Goal: Task Accomplishment & Management: Use online tool/utility

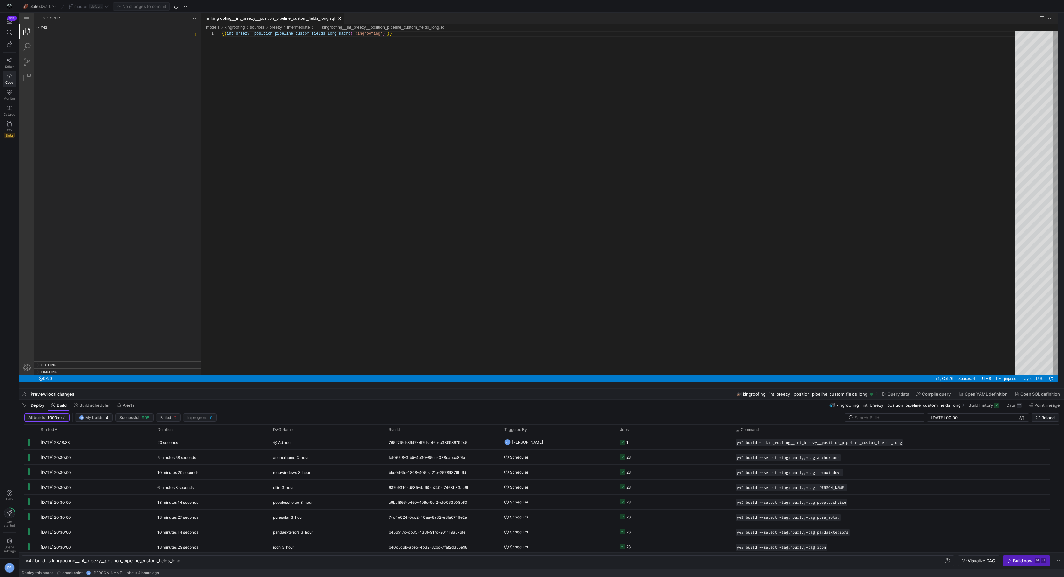
scroll to position [0, 172]
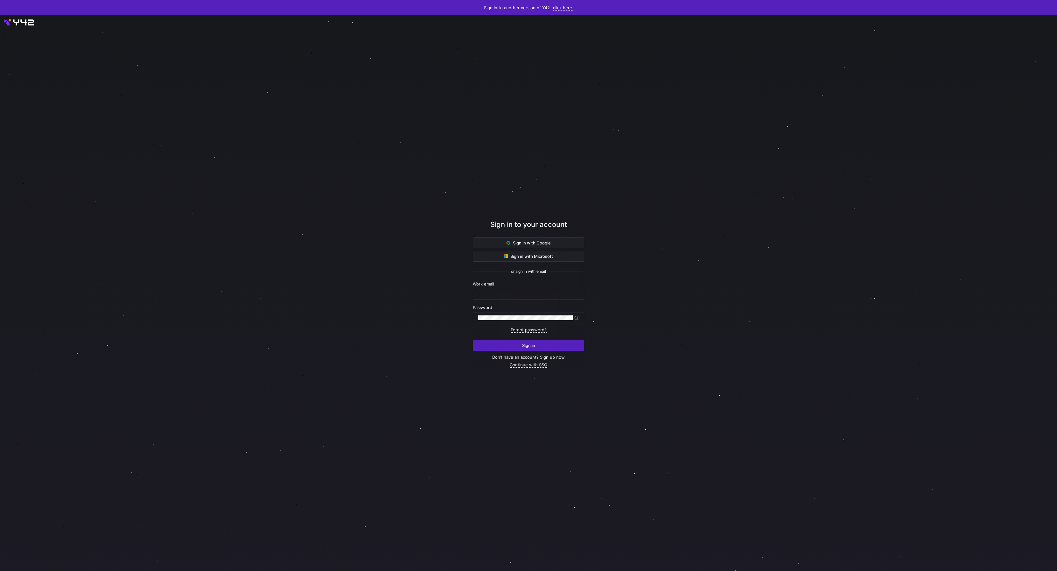
click at [446, 374] on div at bounding box center [529, 294] width 992 height 582
click at [419, 197] on div at bounding box center [529, 293] width 952 height 500
click at [406, 123] on div at bounding box center [529, 293] width 952 height 500
click at [457, 131] on div at bounding box center [529, 293] width 952 height 500
click at [817, 129] on div at bounding box center [528, 293] width 1057 height 556
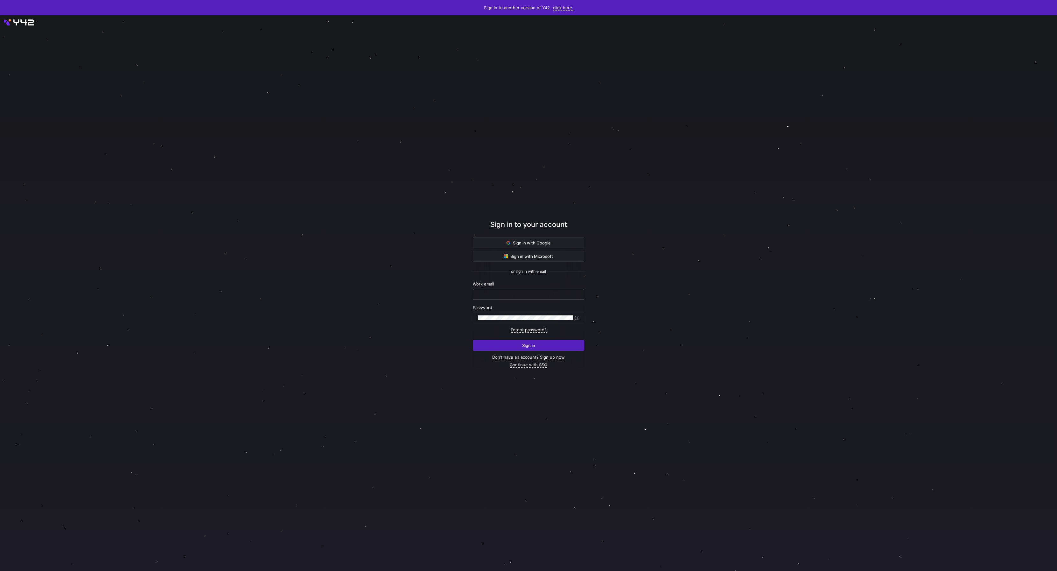
click at [531, 295] on input "text" at bounding box center [528, 294] width 101 height 5
type input "daniel@stackintegrated.com"
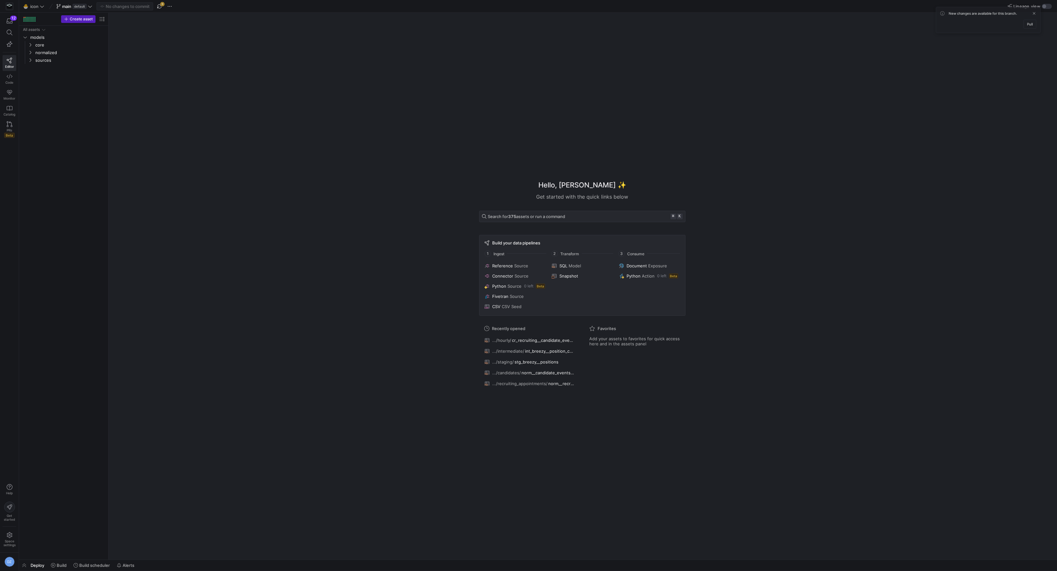
click at [338, 228] on div "Hello, Daniel ✨ Get started with the quick links below Search for 375 assets or…" at bounding box center [582, 286] width 942 height 547
click at [159, 9] on span "button" at bounding box center [160, 7] width 8 height 8
click at [53, 59] on span "sources" at bounding box center [62, 60] width 54 height 7
click at [47, 48] on link "core" at bounding box center [64, 45] width 84 height 8
click at [47, 97] on span "normalized" at bounding box center [62, 98] width 54 height 7
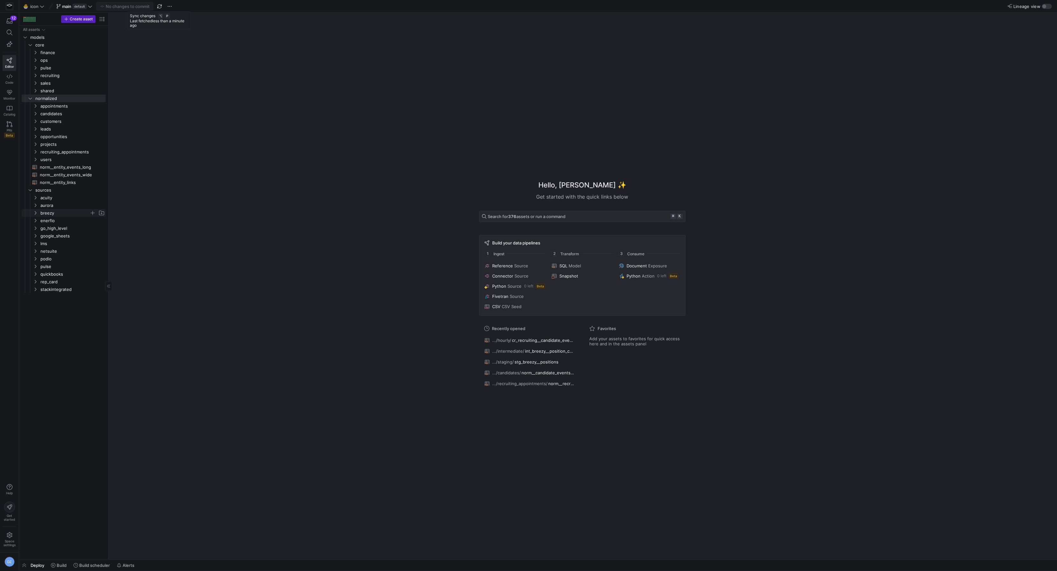
click at [64, 211] on span "breezy" at bounding box center [64, 213] width 49 height 7
click at [64, 212] on span "breezy" at bounding box center [64, 213] width 49 height 7
click at [71, 120] on span "customers" at bounding box center [64, 121] width 49 height 7
click at [67, 152] on span "recruiting_appointments" at bounding box center [64, 151] width 49 height 7
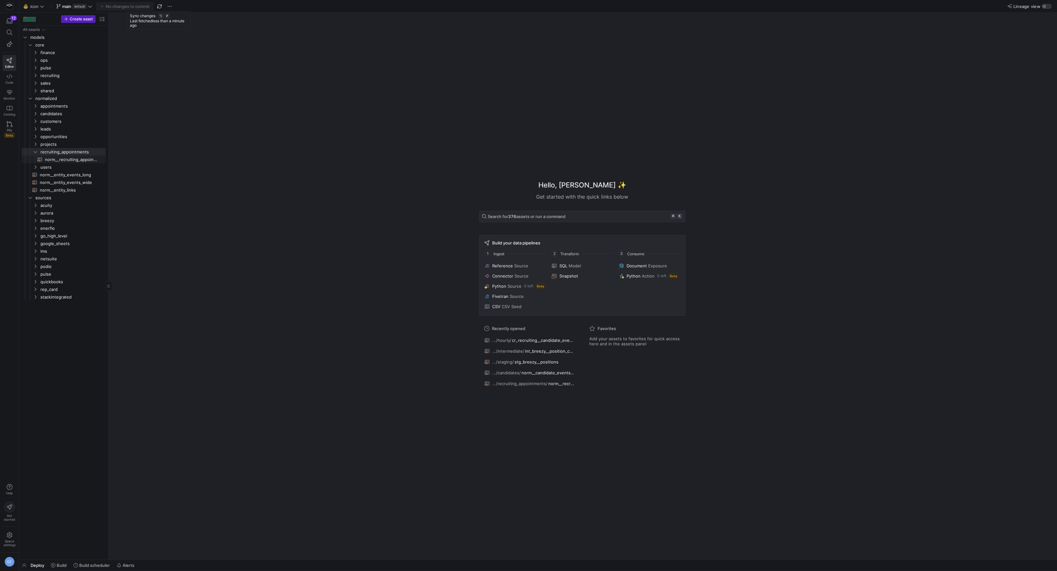
click at [69, 162] on span "norm__recruiting_appointment_facts​​​​​​​​​​" at bounding box center [72, 159] width 54 height 7
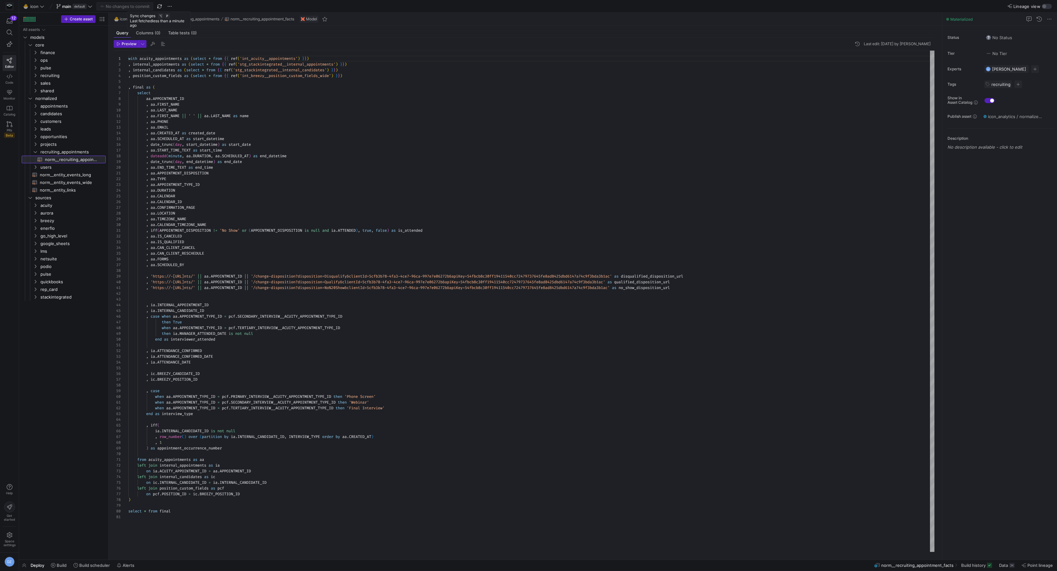
scroll to position [57, 0]
click at [332, 142] on div "with acuity_appointments as ( select * from { { ref ( 'int_acuity__appointments…" at bounding box center [531, 302] width 806 height 502
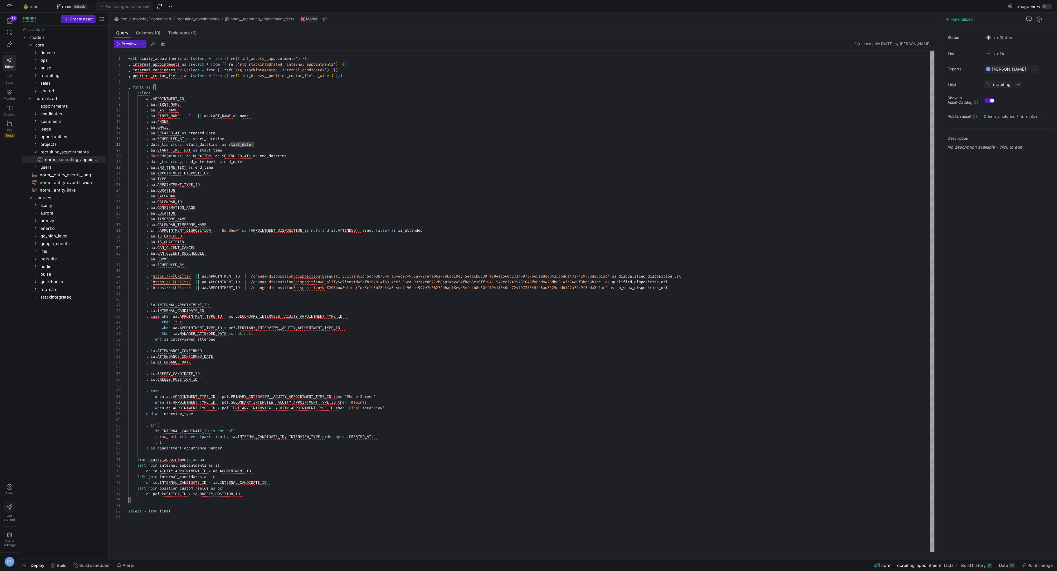
click at [241, 273] on div "with acuity_appointments as ( select * from { { ref ( 'int_acuity__appointments…" at bounding box center [531, 302] width 806 height 502
click at [59, 113] on span "candidates" at bounding box center [64, 113] width 49 height 7
click at [61, 129] on span "norm__candidate_events_long​​​​​​​​​​" at bounding box center [72, 128] width 54 height 7
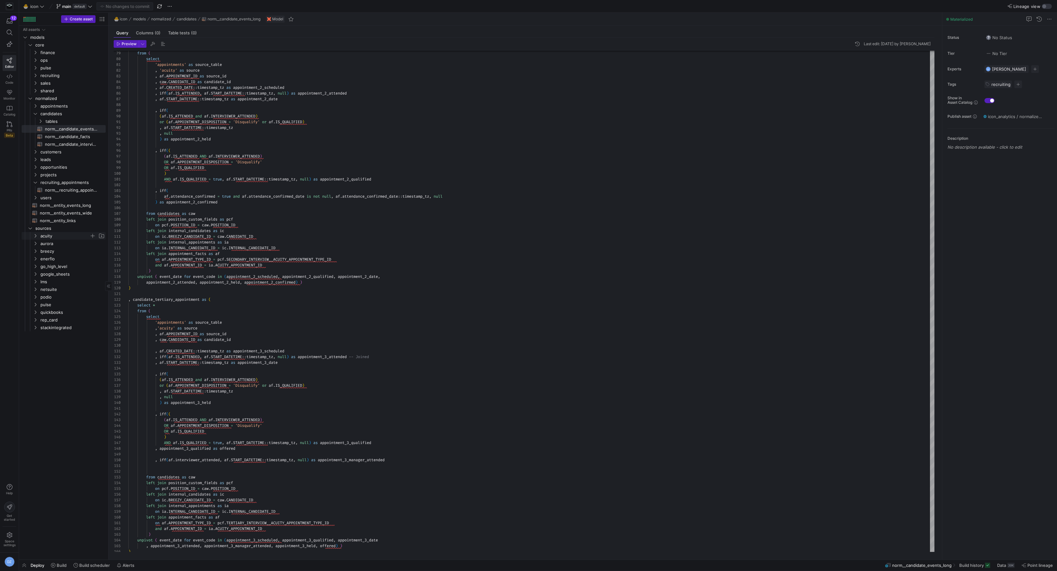
click at [53, 239] on span "acuity" at bounding box center [64, 235] width 49 height 7
click at [54, 245] on span "intermediate" at bounding box center [68, 243] width 44 height 7
click at [54, 251] on span "int_acuity__appointments​​​​​​​​​​" at bounding box center [74, 251] width 48 height 7
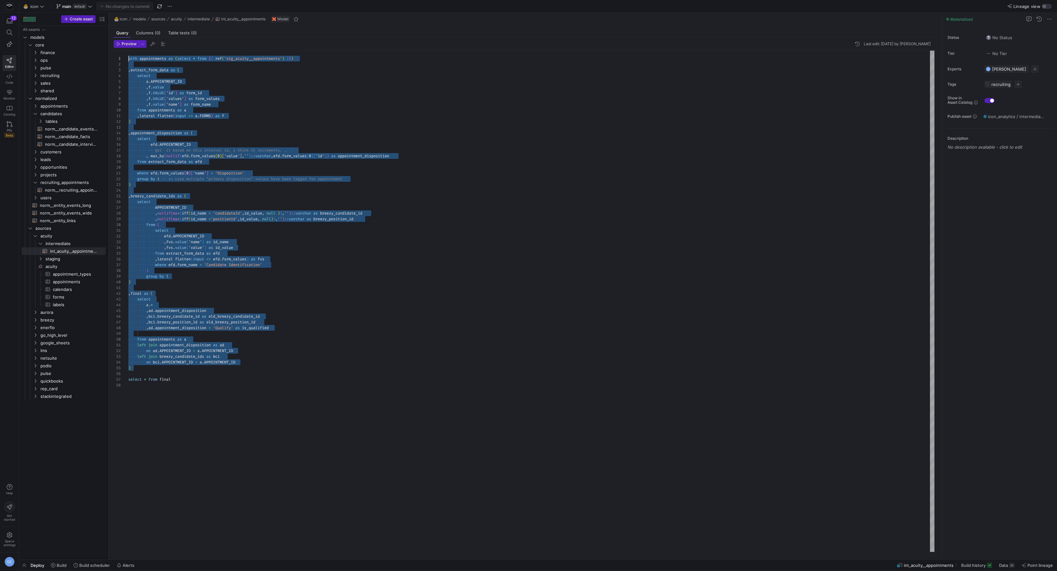
drag, startPoint x: 167, startPoint y: 370, endPoint x: 124, endPoint y: 59, distance: 314.2
click at [128, 59] on div "with appointments as ( select * from { { ref ( 'stg_acuity__appointments' ) } }…" at bounding box center [531, 302] width 806 height 502
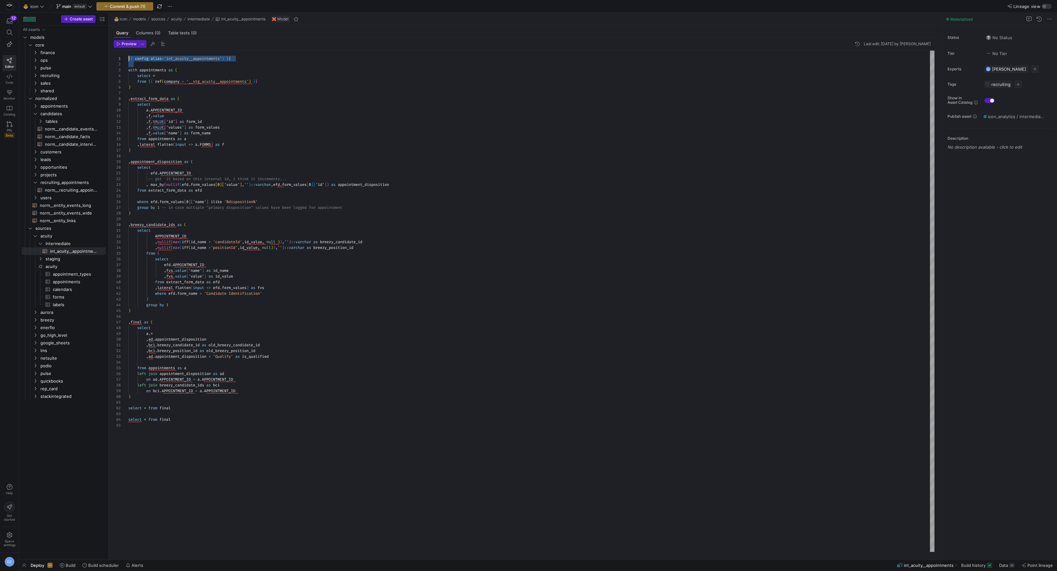
drag, startPoint x: 129, startPoint y: 70, endPoint x: 126, endPoint y: 54, distance: 16.7
click at [128, 54] on div "{ { config ( alias = 'int_acuity__appointments' ) } } with appointments as ( se…" at bounding box center [531, 302] width 806 height 502
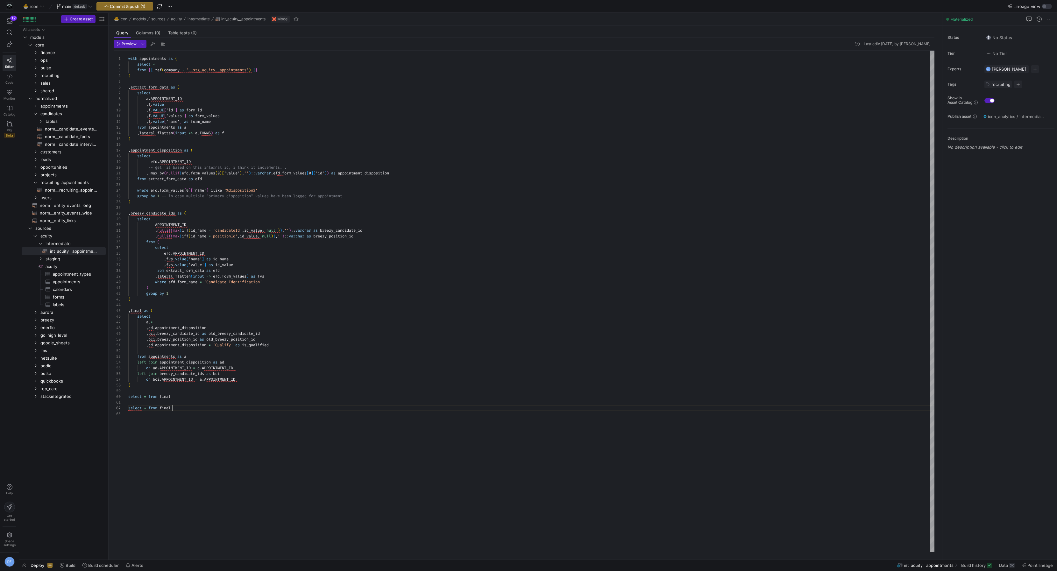
scroll to position [52, 44]
drag, startPoint x: 192, startPoint y: 407, endPoint x: 190, endPoint y: 396, distance: 11.4
click at [190, 396] on div "with appointments as ( select * from { { ref ( company ~ '__stg_acuity__appoint…" at bounding box center [531, 302] width 806 height 502
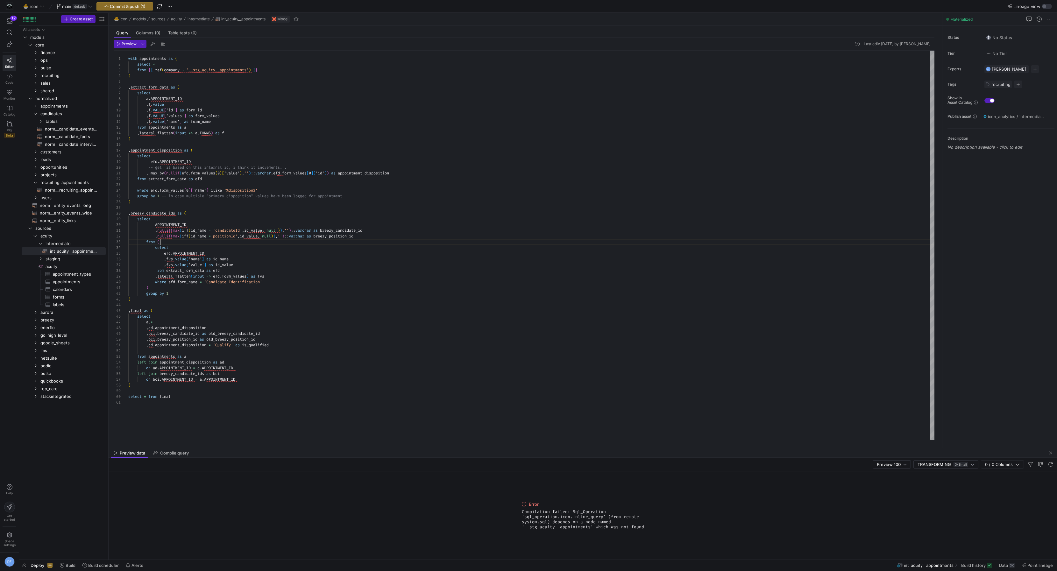
click at [351, 242] on div "with appointments as ( select * from { { ref ( company ~ '__stg_acuity__appoint…" at bounding box center [531, 246] width 806 height 390
click at [338, 356] on div "with appointments as ( select * from { { ref ( company ~ '__stg_acuity__appoint…" at bounding box center [531, 246] width 806 height 390
click at [348, 340] on div "with appointments as ( select * from { { ref ( company ~ '__stg_acuity__appoint…" at bounding box center [531, 246] width 806 height 390
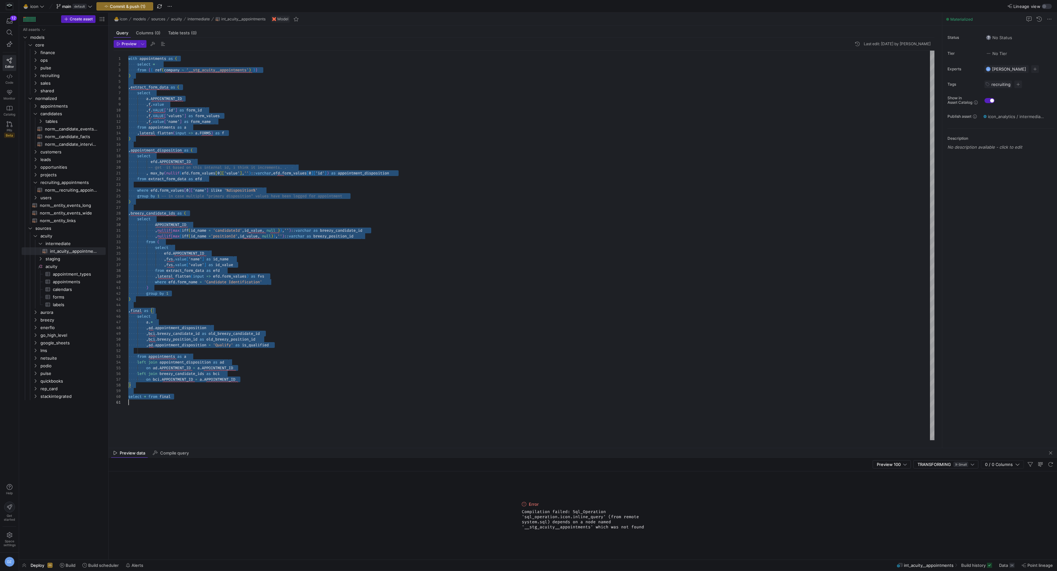
scroll to position [0, 0]
click at [348, 340] on div "with appointments as ( select * from { { ref ( company ~ '__stg_acuity__appoint…" at bounding box center [531, 246] width 806 height 390
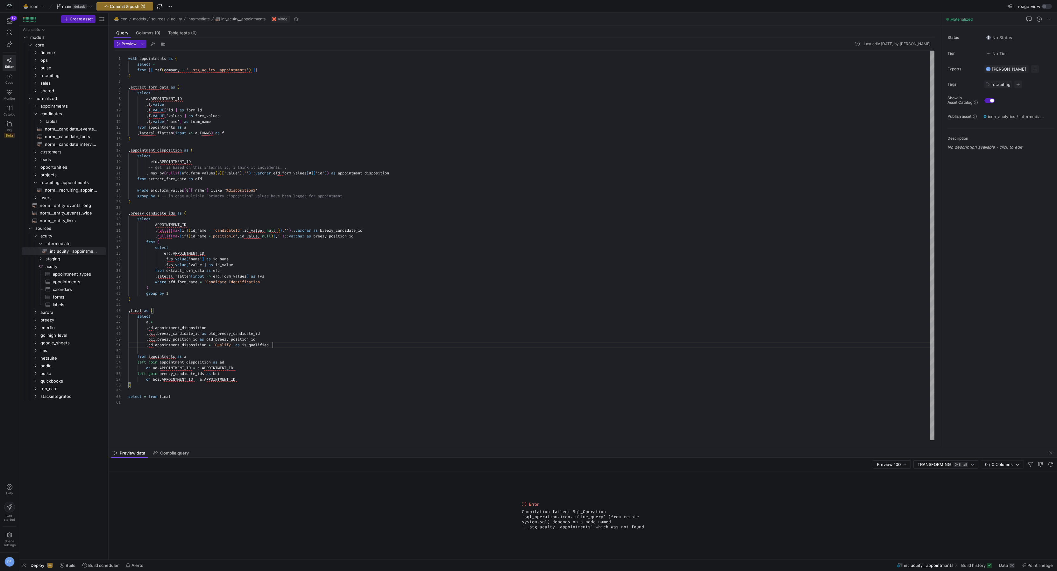
click at [349, 343] on div "with appointments as ( select * from { { ref ( company ~ '__stg_acuity__appoint…" at bounding box center [531, 246] width 806 height 390
drag, startPoint x: 195, startPoint y: 71, endPoint x: 166, endPoint y: 69, distance: 29.3
click at [166, 69] on div "with appointments as ( select * from { { ref ( company ~ '__stg_acuity__appoint…" at bounding box center [531, 246] width 806 height 390
click at [361, 247] on div "with appointments as ( select * from { { ref ( 'stg_acuity__appointments' ) } }…" at bounding box center [531, 246] width 806 height 390
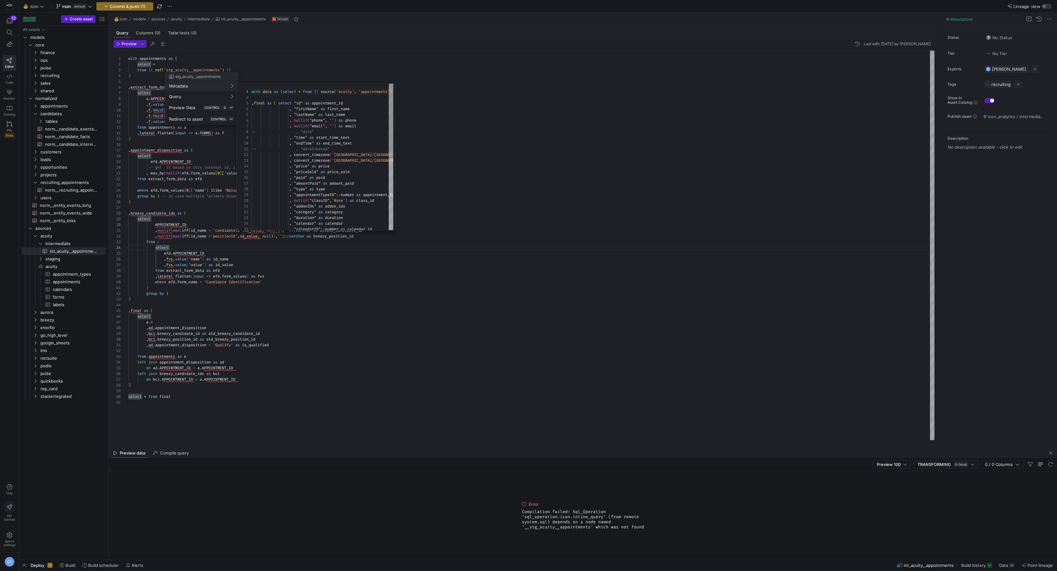
scroll to position [0, 0]
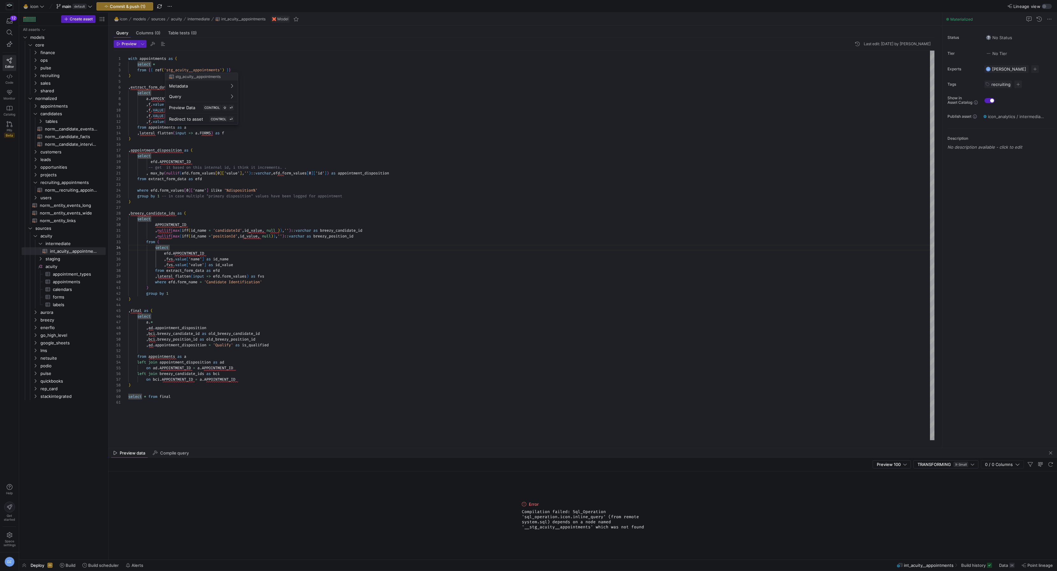
click at [68, 262] on div at bounding box center [528, 285] width 1057 height 571
click at [68, 260] on span "staging" at bounding box center [68, 258] width 44 height 7
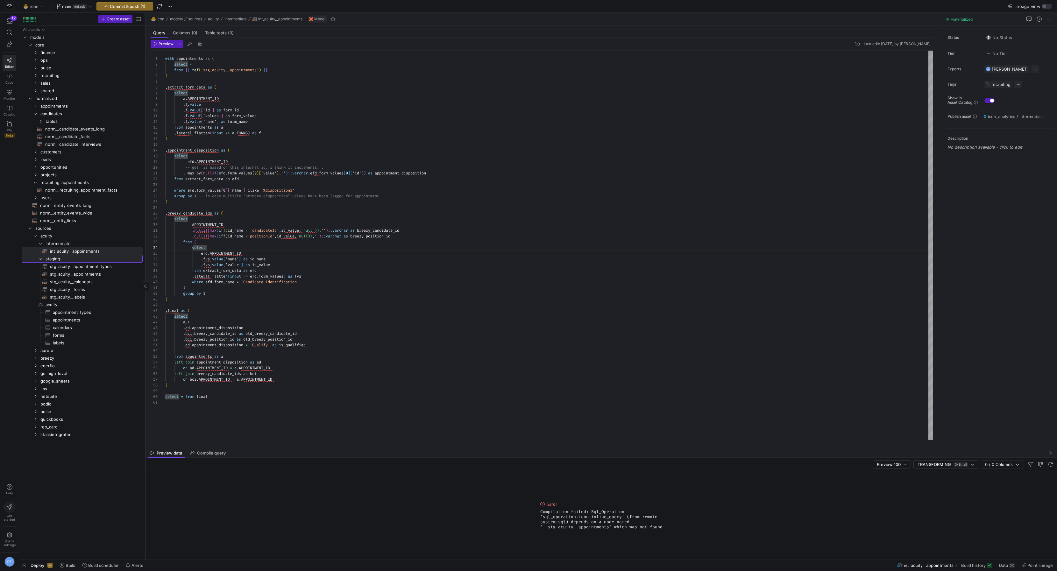
drag, startPoint x: 108, startPoint y: 275, endPoint x: 145, endPoint y: 275, distance: 36.9
click at [145, 275] on div at bounding box center [145, 286] width 0 height 547
click at [305, 119] on div "with appointments as ( select * from { { ref ( 'stg_acuity__appointments' ) } }…" at bounding box center [549, 246] width 769 height 390
type textarea "with appointments as ( select * from {{ ref('stg_acuity__appointments') }} ) ,e…"
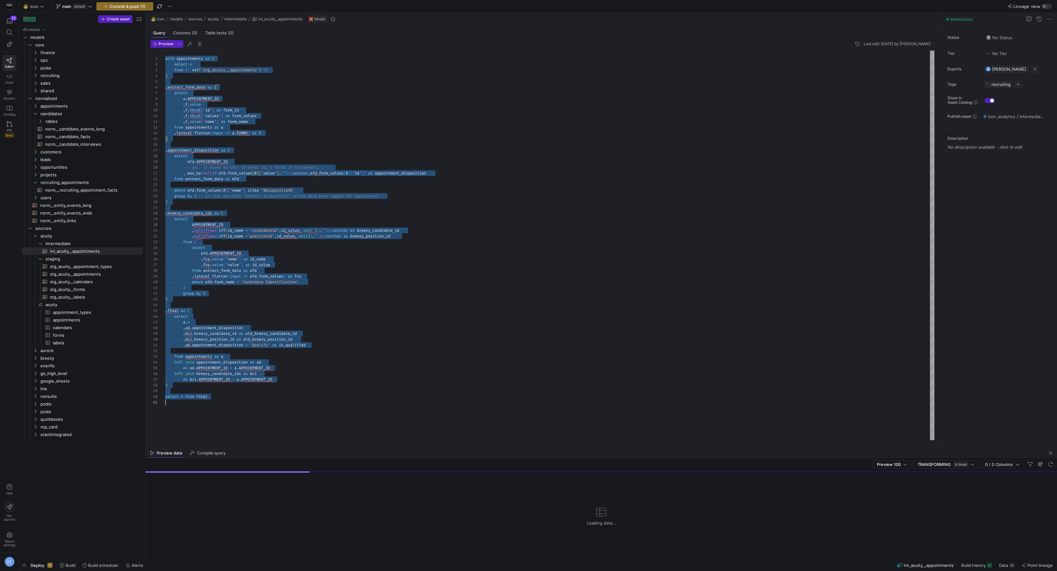
scroll to position [0, 0]
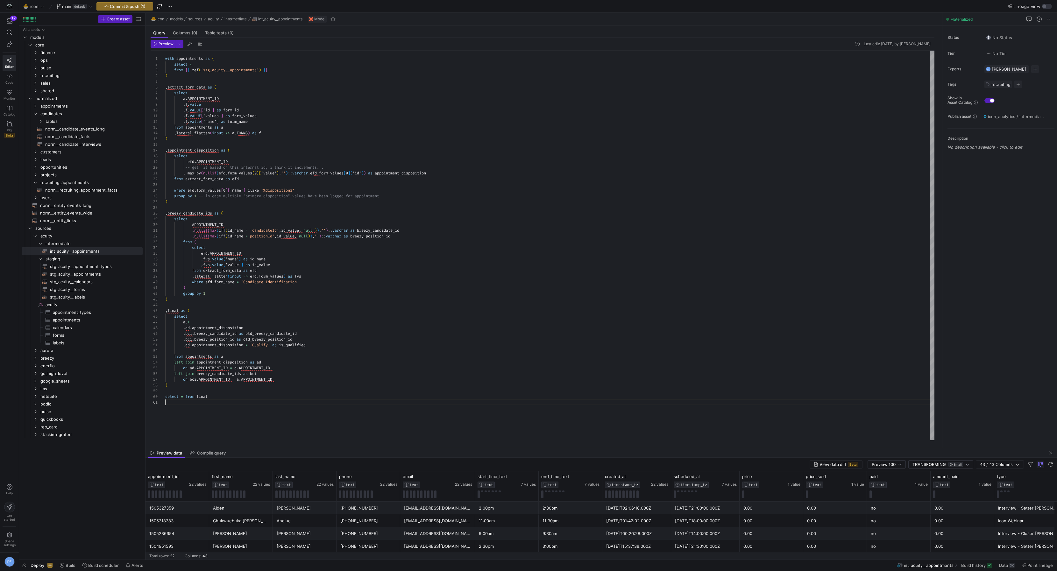
click at [370, 419] on div "with appointments as ( select * from { { ref ( 'stg_acuity__appointments' ) } }…" at bounding box center [549, 246] width 769 height 390
click at [411, 448] on div "Preview data Compile query" at bounding box center [602, 453] width 912 height 10
click at [412, 448] on div at bounding box center [602, 448] width 912 height 0
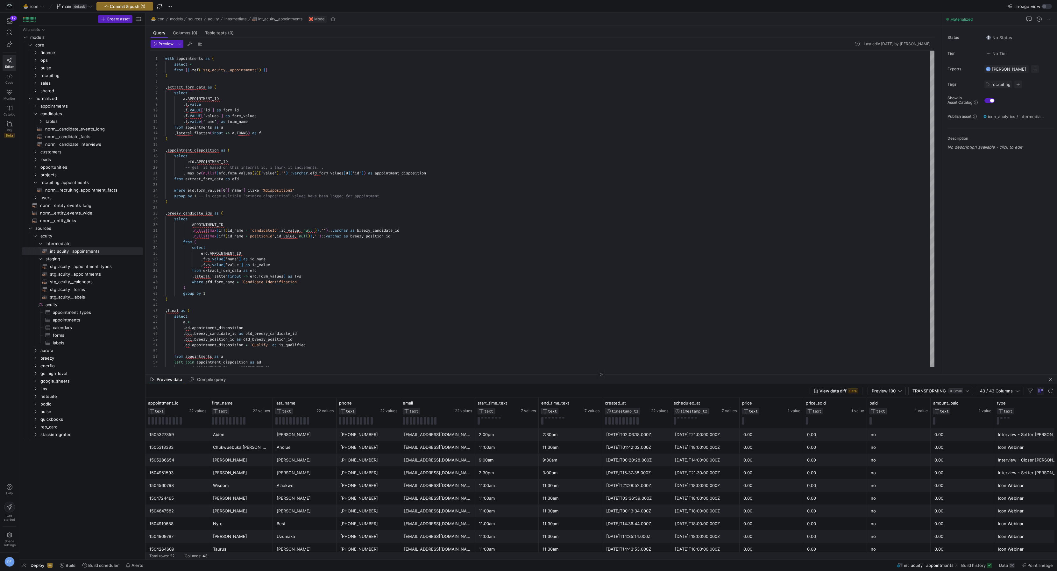
drag, startPoint x: 412, startPoint y: 448, endPoint x: 405, endPoint y: 375, distance: 74.2
click at [405, 375] on div at bounding box center [602, 375] width 912 height 0
click at [426, 347] on div "with appointments as ( select * from { { ref ( 'stg_acuity__appointments' ) } }…" at bounding box center [549, 228] width 769 height 355
click at [260, 449] on div "Chukwuebuka Michael" at bounding box center [241, 447] width 56 height 12
click at [285, 447] on div "Anolue" at bounding box center [305, 447] width 56 height 12
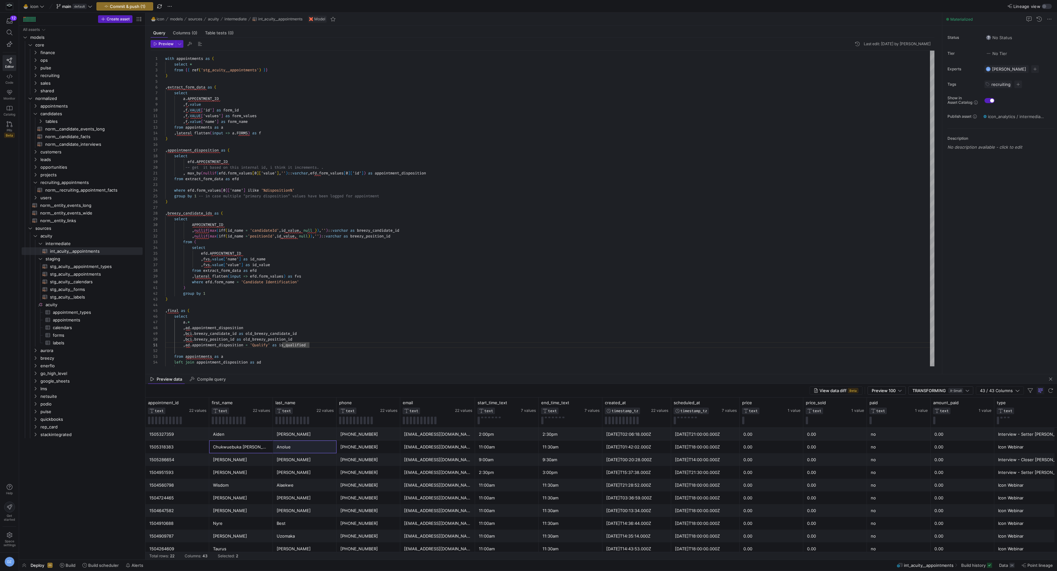
drag, startPoint x: 250, startPoint y: 450, endPoint x: 274, endPoint y: 451, distance: 23.3
click at [249, 447] on div "Chukwuebuka Michael" at bounding box center [241, 447] width 56 height 12
click at [268, 265] on div "with appointments as ( select * from { { ref ( 'stg_acuity__appointments' ) } }…" at bounding box center [549, 228] width 769 height 355
click at [242, 311] on div "with appointments as ( select * from { { ref ( 'stg_acuity__appointments' ) } }…" at bounding box center [549, 228] width 769 height 355
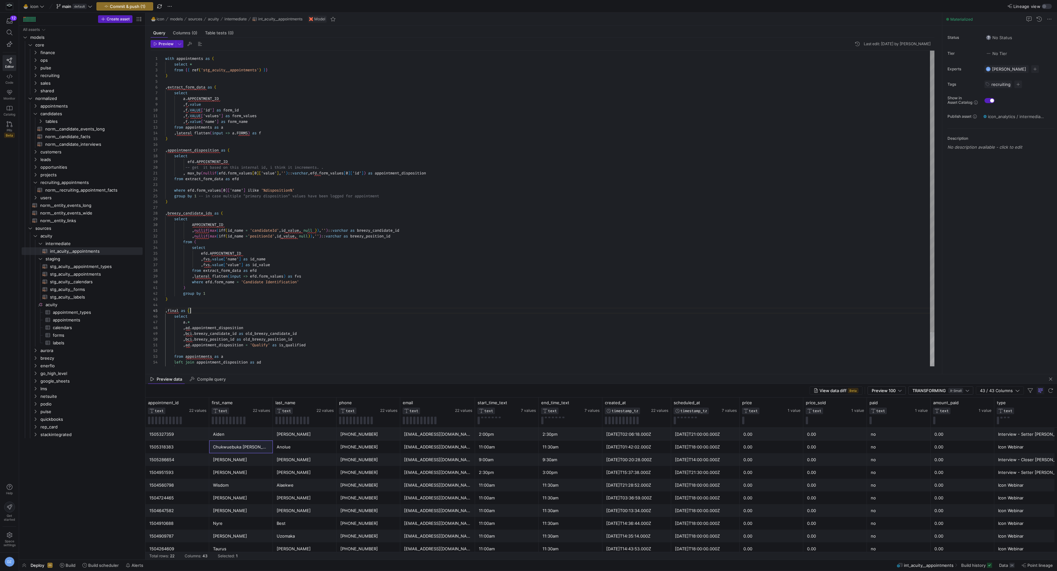
click at [276, 159] on div "with appointments as ( select * from { { ref ( 'stg_acuity__appointments' ) } }…" at bounding box center [549, 228] width 769 height 355
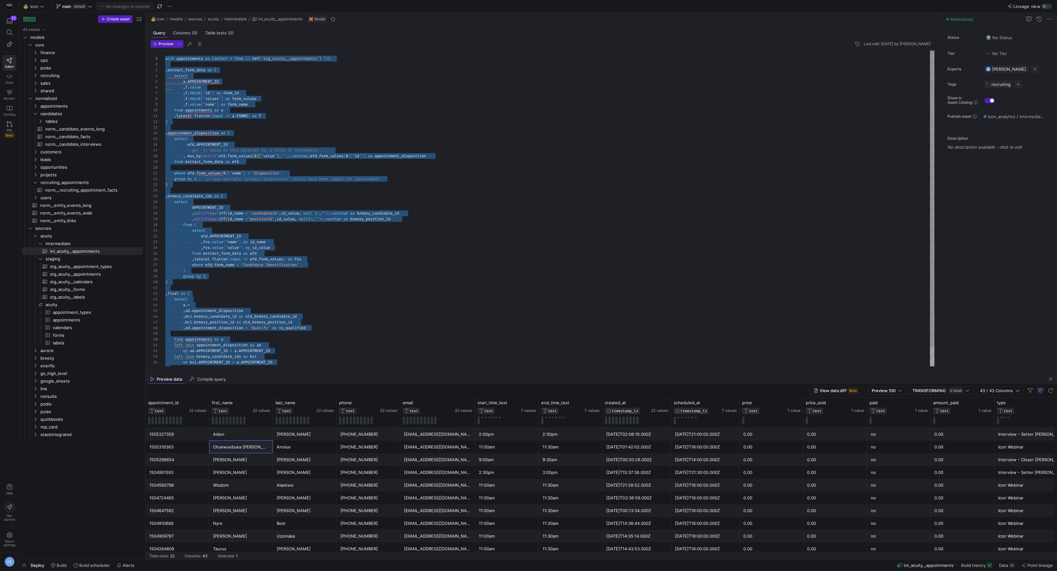
click at [298, 125] on div ", f . VALUE [ 'values' ] as form_values , f . value [ 'name' ] as form_name fro…" at bounding box center [549, 220] width 769 height 338
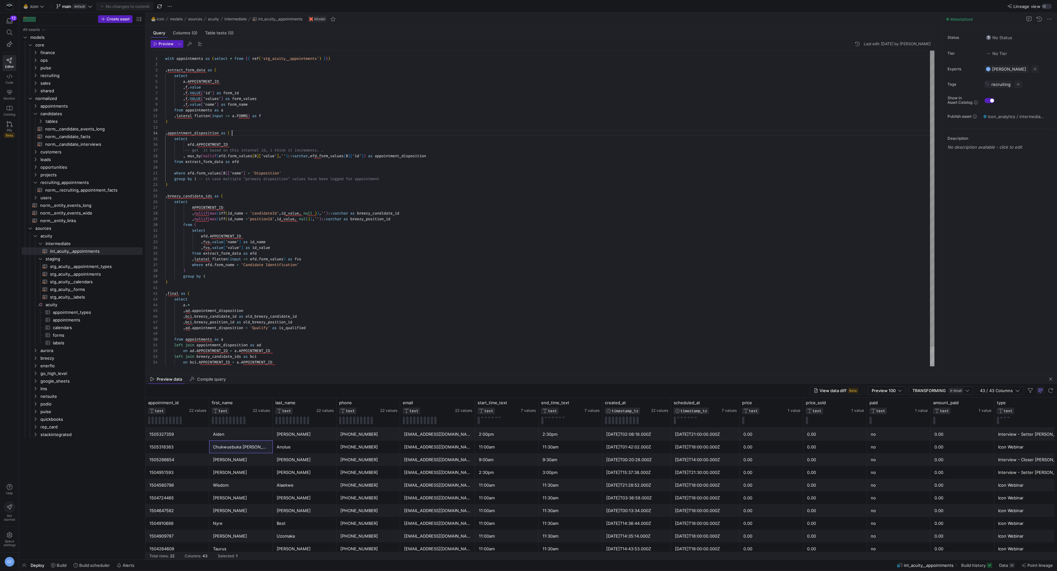
click at [300, 133] on div ", f . VALUE [ 'values' ] as form_values , f . value [ 'name' ] as form_name fro…" at bounding box center [549, 220] width 769 height 338
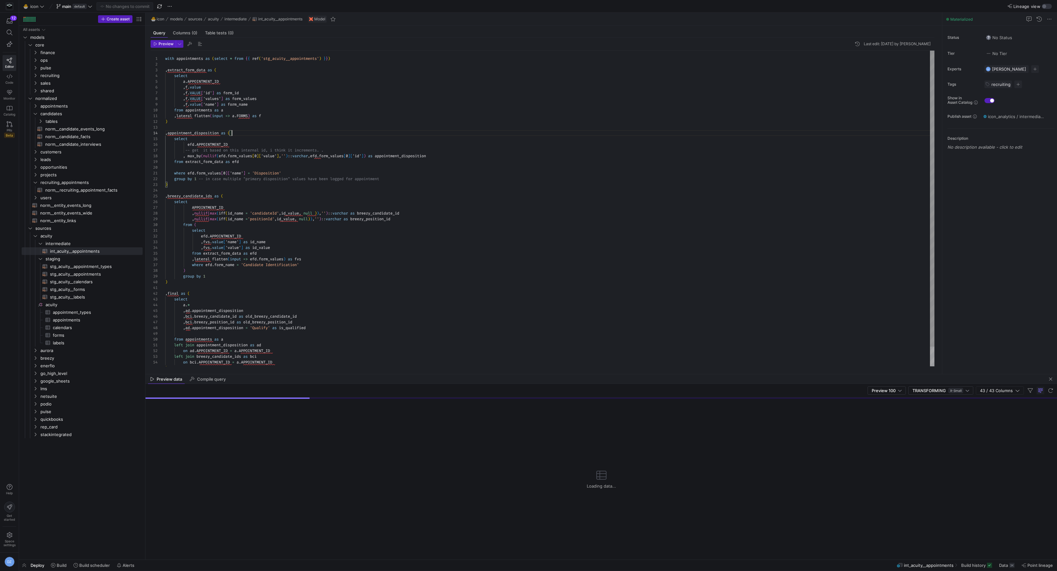
click at [300, 133] on div ", f . VALUE [ 'values' ] as form_values , f . value [ 'name' ] as form_name fro…" at bounding box center [549, 220] width 769 height 338
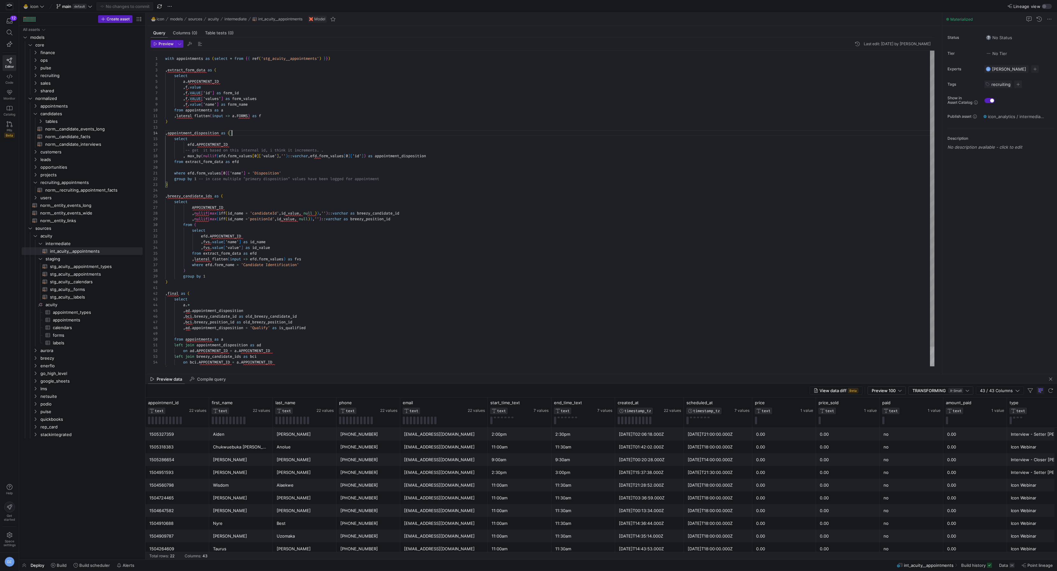
click at [325, 262] on div ", f . VALUE [ 'values' ] as form_values , f . value [ 'name' ] as form_name fro…" at bounding box center [549, 220] width 769 height 338
click at [84, 130] on span "norm__candidate_events_long​​​​​​​​​​" at bounding box center [90, 128] width 90 height 7
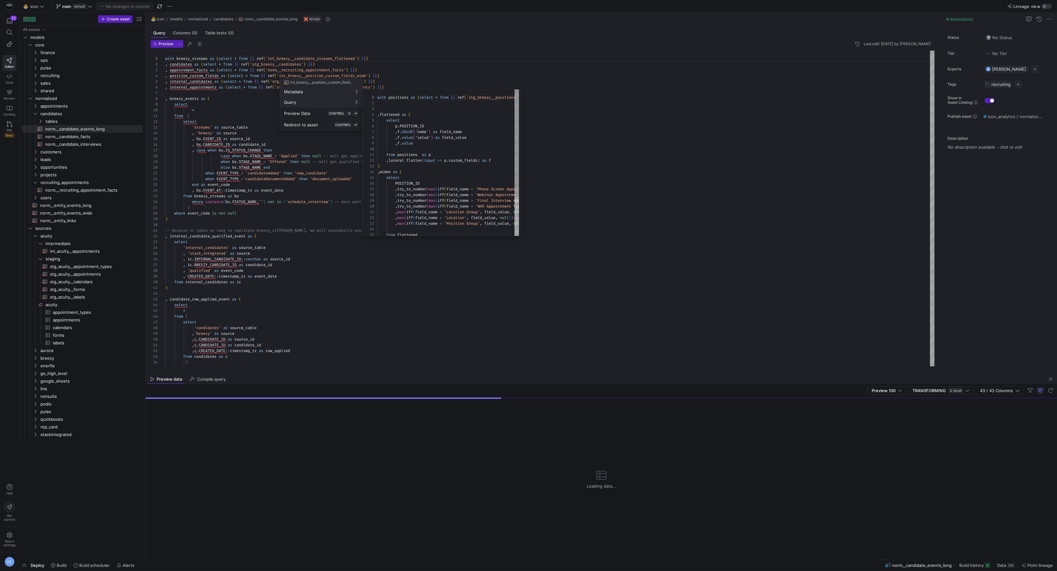
scroll to position [57, 0]
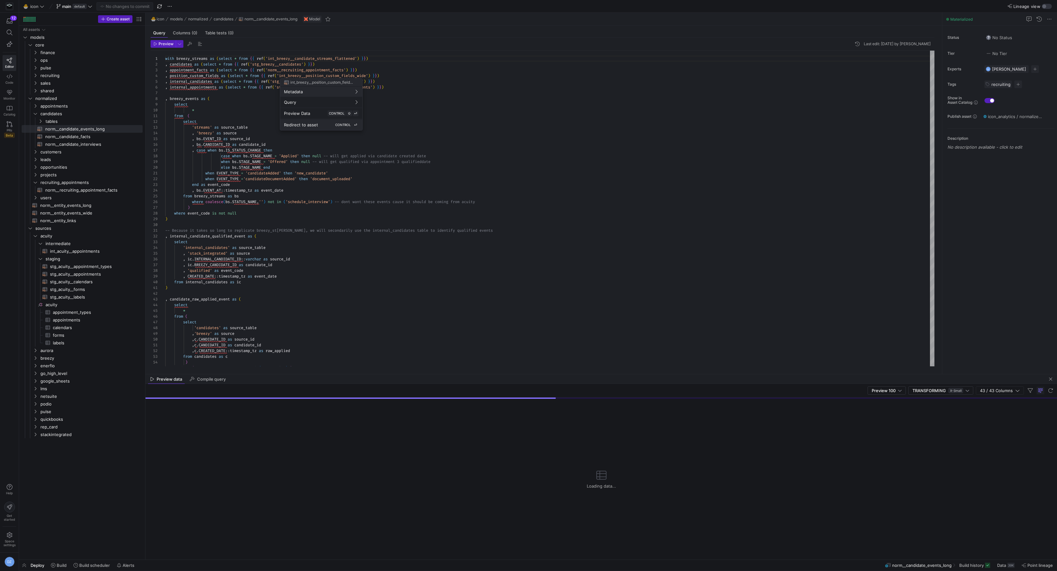
click at [308, 124] on span "Redirect to asset" at bounding box center [301, 124] width 34 height 5
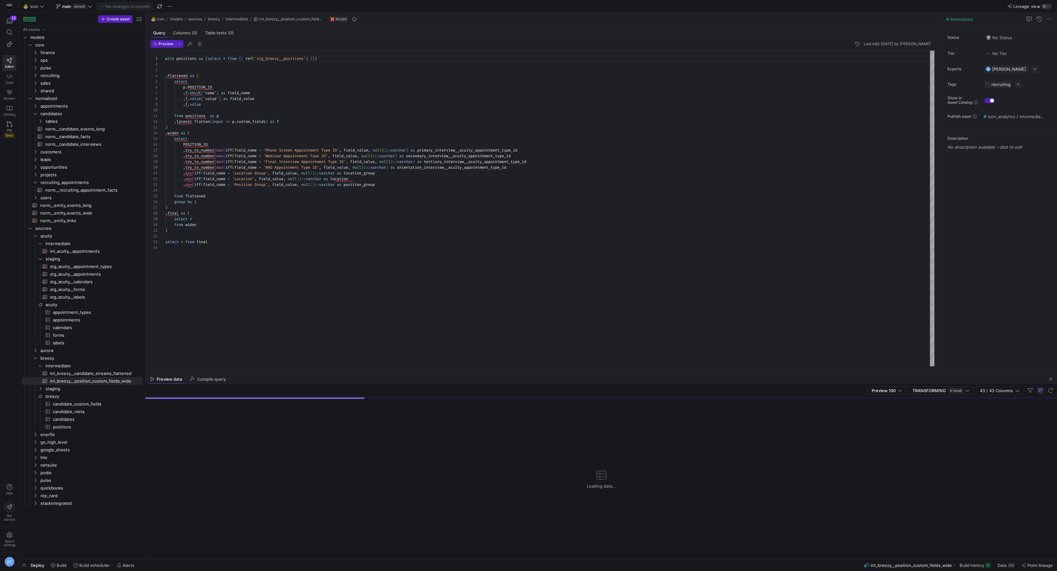
click at [429, 190] on div "with positions as ( select * from { { ref ( 'stg_breezy__positions' ) } } ) , f…" at bounding box center [549, 209] width 769 height 316
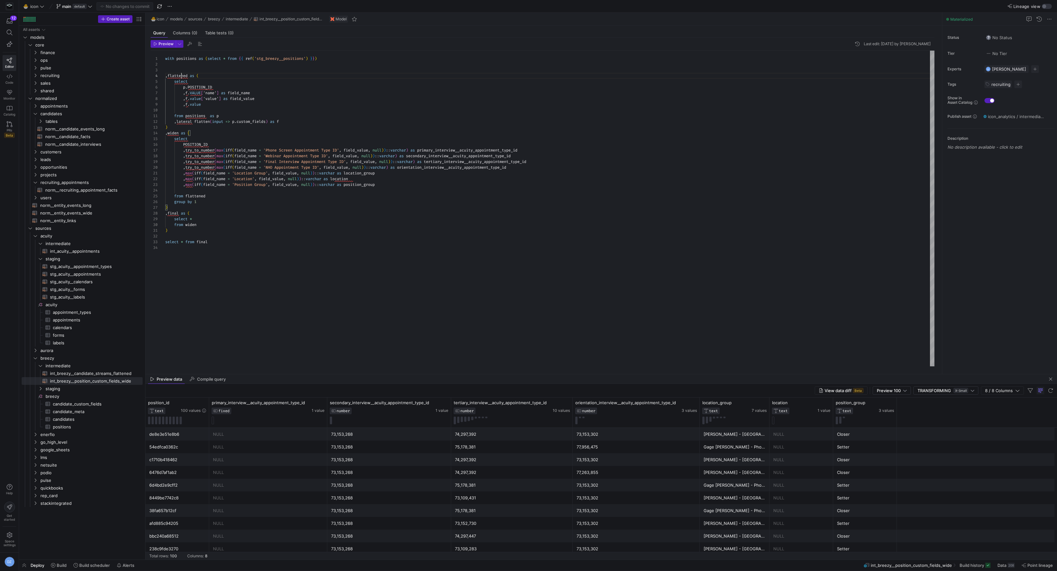
click at [181, 75] on div "with positions as ( select * from { { ref ( 'stg_breezy__positions' ) } } ) , f…" at bounding box center [549, 209] width 769 height 316
click at [204, 243] on div "with positions as ( select * from { { ref ( 'stg_breezy__positions' ) } } ) , f…" at bounding box center [549, 209] width 769 height 316
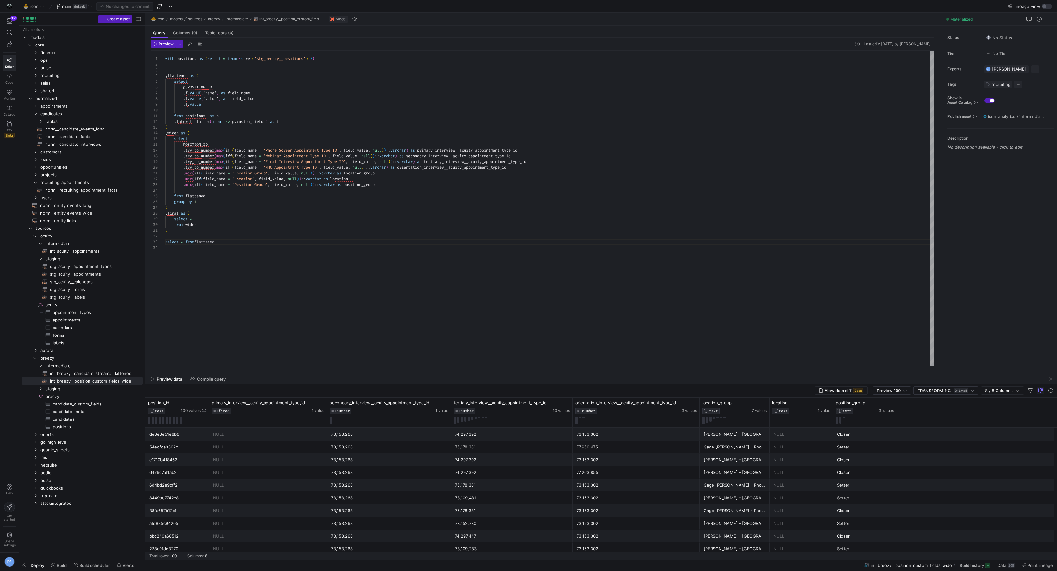
scroll to position [11, 52]
click at [266, 244] on div "with positions as ( select * from { { ref ( 'stg_breezy__positions' ) } } ) , f…" at bounding box center [549, 209] width 769 height 316
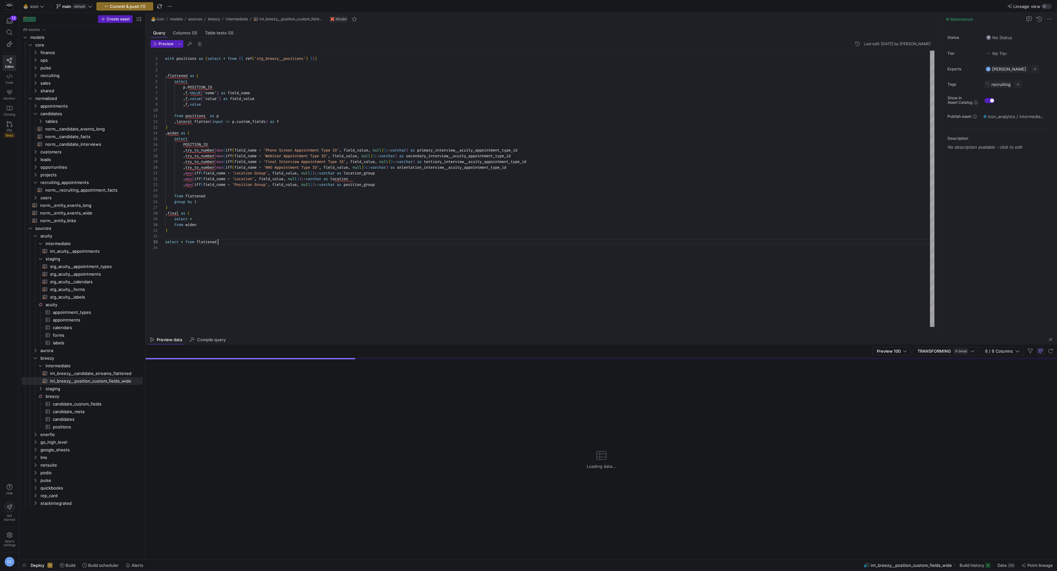
drag, startPoint x: 248, startPoint y: 374, endPoint x: 262, endPoint y: 292, distance: 83.4
click at [262, 335] on div at bounding box center [602, 335] width 912 height 0
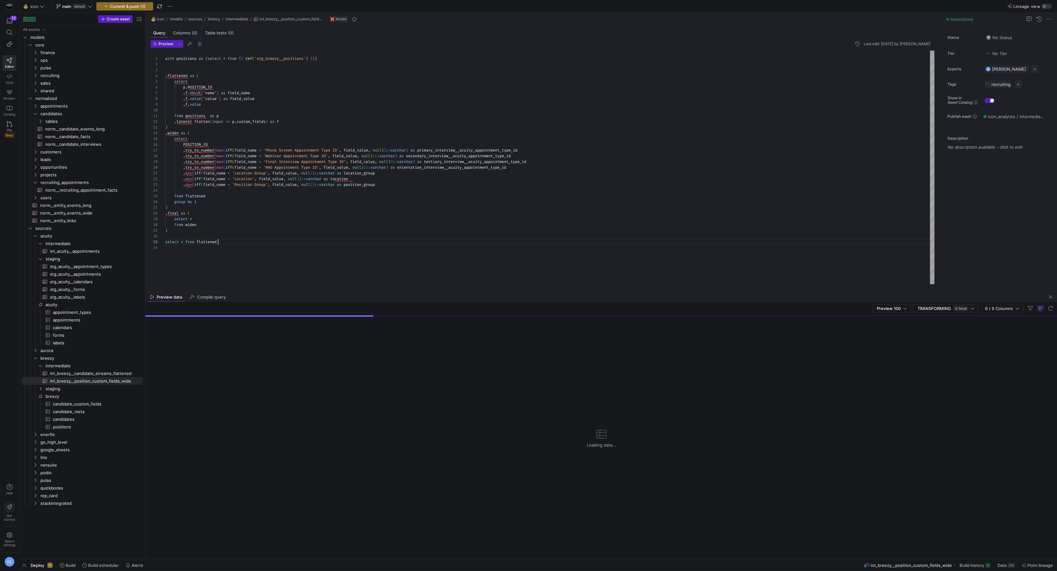
click at [282, 260] on div "with positions as ( select * from { { ref ( 'stg_breezy__positions' ) } } ) , f…" at bounding box center [549, 168] width 769 height 234
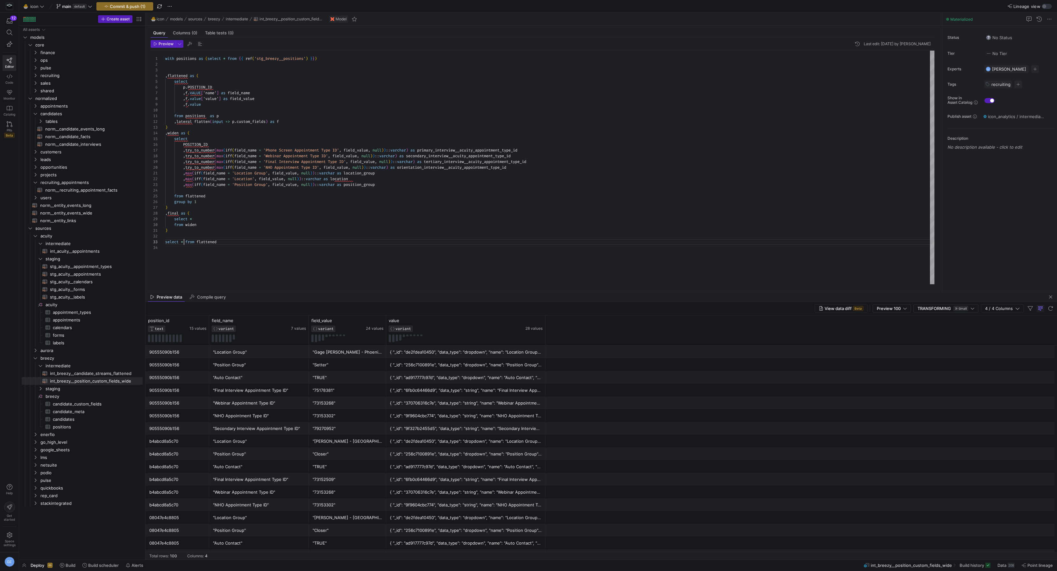
click at [184, 242] on div "with positions as ( select * from { { ref ( 'stg_breezy__positions' ) } } ) , f…" at bounding box center [549, 168] width 769 height 234
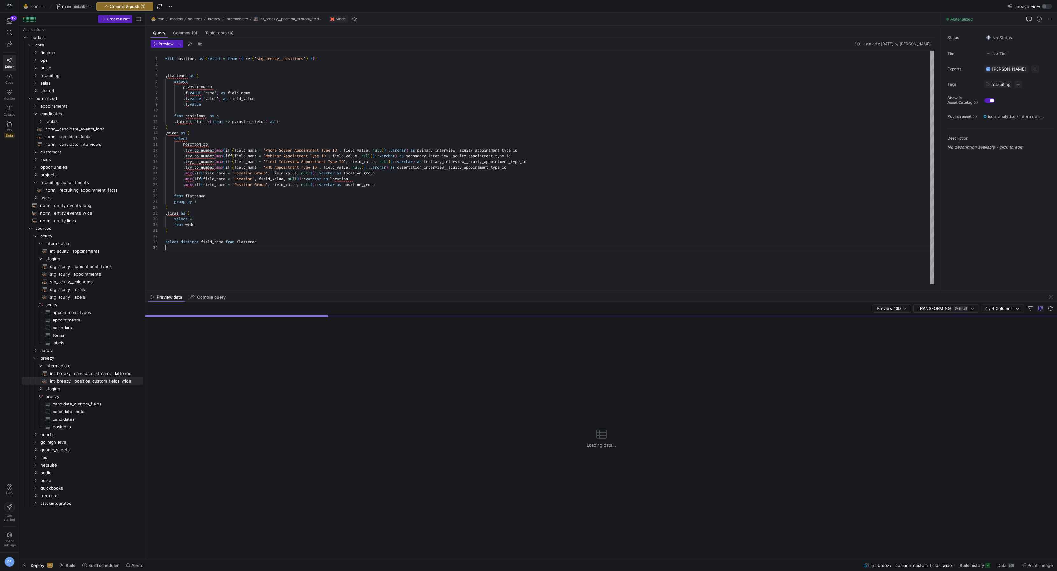
click at [272, 246] on div "with positions as ( select * from { { ref ( 'stg_breezy__positions' ) } } ) , f…" at bounding box center [549, 168] width 769 height 234
click at [275, 242] on div "with positions as ( select * from { { ref ( 'stg_breezy__positions' ) } } ) , f…" at bounding box center [549, 168] width 769 height 234
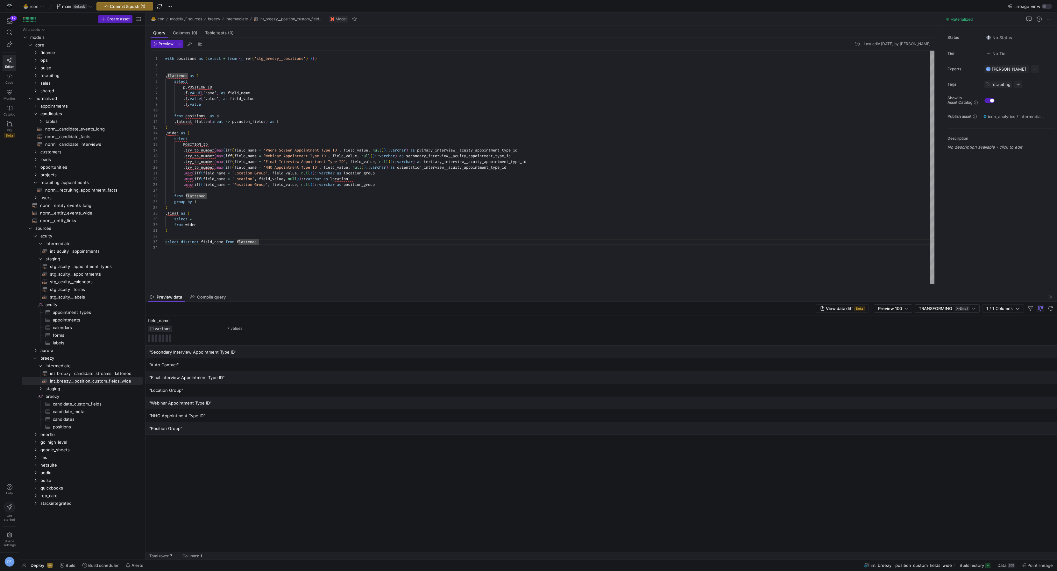
click at [193, 374] on div ""Final Interview Appointment Type ID"" at bounding box center [195, 378] width 92 height 12
click at [200, 361] on div ""Auto Contact"" at bounding box center [195, 365] width 92 height 12
click at [206, 355] on div ""Secondary Interview Appointment Type ID"" at bounding box center [195, 352] width 92 height 12
click at [217, 388] on div ""Location Group"" at bounding box center [195, 390] width 92 height 12
click at [216, 413] on div ""NHO Appointment Type ID"" at bounding box center [195, 416] width 92 height 12
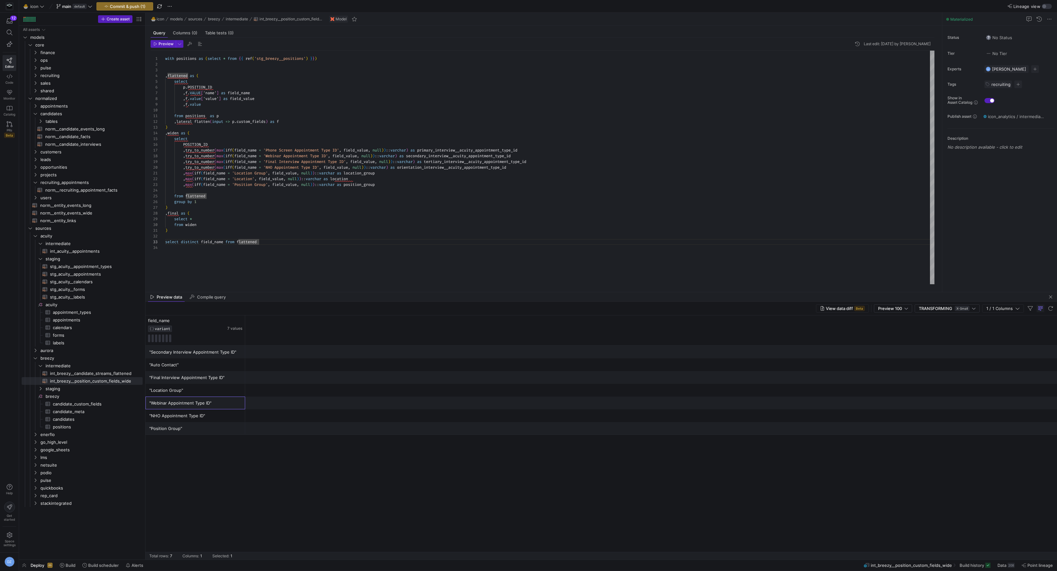
click at [217, 404] on div ""Webinar Appointment Type ID"" at bounding box center [195, 403] width 92 height 12
click at [215, 419] on div ""NHO Appointment Type ID"" at bounding box center [195, 416] width 92 height 12
click at [219, 401] on div ""Webinar Appointment Type ID"" at bounding box center [195, 403] width 92 height 12
click at [337, 243] on div "with positions as ( select * from { { ref ( 'stg_breezy__positions' ) } } ) , f…" at bounding box center [549, 168] width 769 height 234
drag, startPoint x: 199, startPoint y: 354, endPoint x: 203, endPoint y: 425, distance: 72.1
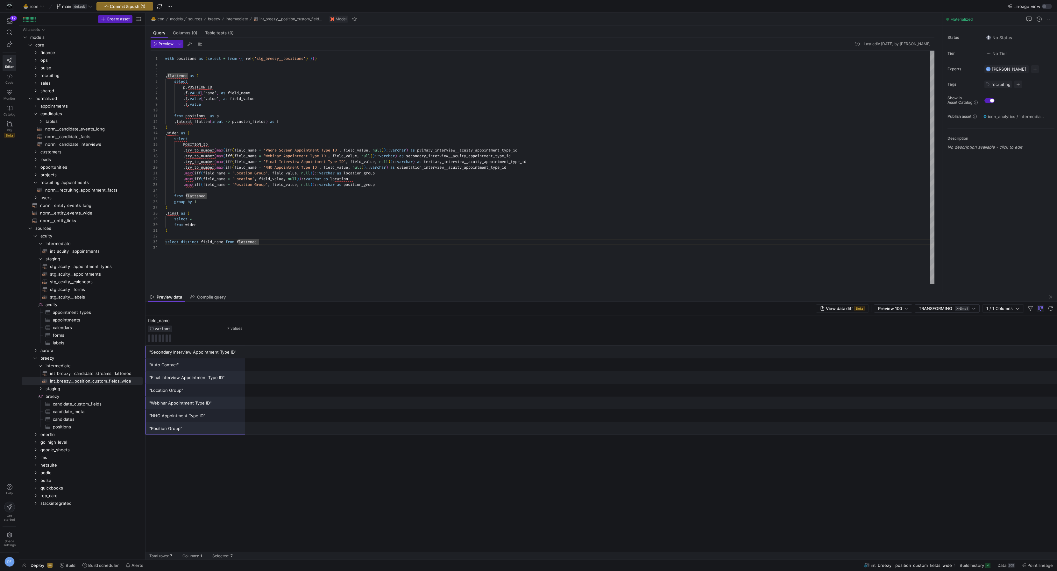
click at [203, 425] on div ""Secondary Interview Appointment Type ID" "Auto Contact" "Final Interview Appoi…" at bounding box center [602, 390] width 912 height 89
click at [217, 352] on div ""Secondary Interview Appointment Type ID"" at bounding box center [195, 352] width 92 height 12
click at [218, 383] on div ""Final Interview Appointment Type ID"" at bounding box center [195, 378] width 92 height 12
click at [221, 353] on div ""Secondary Interview Appointment Type ID"" at bounding box center [195, 352] width 92 height 12
click at [332, 212] on div "with positions as ( select * from { { ref ( 'stg_breezy__positions' ) } } ) , f…" at bounding box center [549, 168] width 769 height 234
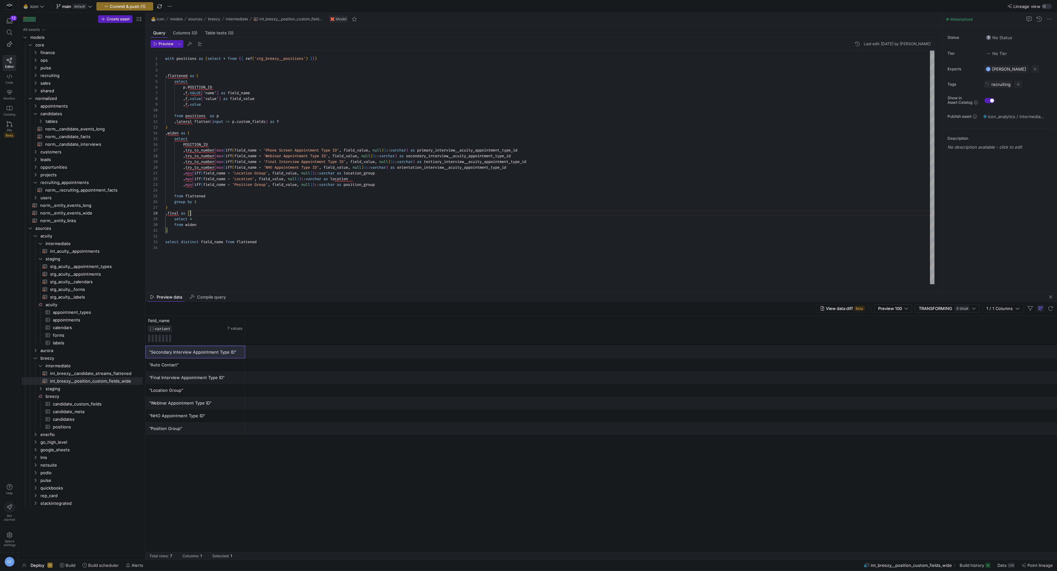
scroll to position [40, 25]
click at [178, 352] on div ""Secondary Interview Appointment Type ID"" at bounding box center [195, 352] width 92 height 12
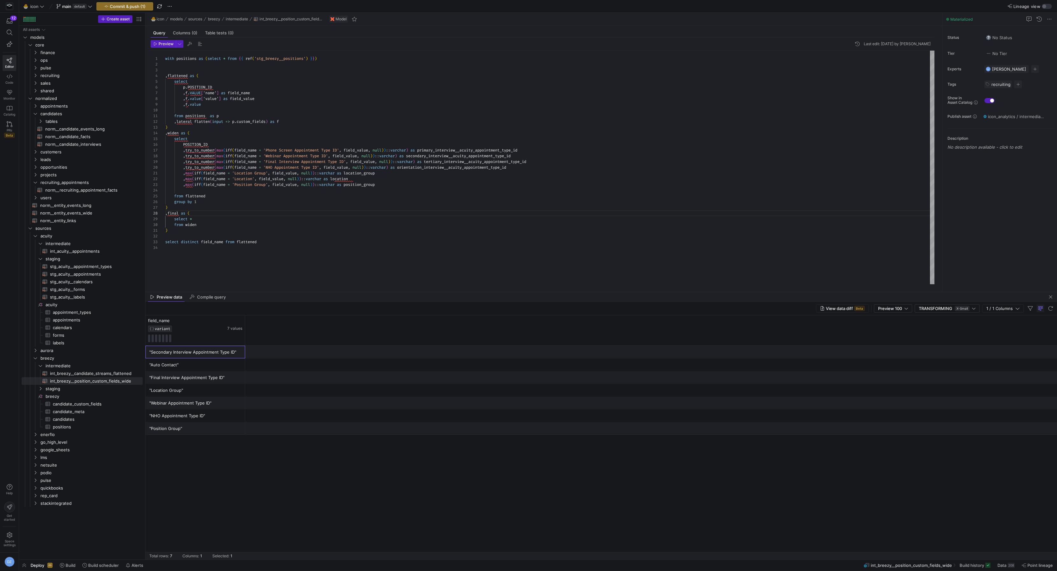
click at [178, 353] on div ""Secondary Interview Appointment Type ID"" at bounding box center [195, 352] width 92 height 12
click at [547, 161] on div "with positions as ( select * from { { ref ( 'stg_breezy__positions' ) } } ) , f…" at bounding box center [549, 168] width 769 height 234
click at [230, 353] on div ""Secondary Interview Appointment Type ID"" at bounding box center [195, 352] width 92 height 12
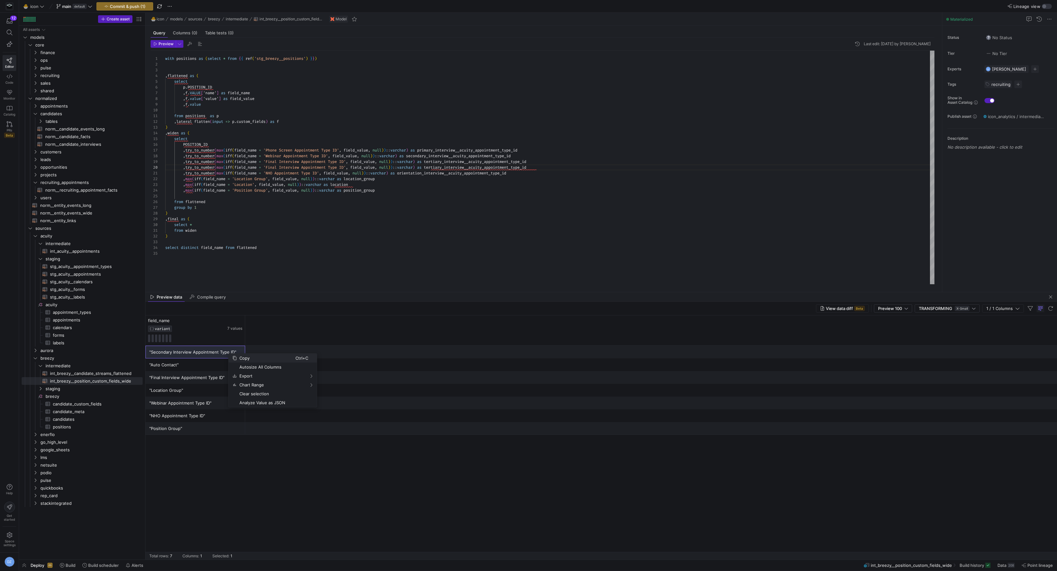
click at [246, 360] on span "Copy" at bounding box center [266, 358] width 59 height 9
drag, startPoint x: 267, startPoint y: 166, endPoint x: 351, endPoint y: 168, distance: 83.5
click at [351, 168] on div "with positions as ( select * from { { ref ( 'stg_breezy__positions' ) } } ) , f…" at bounding box center [549, 168] width 769 height 234
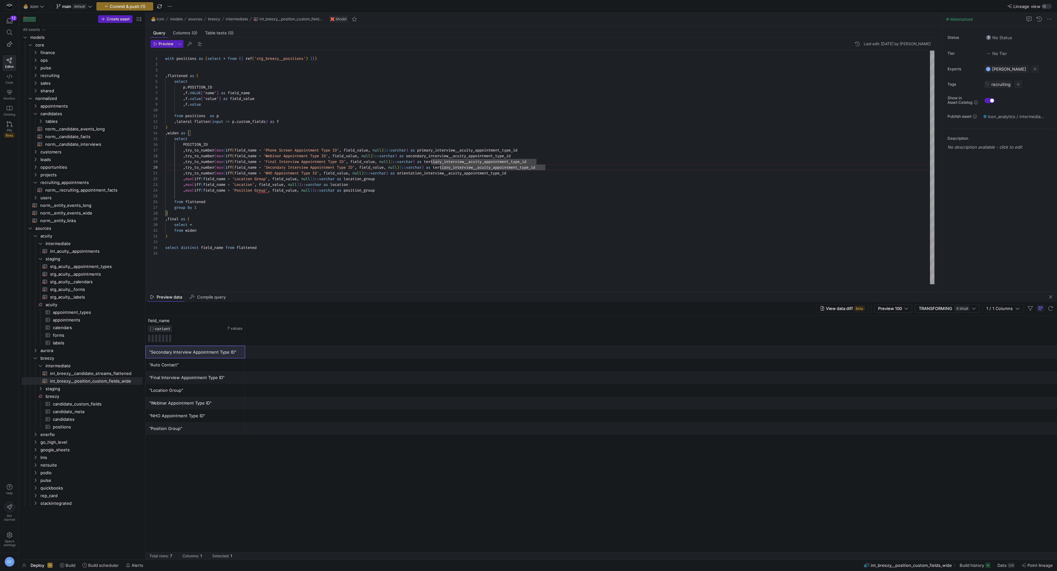
click at [461, 167] on div "with positions as ( select * from { { ref ( 'stg_breezy__positions' ) } } ) , f…" at bounding box center [549, 168] width 769 height 234
click at [458, 168] on div "with positions as ( select * from { { ref ( 'stg_breezy__positions' ) } } ) , f…" at bounding box center [549, 168] width 769 height 234
drag, startPoint x: 440, startPoint y: 166, endPoint x: 481, endPoint y: 167, distance: 40.5
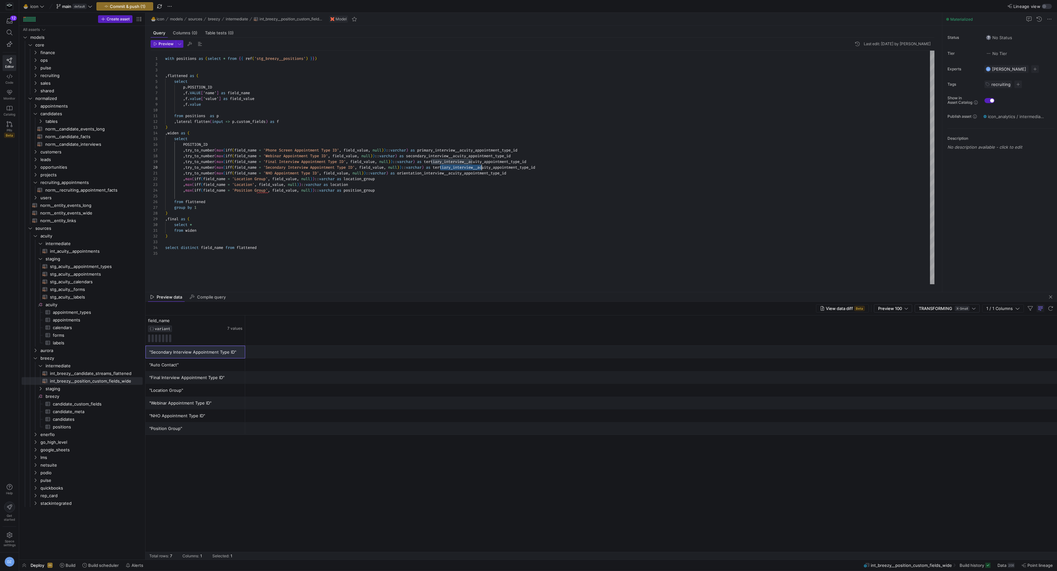
click at [481, 167] on div "with positions as ( select * from { { ref ( 'stg_breezy__positions' ) } } ) , f…" at bounding box center [549, 168] width 769 height 234
click at [459, 167] on div "with positions as ( select * from { { ref ( 'stg_breezy__positions' ) } } ) , f…" at bounding box center [549, 168] width 769 height 234
click at [471, 180] on div "with positions as ( select * from { { ref ( 'stg_breezy__positions' ) } } ) , f…" at bounding box center [549, 168] width 769 height 234
click at [484, 166] on div "with positions as ( select * from { { ref ( 'stg_breezy__positions' ) } } ) , f…" at bounding box center [549, 168] width 769 height 234
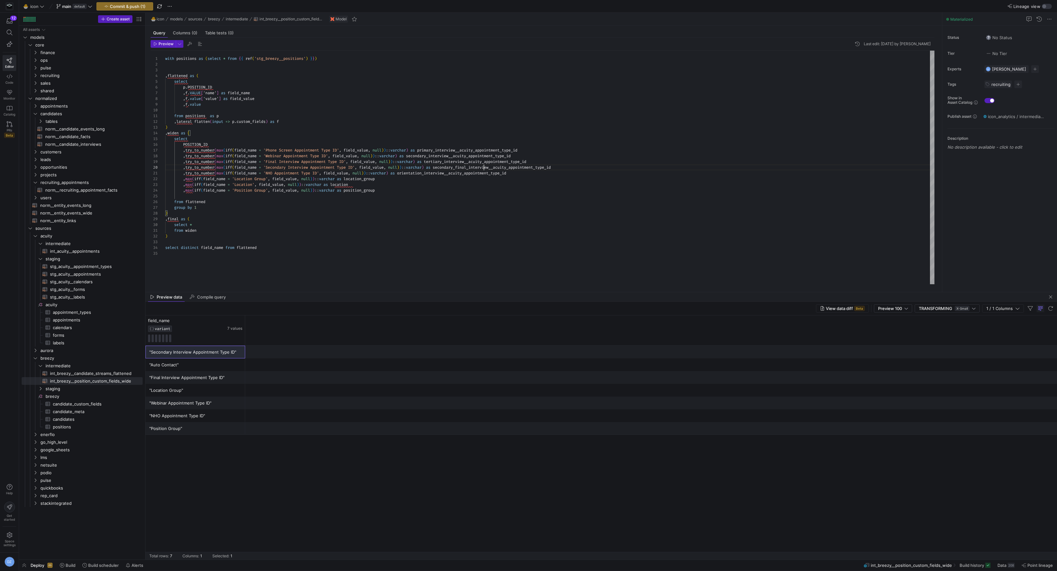
click at [484, 166] on div "with positions as ( select * from { { ref ( 'stg_breezy__positions' ) } } ) , f…" at bounding box center [549, 168] width 769 height 234
click at [540, 181] on div "with positions as ( select * from { { ref ( 'stg_breezy__positions' ) } } ) , f…" at bounding box center [549, 168] width 769 height 234
click at [542, 175] on div "with positions as ( select * from { { ref ( 'stg_breezy__positions' ) } } ) , f…" at bounding box center [549, 168] width 769 height 234
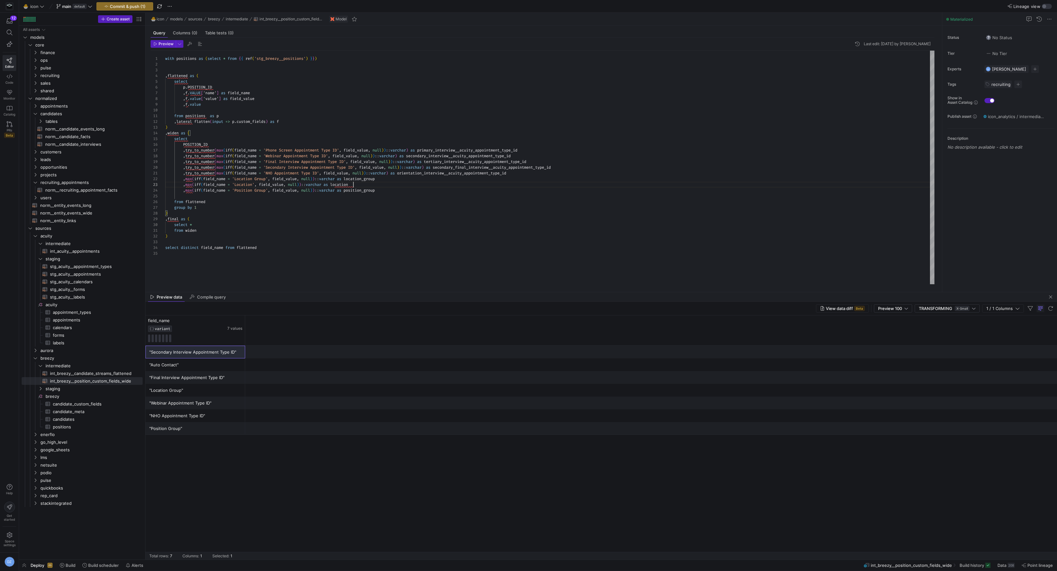
click at [431, 182] on div "with positions as ( select * from { { ref ( 'stg_breezy__positions' ) } } ) , f…" at bounding box center [549, 168] width 769 height 234
click at [450, 168] on div "with positions as ( select * from { { ref ( 'stg_breezy__positions' ) } } ) , f…" at bounding box center [549, 168] width 769 height 234
click at [427, 186] on div "with positions as ( select * from { { ref ( 'stg_breezy__positions' ) } } ) , f…" at bounding box center [549, 168] width 769 height 234
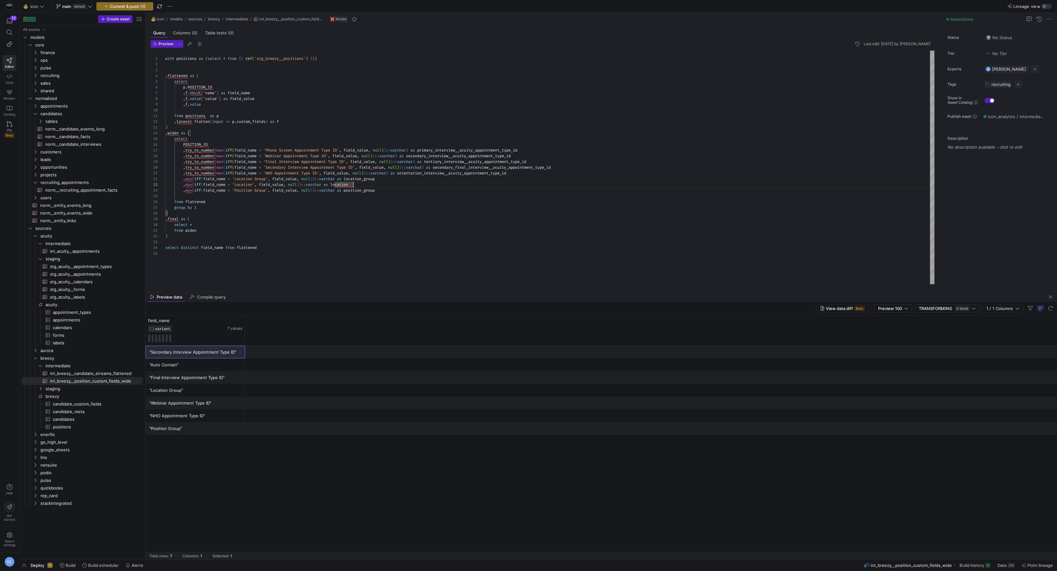
click at [171, 220] on div "with positions as ( select * from { { ref ( 'stg_breezy__positions' ) } } ) , f…" at bounding box center [549, 168] width 769 height 234
click at [217, 248] on div "with positions as ( select * from { { ref ( 'stg_breezy__positions' ) } } ) , f…" at bounding box center [549, 168] width 769 height 234
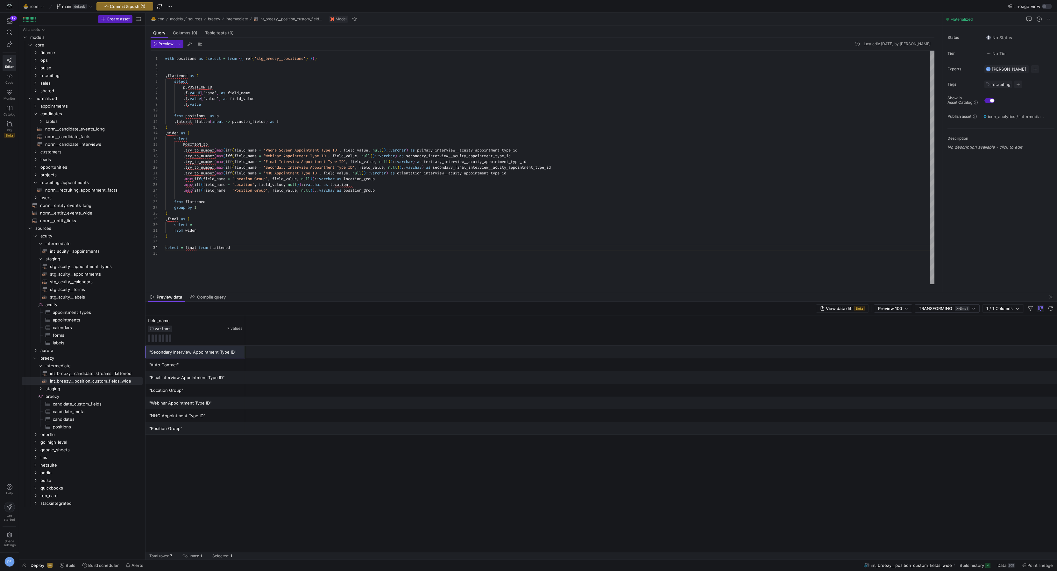
scroll to position [17, 66]
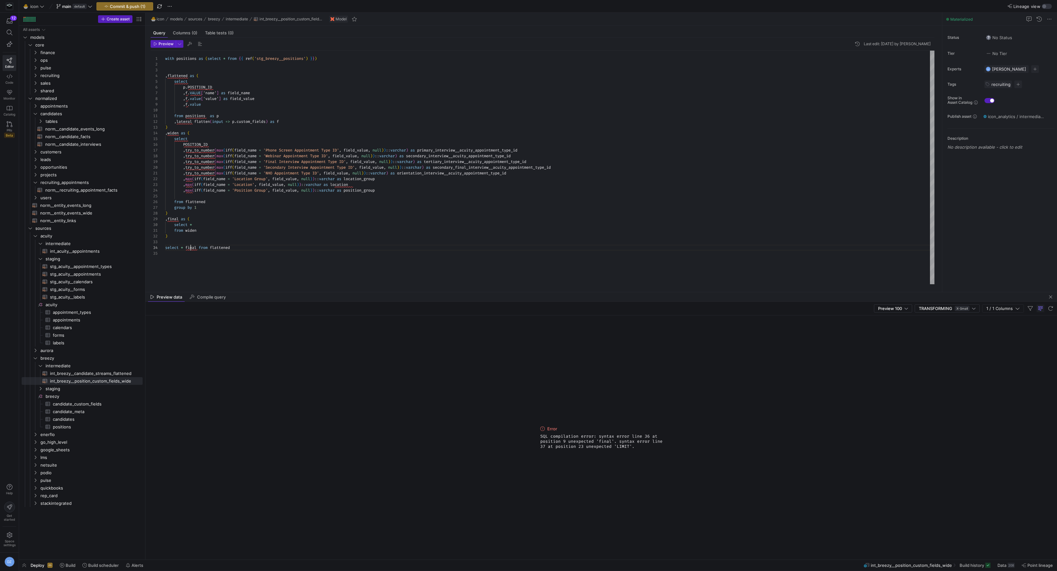
click at [191, 248] on div "with positions as ( select * from { { ref ( 'stg_breezy__positions' ) } } ) , f…" at bounding box center [549, 168] width 769 height 234
click at [187, 247] on div "with positions as ( select * from { { ref ( 'stg_breezy__positions' ) } } ) , f…" at bounding box center [549, 168] width 769 height 234
click at [189, 248] on div "with positions as ( select * from { { ref ( 'stg_breezy__positions' ) } } ) , f…" at bounding box center [549, 168] width 769 height 234
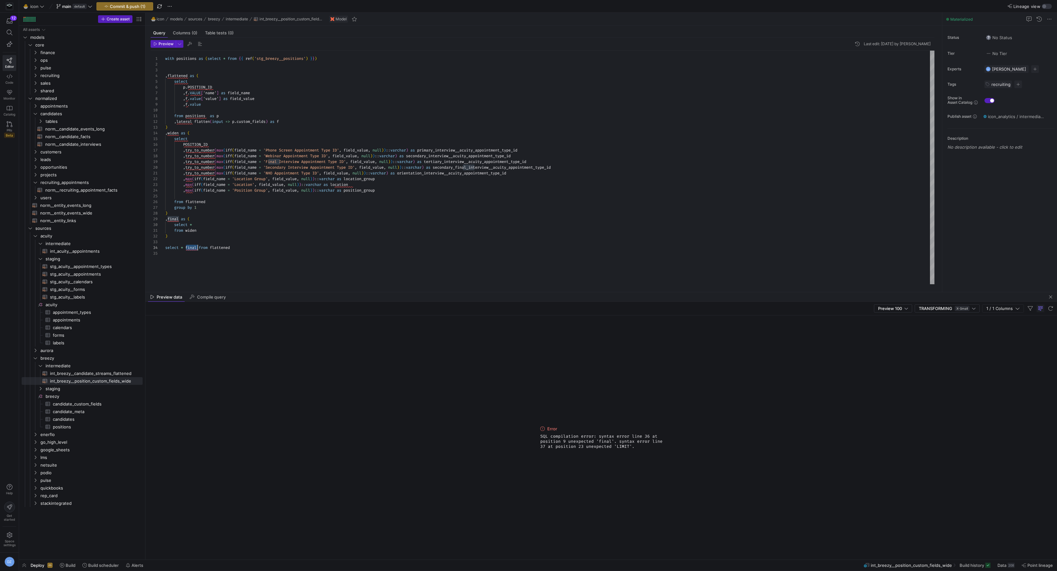
click at [189, 248] on div "with positions as ( select * from { { ref ( 'stg_breezy__positions' ) } } ) , f…" at bounding box center [549, 168] width 769 height 234
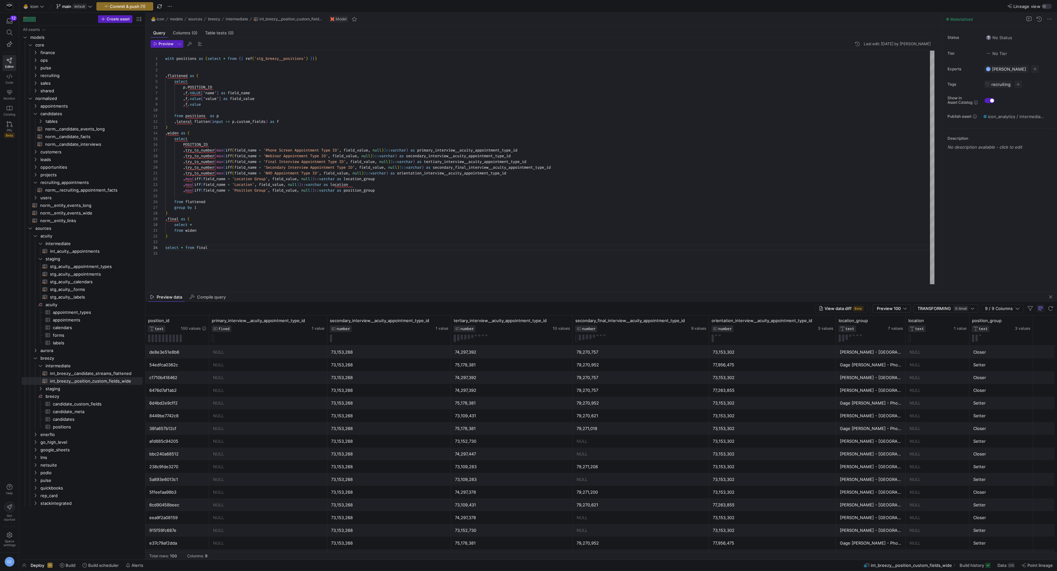
click at [494, 167] on div "with positions as ( select * from { { ref ( 'stg_breezy__positions' ) } } ) , f…" at bounding box center [549, 168] width 769 height 234
type textarea ",try_to_number(max(iff(field_name = 'NHO Appointment Type ID', field_value, nul…"
click at [462, 199] on div "with positions as ( select * from { { ref ( 'stg_breezy__positions' ) } } ) , f…" at bounding box center [549, 168] width 769 height 234
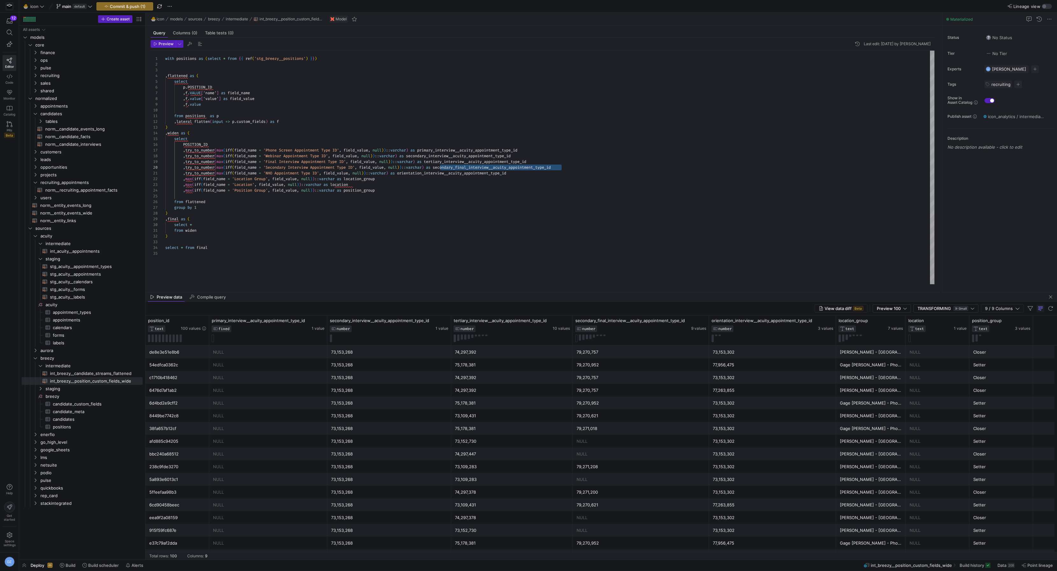
scroll to position [29, 41]
click at [137, 8] on span "Commit & push (1)" at bounding box center [128, 6] width 36 height 5
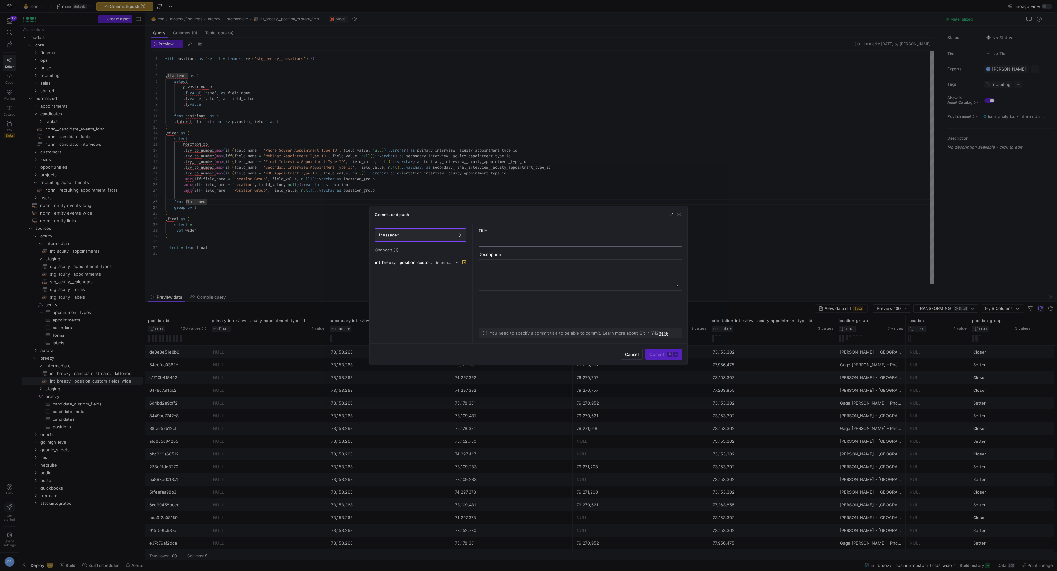
click at [547, 242] on input "text" at bounding box center [580, 241] width 193 height 5
type input "adding secondary final interview"
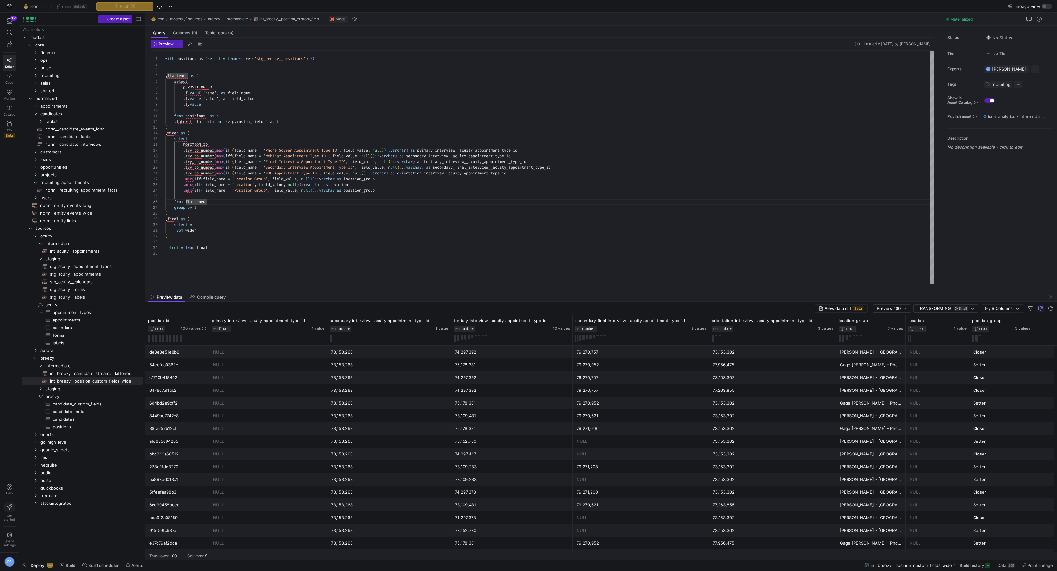
click at [407, 181] on div "with positions as ( select * from { { ref ( 'stg_breezy__positions' ) } } ) , f…" at bounding box center [549, 168] width 769 height 234
click at [408, 183] on div "with positions as ( select * from { { ref ( 'stg_breezy__positions' ) } } ) , f…" at bounding box center [549, 168] width 769 height 234
click at [374, 198] on div "with positions as ( select * from { { ref ( 'stg_breezy__positions' ) } } ) , f…" at bounding box center [549, 168] width 769 height 234
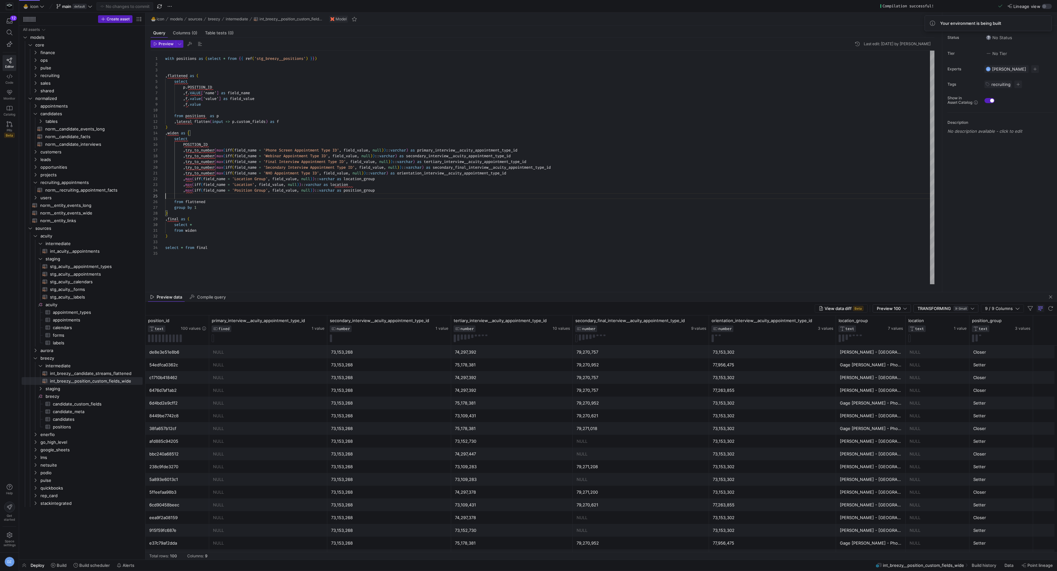
scroll to position [23, 0]
click at [387, 198] on div "with positions as ( select * from { { ref ( 'stg_breezy__positions' ) } } ) , f…" at bounding box center [549, 168] width 769 height 234
click at [53, 564] on icon at bounding box center [53, 565] width 4 height 4
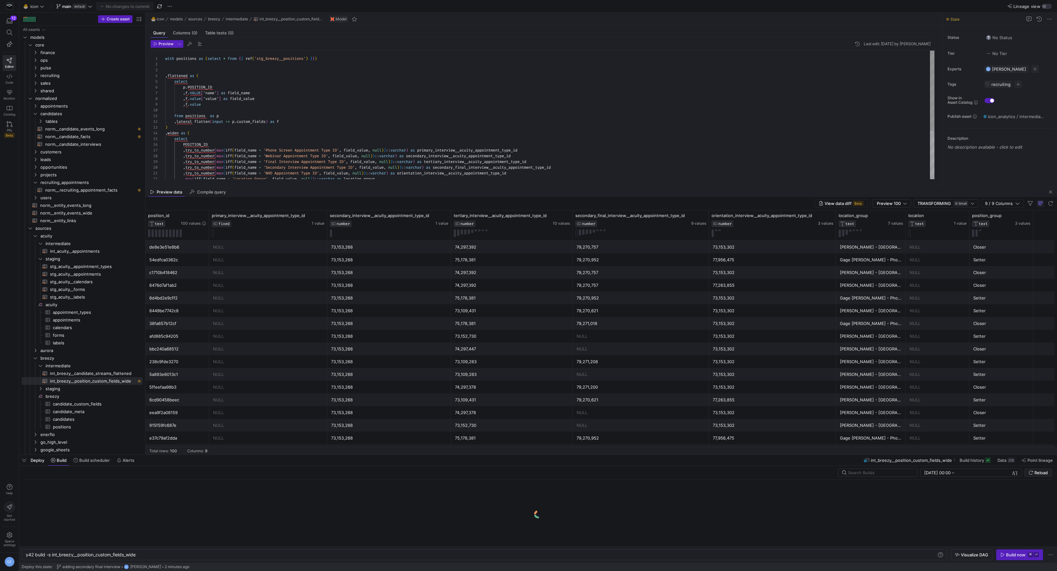
scroll to position [0, 111]
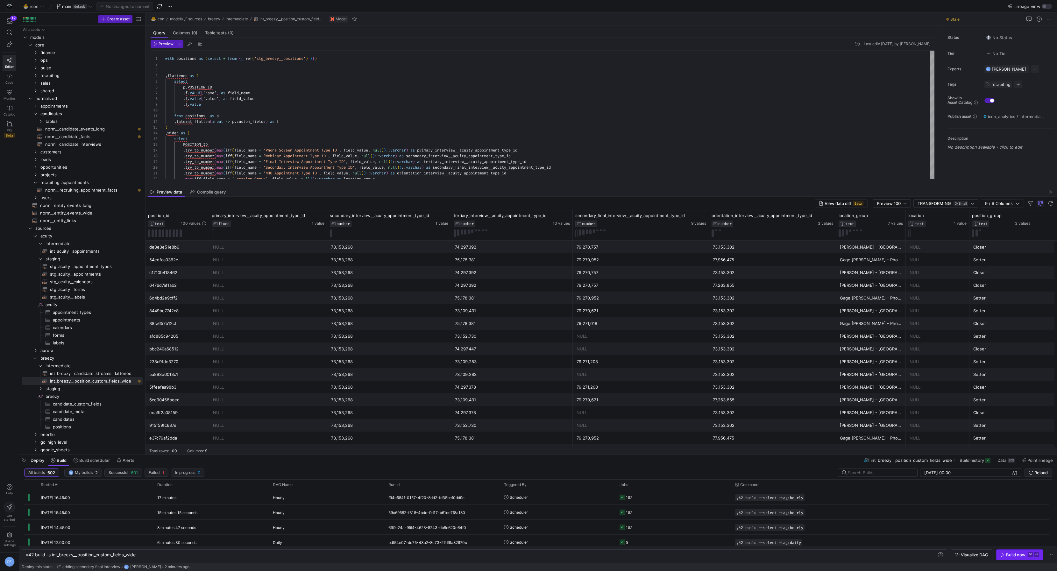
click at [1021, 558] on div "Build now" at bounding box center [1015, 555] width 19 height 5
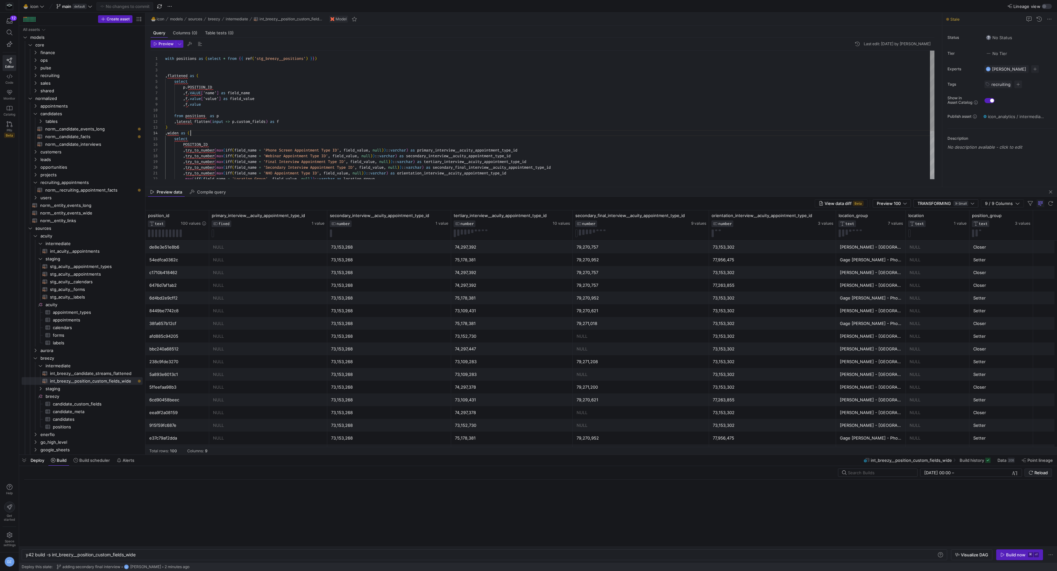
click at [558, 134] on div "with positions as ( select * from { { ref ( 'stg_breezy__positions' ) } } ) , f…" at bounding box center [549, 154] width 769 height 206
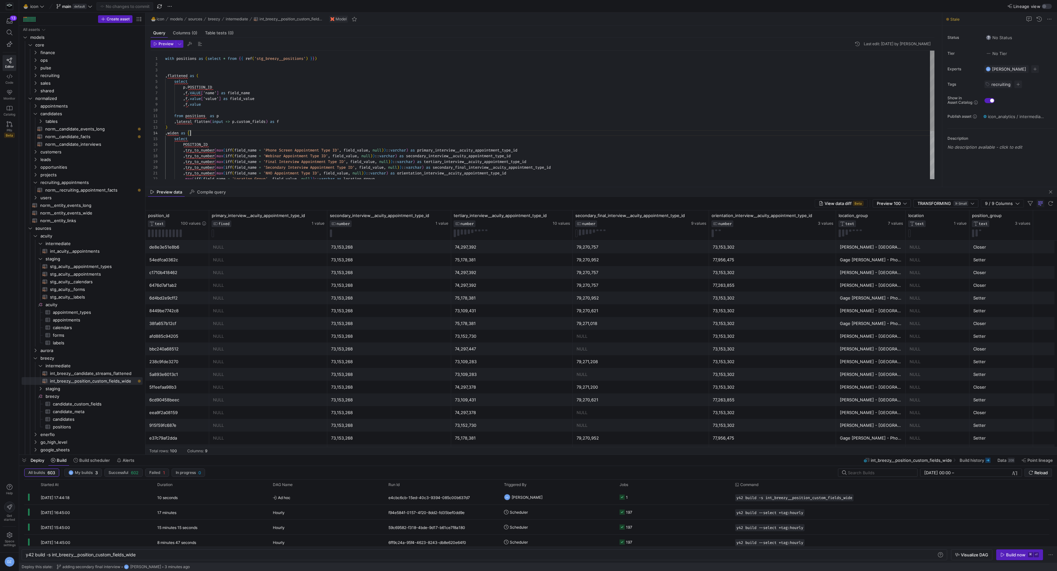
click at [560, 158] on div "with positions as ( select * from { { ref ( 'stg_breezy__positions' ) } } ) , f…" at bounding box center [549, 154] width 769 height 206
click at [551, 133] on div "with positions as ( select * from { { ref ( 'stg_breezy__positions' ) } } ) , f…" at bounding box center [549, 154] width 769 height 206
click at [552, 125] on div "with positions as ( select * from { { ref ( 'stg_breezy__positions' ) } } ) , f…" at bounding box center [549, 154] width 769 height 206
click at [553, 128] on div "with positions as ( select * from { { ref ( 'stg_breezy__positions' ) } } ) , f…" at bounding box center [549, 154] width 769 height 206
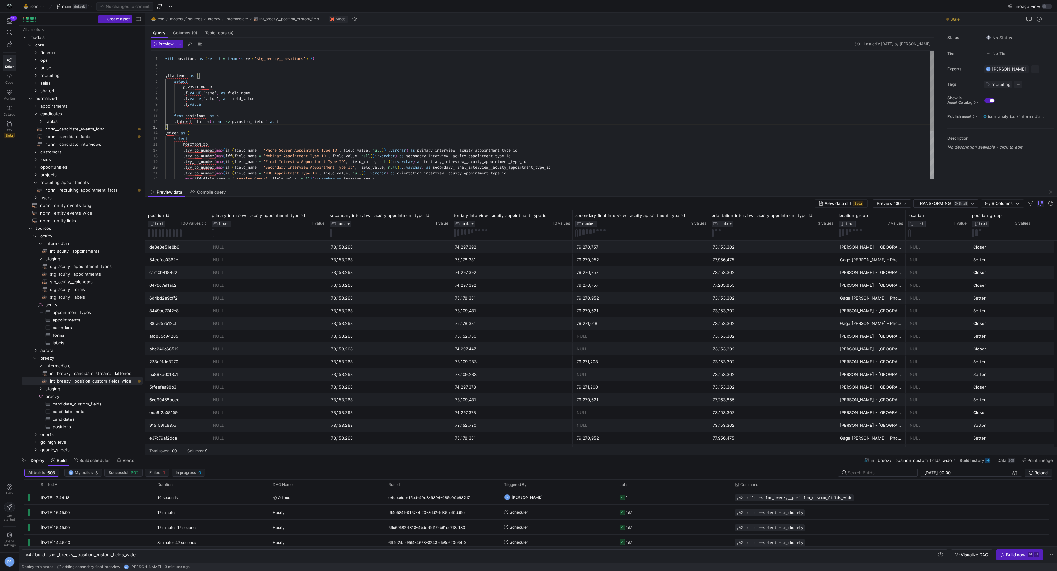
click at [553, 128] on div "with positions as ( select * from { { ref ( 'stg_breezy__positions' ) } } ) , f…" at bounding box center [549, 154] width 769 height 206
click at [92, 189] on span "norm__recruiting_appointment_facts​​​​​​​​​​" at bounding box center [90, 190] width 90 height 7
type textarea "with acuity_appointments as (select * from {{ ref('int_acuity__appointments') }…"
type textarea "y42 build -s norm__recruiting_appointment_facts"
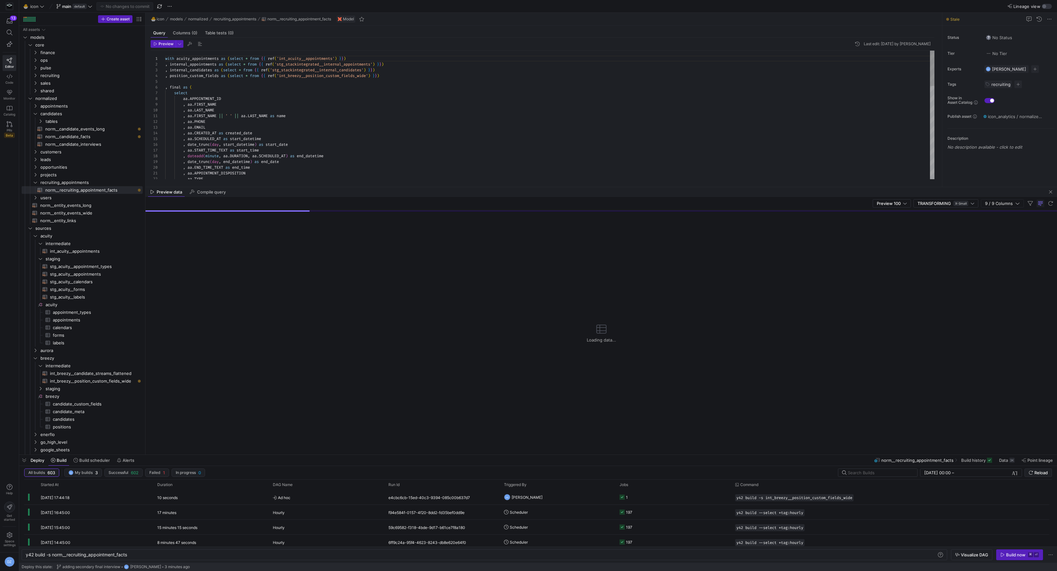
click at [392, 147] on div "with acuity_appointments as ( select * from { { ref ( 'int_acuity__appointments…" at bounding box center [549, 285] width 769 height 469
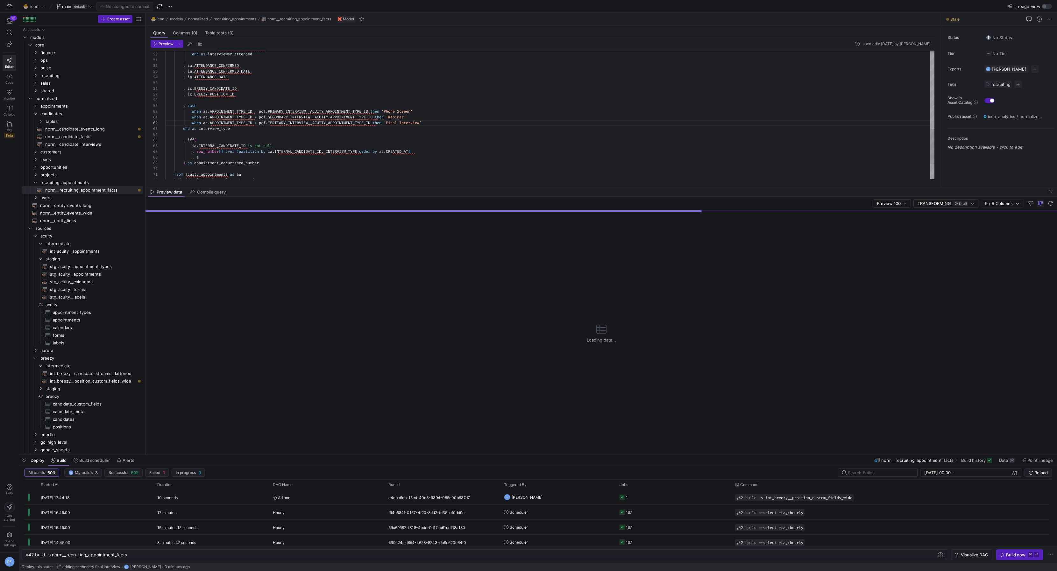
click at [263, 123] on div "then ia . MANAGER_ATTENDED_DATE is not null end as interviewer_attended , ia . …" at bounding box center [549, -1] width 769 height 469
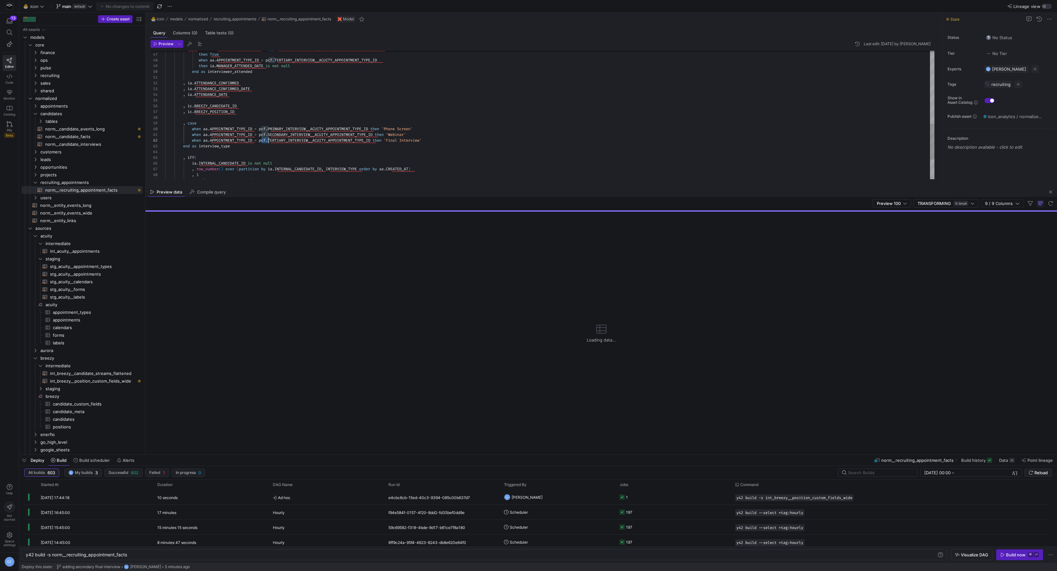
click at [444, 139] on div ", case when aa . APPOINTMENT_TYPE_ID = pcf . SECONDARY_INTERVIEW__ACUITY_APPOIN…" at bounding box center [549, 17] width 769 height 469
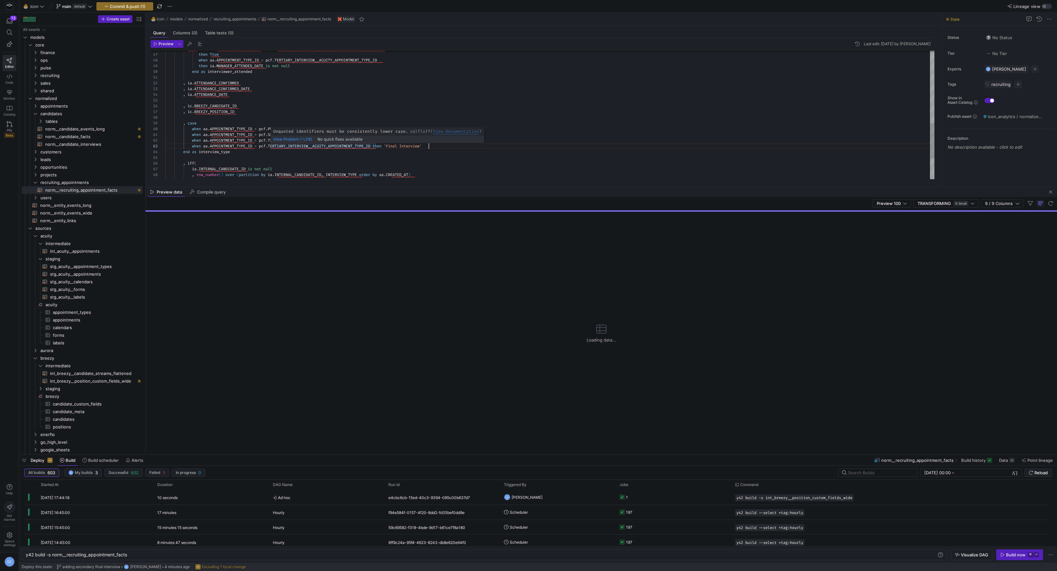
click at [290, 147] on div ", case when aa . APPOINTMENT_TYPE_ID = pcf . SECONDARY_INTERVIEW__ACUITY_APPOIN…" at bounding box center [549, 20] width 769 height 475
click at [289, 146] on div ", case when aa . APPOINTMENT_TYPE_ID = pcf . SECONDARY_INTERVIEW__ACUITY_APPOIN…" at bounding box center [549, 20] width 769 height 475
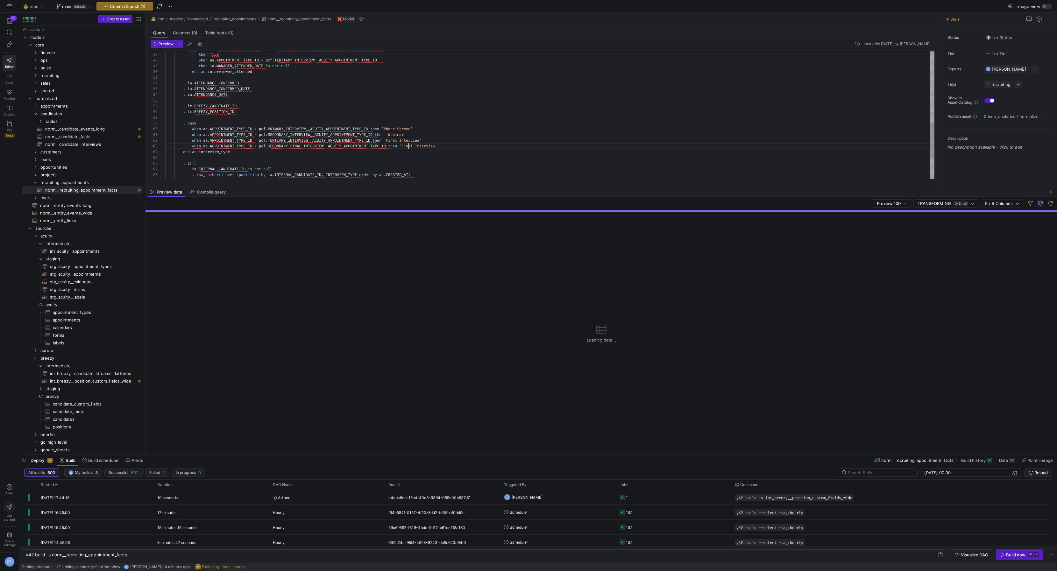
click at [409, 146] on div ", case when aa . APPOINTMENT_TYPE_ID = pcf . SECONDARY_INTERVIEW__ACUITY_APPOIN…" at bounding box center [549, 20] width 769 height 475
click at [490, 146] on div ", case when aa . APPOINTMENT_TYPE_ID = pcf . SECONDARY_INTERVIEW__ACUITY_APPOIN…" at bounding box center [549, 20] width 769 height 475
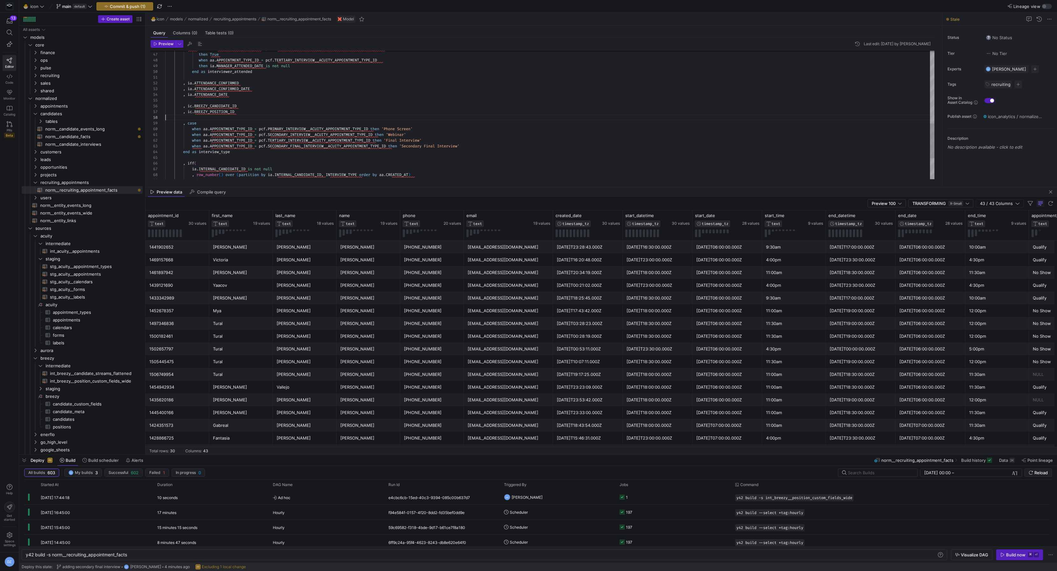
scroll to position [40, 0]
click at [498, 116] on div ", case when aa . APPOINTMENT_TYPE_ID = pcf . SECONDARY_INTERVIEW__ACUITY_APPOIN…" at bounding box center [549, 20] width 769 height 475
click at [502, 132] on div ", case when aa . APPOINTMENT_TYPE_ID = pcf . SECONDARY_INTERVIEW__ACUITY_APPOIN…" at bounding box center [549, 20] width 769 height 475
click at [504, 145] on div ", case when aa . APPOINTMENT_TYPE_ID = pcf . SECONDARY_INTERVIEW__ACUITY_APPOIN…" at bounding box center [549, 20] width 769 height 475
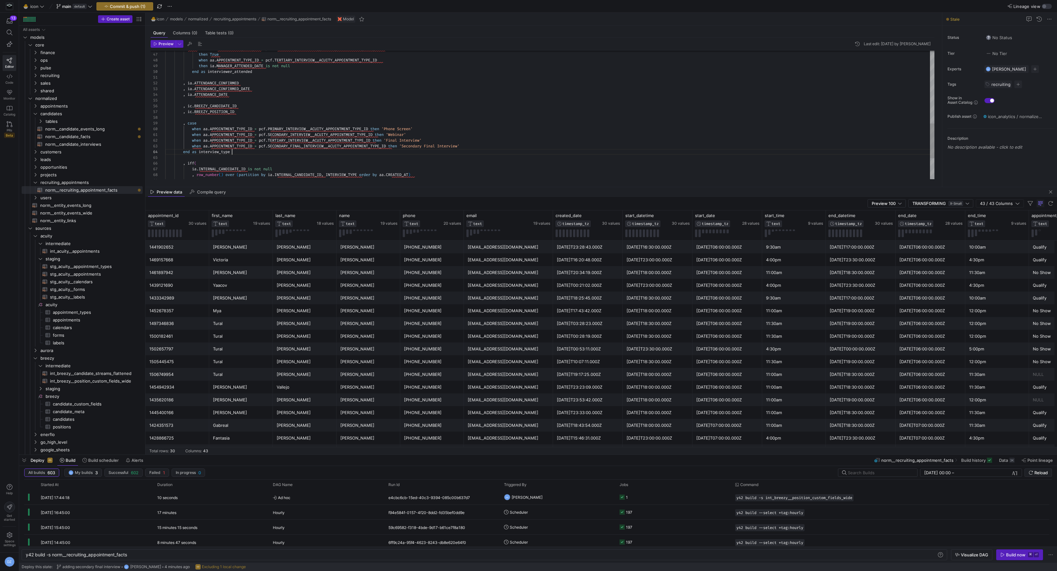
click at [493, 154] on div ", case when aa . APPOINTMENT_TYPE_ID = pcf . SECONDARY_INTERVIEW__ACUITY_APPOIN…" at bounding box center [549, 20] width 769 height 475
click at [492, 158] on div ", case when aa . APPOINTMENT_TYPE_ID = pcf . SECONDARY_INTERVIEW__ACUITY_APPOIN…" at bounding box center [549, 20] width 769 height 475
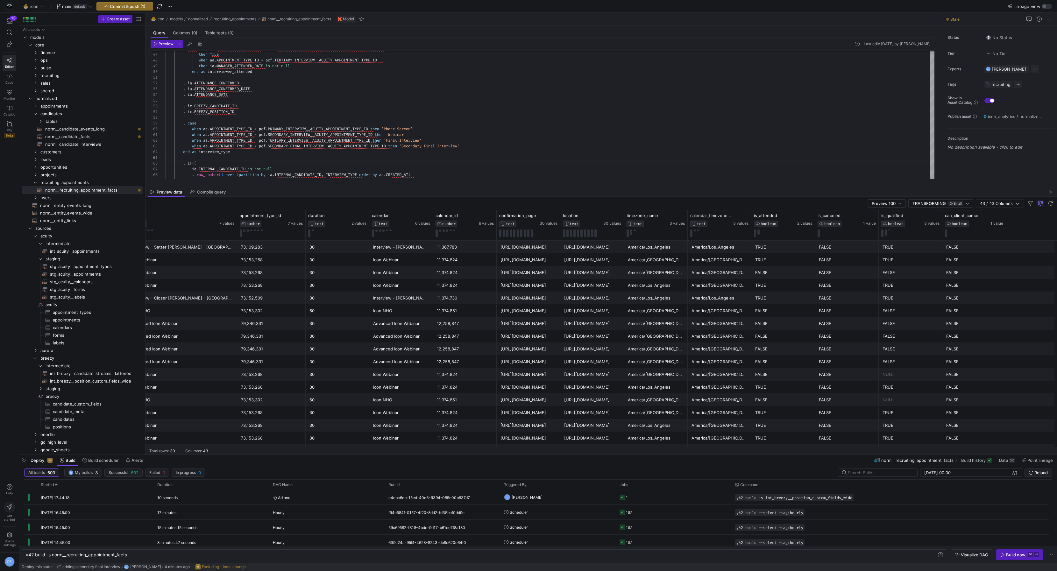
scroll to position [0, 1018]
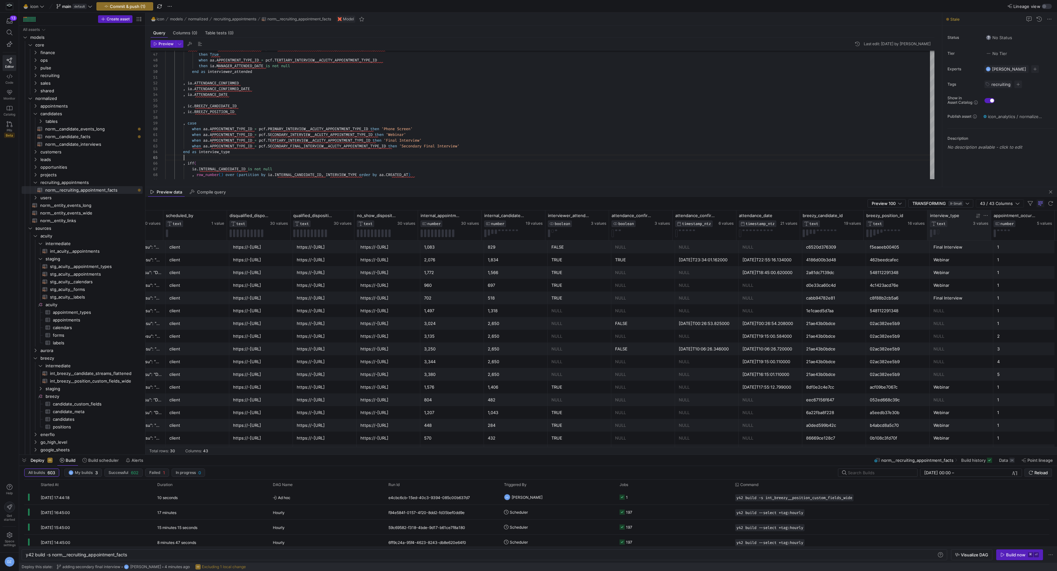
click at [976, 213] on div at bounding box center [978, 215] width 5 height 5
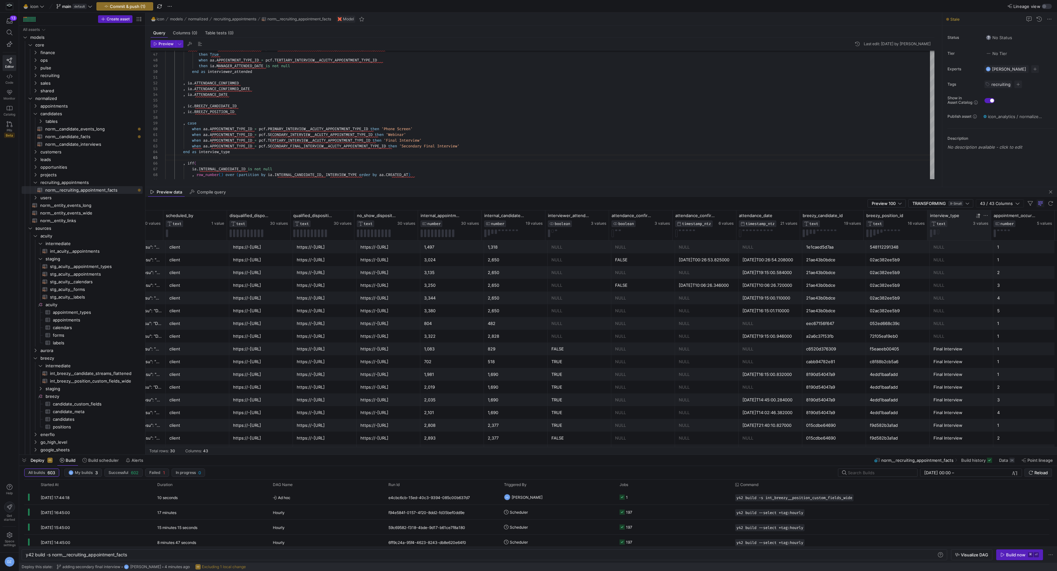
click at [977, 214] on icon at bounding box center [977, 216] width 2 height 4
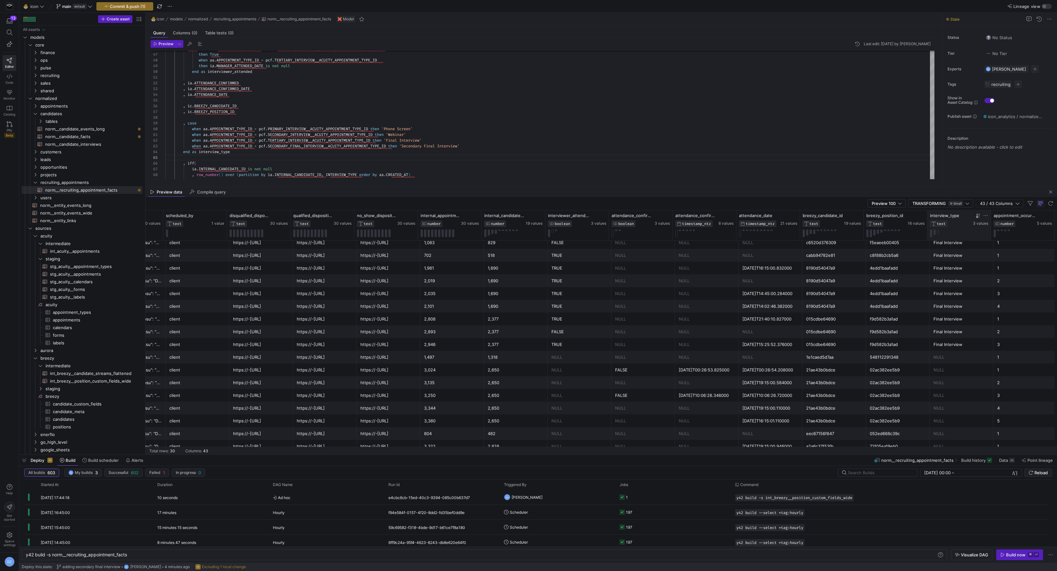
click at [977, 215] on icon at bounding box center [977, 216] width 2 height 4
click at [400, 166] on div ", case when aa . APPOINTMENT_TYPE_ID = pcf . SECONDARY_INTERVIEW__ACUITY_APPOIN…" at bounding box center [549, 20] width 769 height 475
click at [451, 160] on div ", case when aa . APPOINTMENT_TYPE_ID = pcf . SECONDARY_INTERVIEW__ACUITY_APPOIN…" at bounding box center [549, 20] width 769 height 475
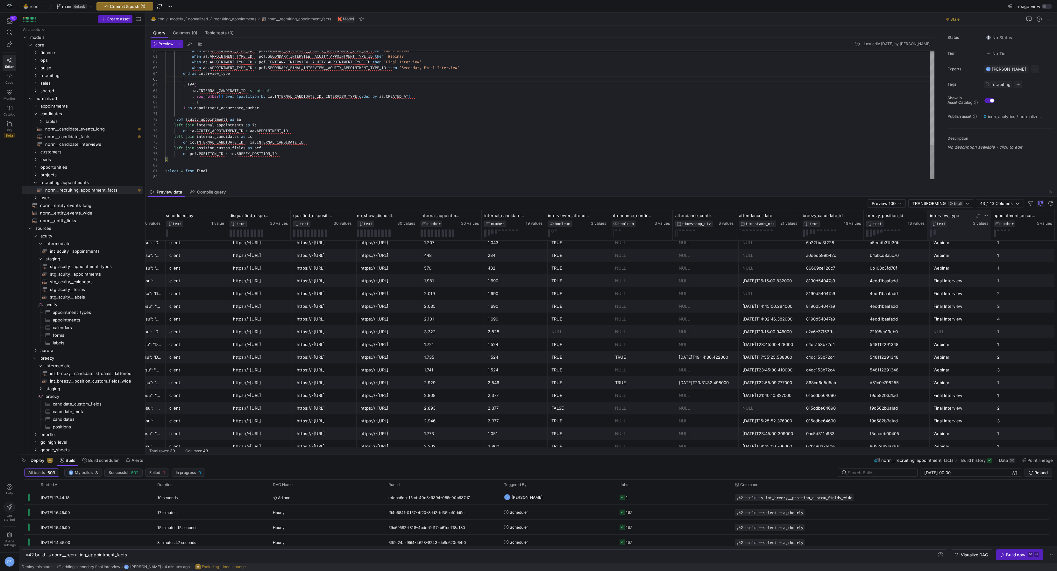
type textarea "from acuity_appointments as aa left join internal_appointments as ia on ia.ACUI…"
click at [125, 8] on span "Commit & push (1)" at bounding box center [128, 6] width 36 height 5
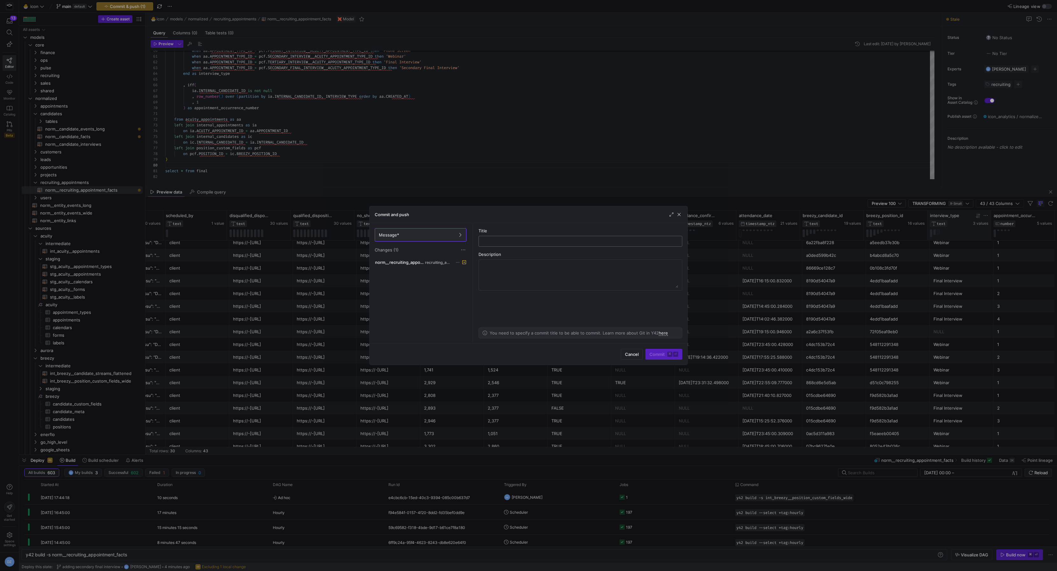
click at [542, 241] on input "text" at bounding box center [580, 241] width 193 height 5
type input "added secondary final interview"
click at [649, 354] on span "submit" at bounding box center [664, 354] width 36 height 10
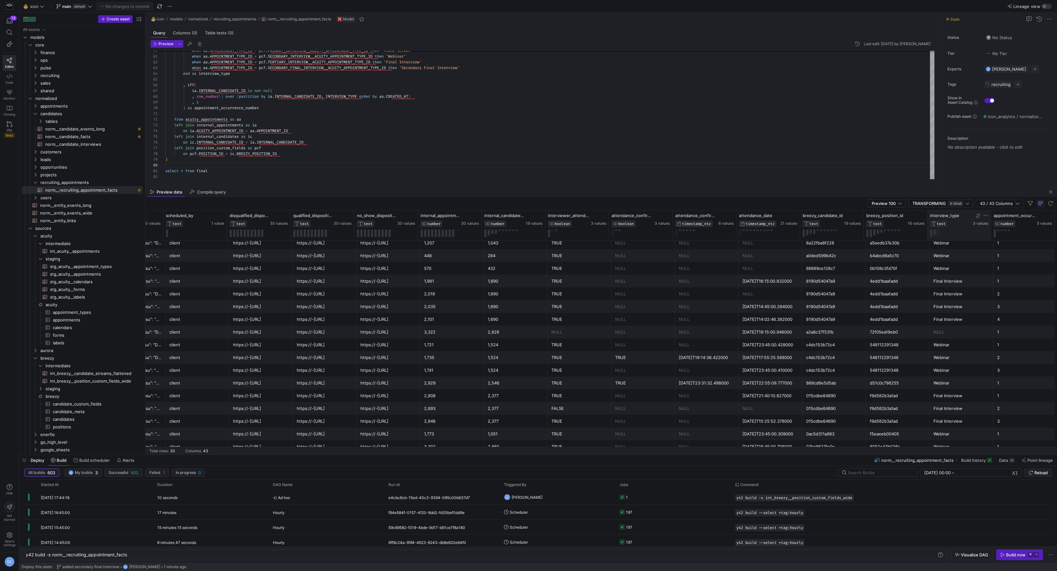
scroll to position [170, 0]
click at [1051, 194] on span "button" at bounding box center [1051, 192] width 8 height 8
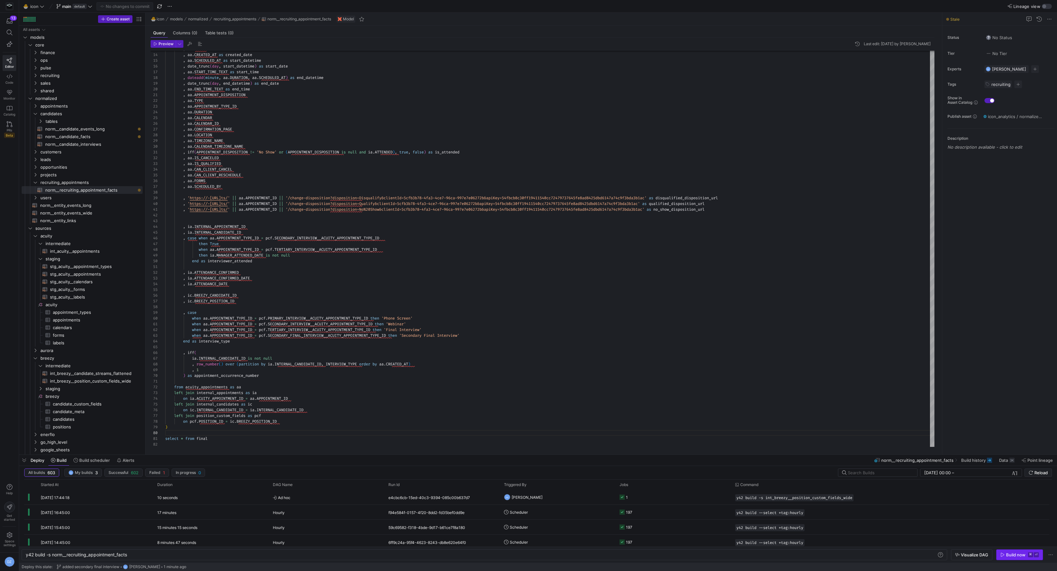
click at [1018, 554] on div "Build now" at bounding box center [1015, 555] width 19 height 5
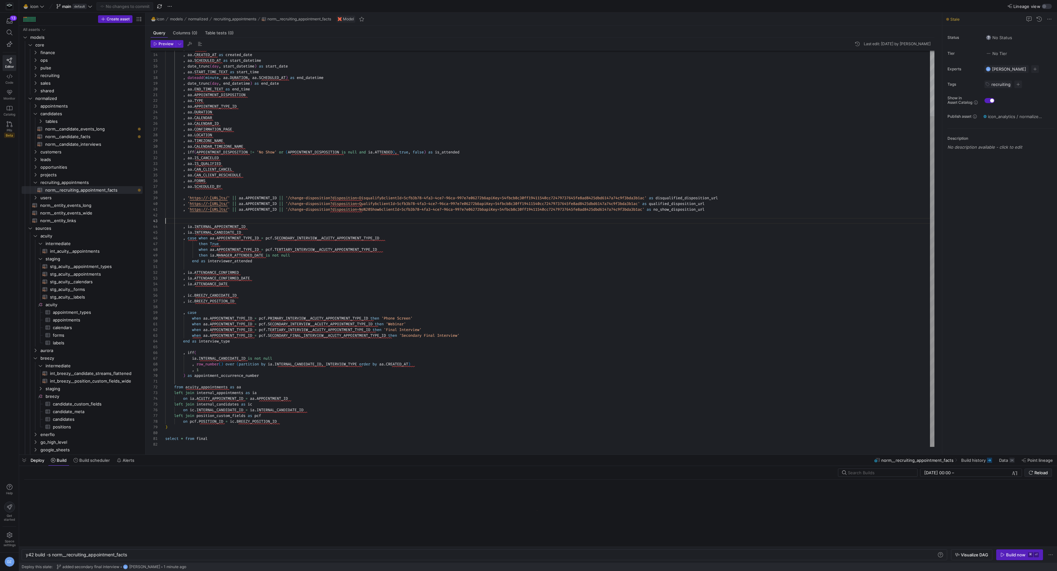
click at [381, 222] on div "when aa . APPOINTMENT_TYPE_ID = pcf . PRIMARY_INTERVIEW__ACUITY_APPOINTMENT_TYP…" at bounding box center [549, 209] width 769 height 475
click at [108, 128] on span "norm__candidate_events_long​​​​​​​​​​" at bounding box center [90, 128] width 90 height 7
type textarea "with breezy_streams as (select * from {{ ref('int_breezy__candidate_streams_fla…"
type textarea "y42 build -s norm__candidate_events_long"
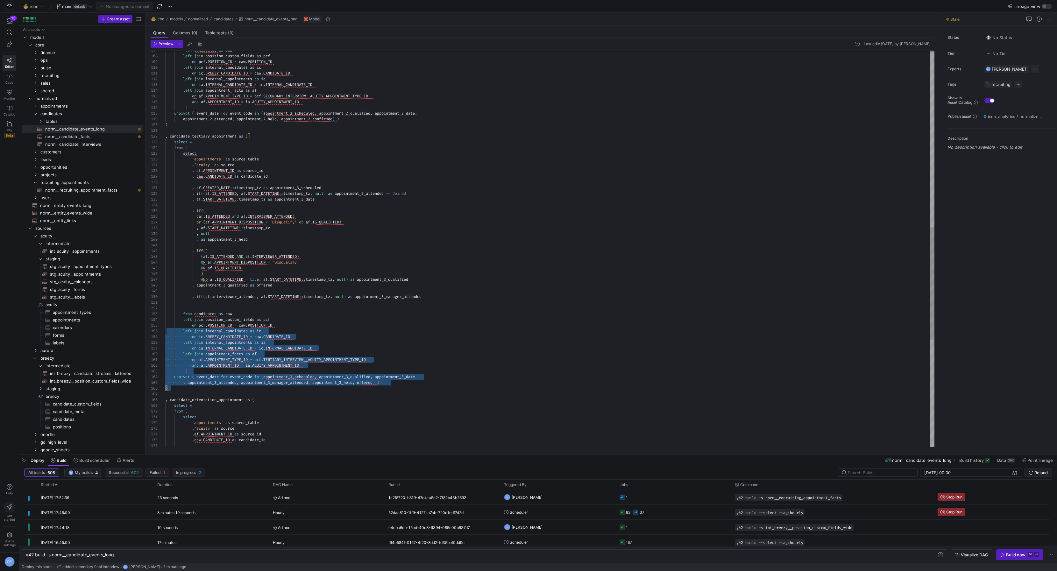
scroll to position [17, 2]
drag, startPoint x: 185, startPoint y: 388, endPoint x: 168, endPoint y: 317, distance: 72.8
click at [168, 317] on div "on pcf . POSITION_ID = caw . POSITION_ID left join internal_candidates as ic on…" at bounding box center [549, 128] width 769 height 1387
type textarea ", af.CREATED_DATE::timestamp_tz as appointment_3_scheduled , iff([DOMAIN_NAME]_…"
click at [365, 219] on div "on pcf . POSITION_ID = caw . POSITION_ID left join internal_candidates as ic on…" at bounding box center [549, 128] width 769 height 1387
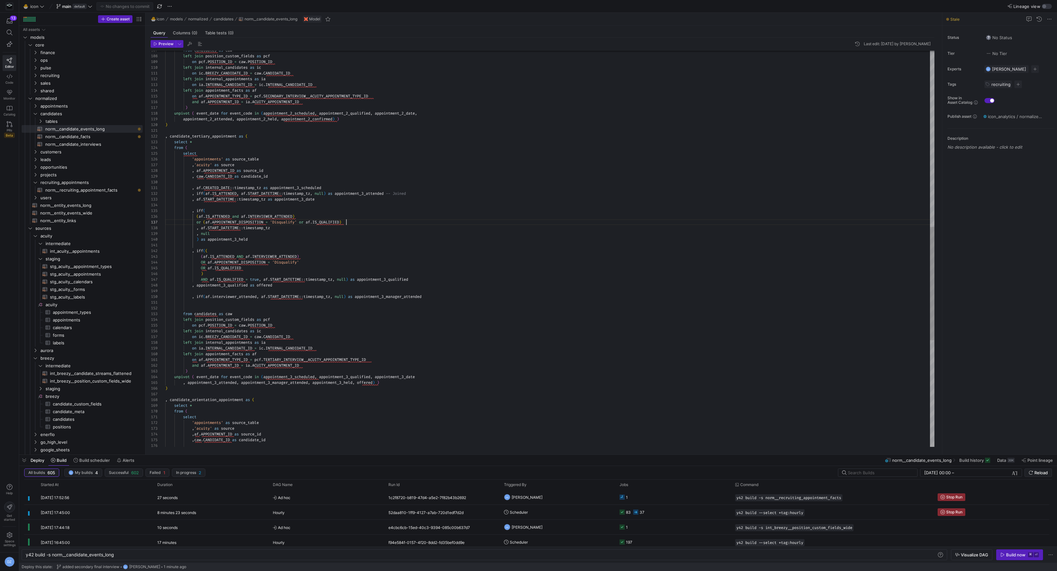
scroll to position [34, 181]
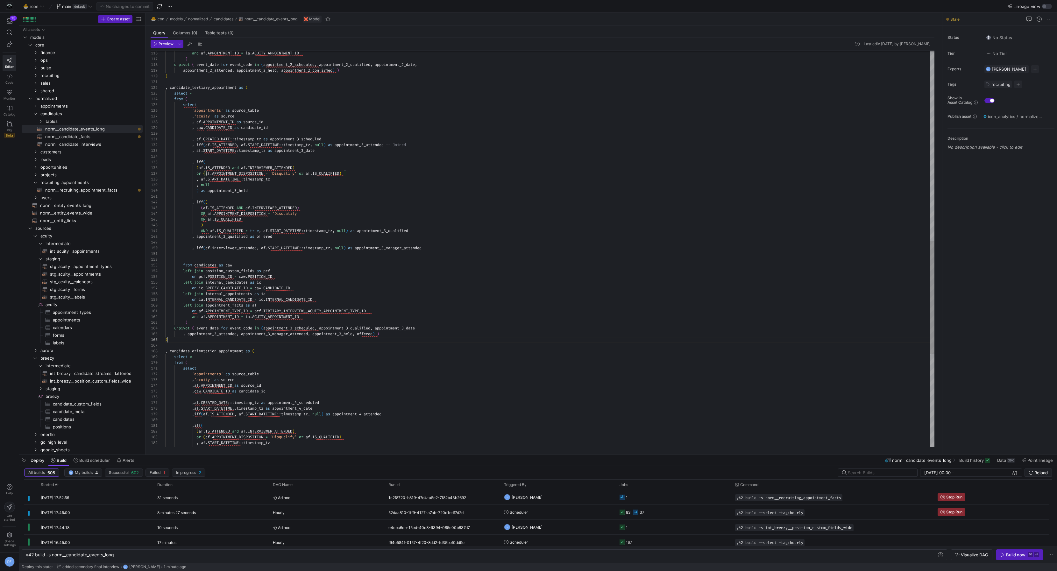
click at [226, 338] on div "and af . APPOINTMENT_ID = ia . ACUITY_APPOINTMENT_ID ) unpivot ( event_date for…" at bounding box center [549, 79] width 769 height 1387
click at [625, 279] on div "and af . APPOINTMENT_ID = ia . ACUITY_APPOINTMENT_ID ) unpivot ( event_date for…" at bounding box center [549, 79] width 769 height 1387
click at [1042, 475] on span "Reload" at bounding box center [1041, 472] width 13 height 5
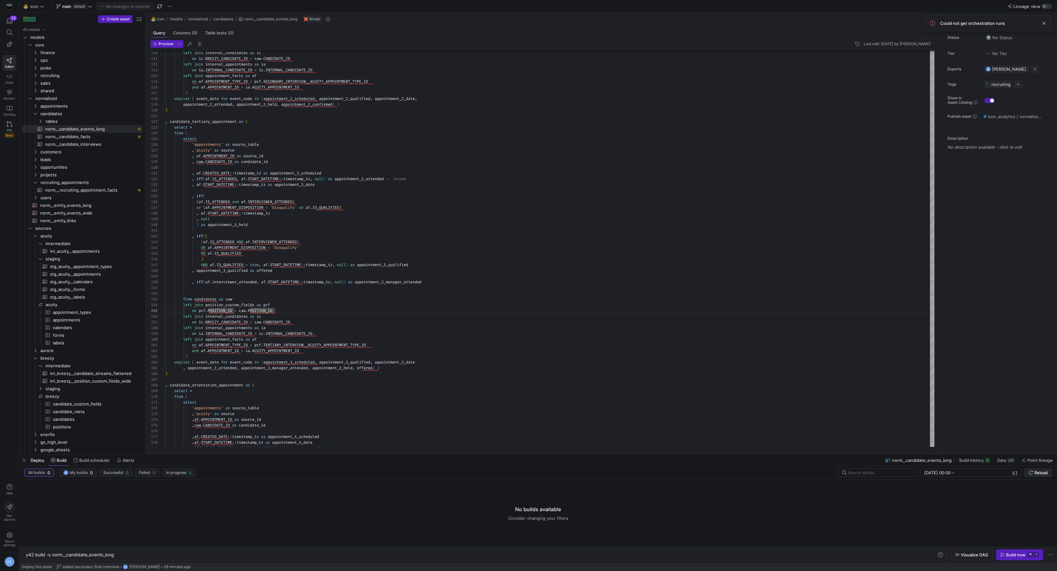
click at [1051, 473] on span "submit" at bounding box center [1038, 473] width 27 height 8
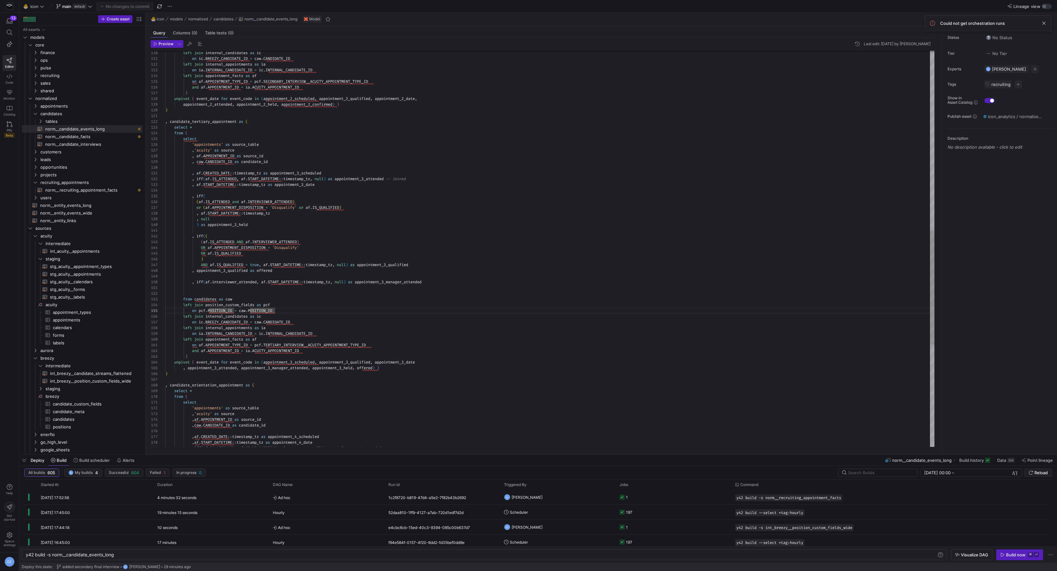
click at [495, 369] on div ", candidate_tertiary_appointment as ( select * from ( select 'appointments' as …" at bounding box center [549, 113] width 769 height 1387
click at [494, 375] on div ", candidate_tertiary_appointment as ( select * from ( select 'appointments' as …" at bounding box center [549, 113] width 769 height 1387
click at [489, 378] on div ", candidate_tertiary_appointment as ( select * from ( select 'appointments' as …" at bounding box center [549, 113] width 769 height 1387
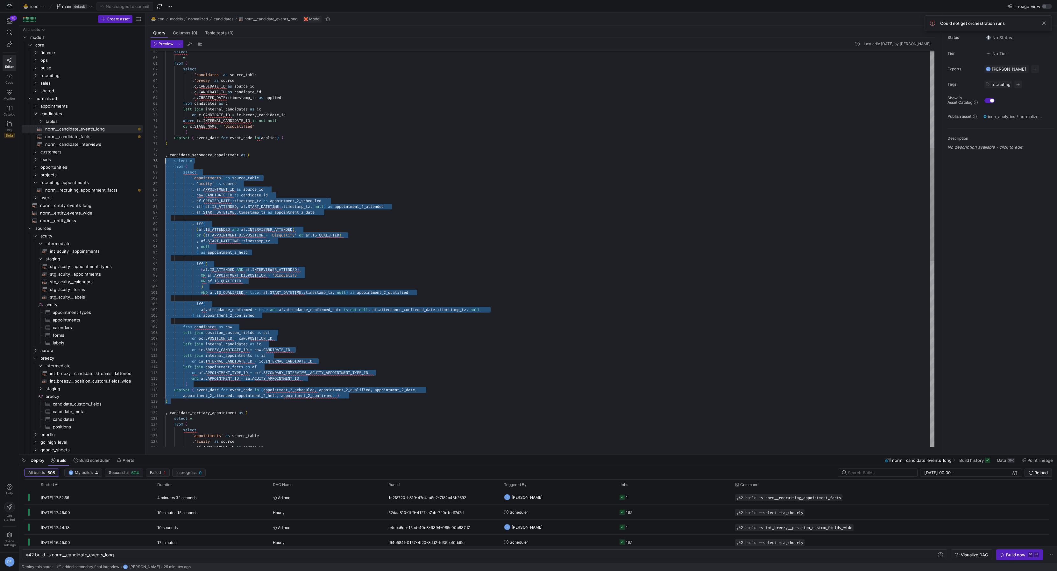
scroll to position [34, 0]
drag, startPoint x: 171, startPoint y: 400, endPoint x: 155, endPoint y: 155, distance: 245.7
click at [165, 155] on div "select * from ( select 'candidates' as source_table , 'breezy' as source , c . …" at bounding box center [549, 404] width 769 height 1387
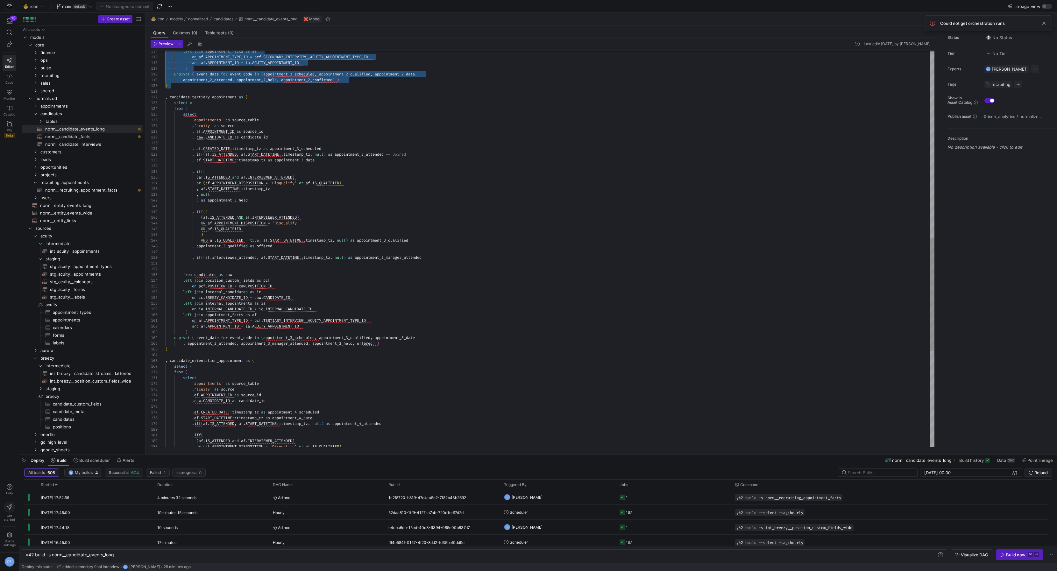
click at [211, 347] on div "left join appointment_facts as af on af . APPOINTMENT_TYPE_ID = pcf . SECONDARY…" at bounding box center [549, 89] width 769 height 1387
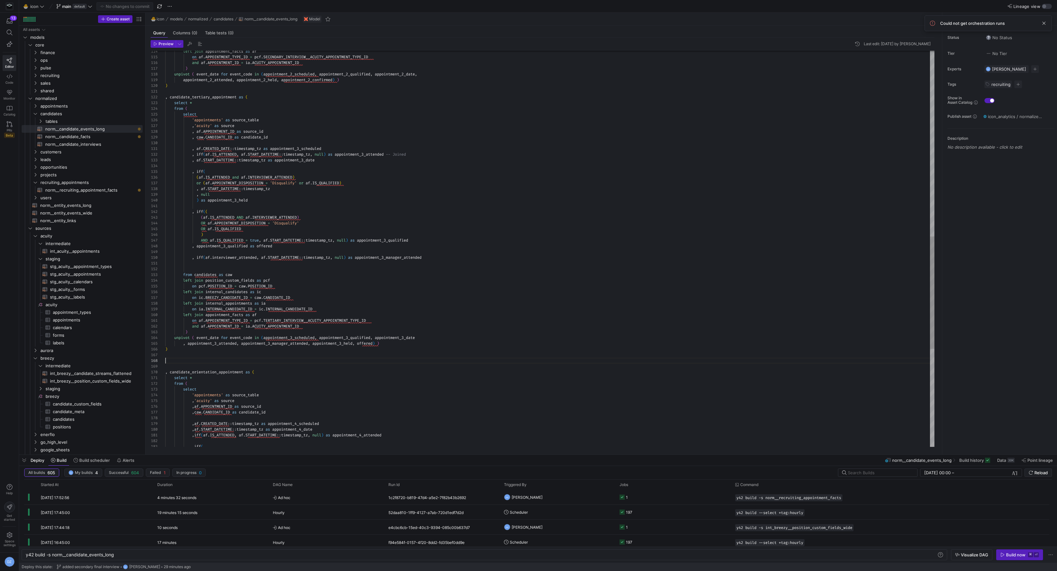
scroll to position [0, 2]
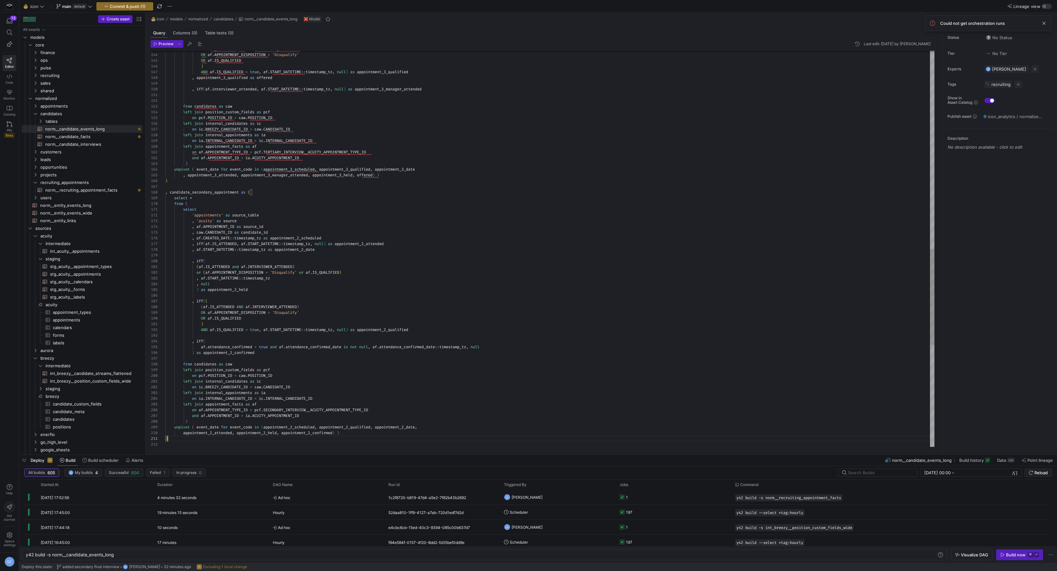
click at [216, 192] on div "( af . IS_ATTENDED AND af . INTERVIEWER_ATTENDED ) OR af . APPOINTMENT_DISPOSIT…" at bounding box center [549, 49] width 769 height 1645
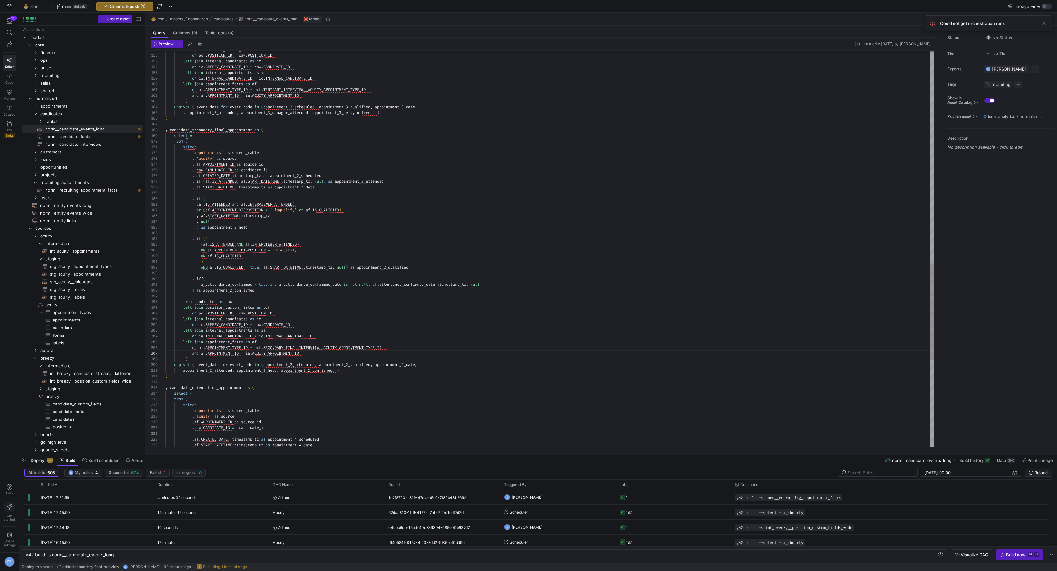
scroll to position [34, 138]
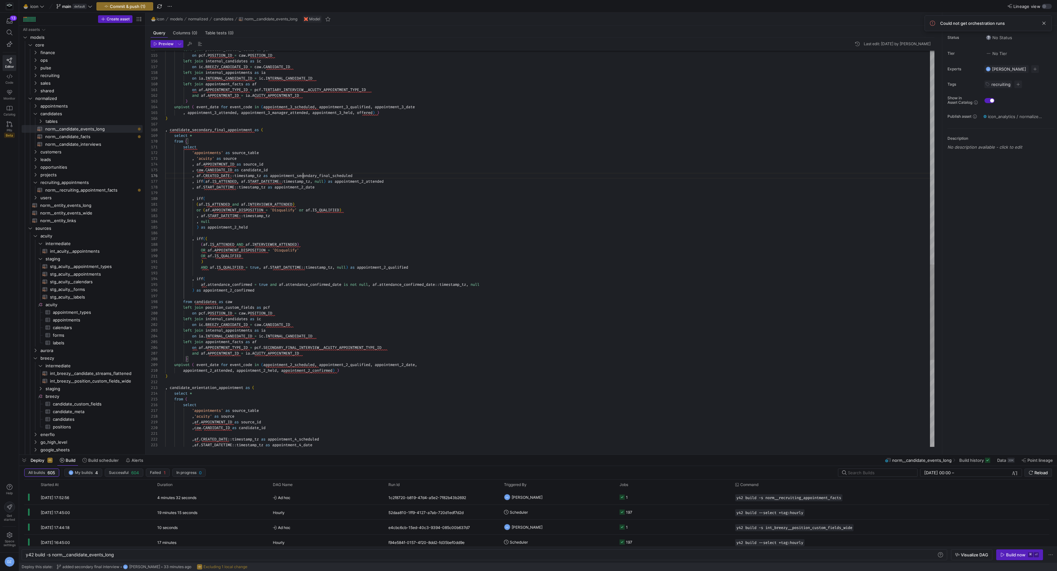
drag, startPoint x: 335, startPoint y: 176, endPoint x: 301, endPoint y: 175, distance: 34.4
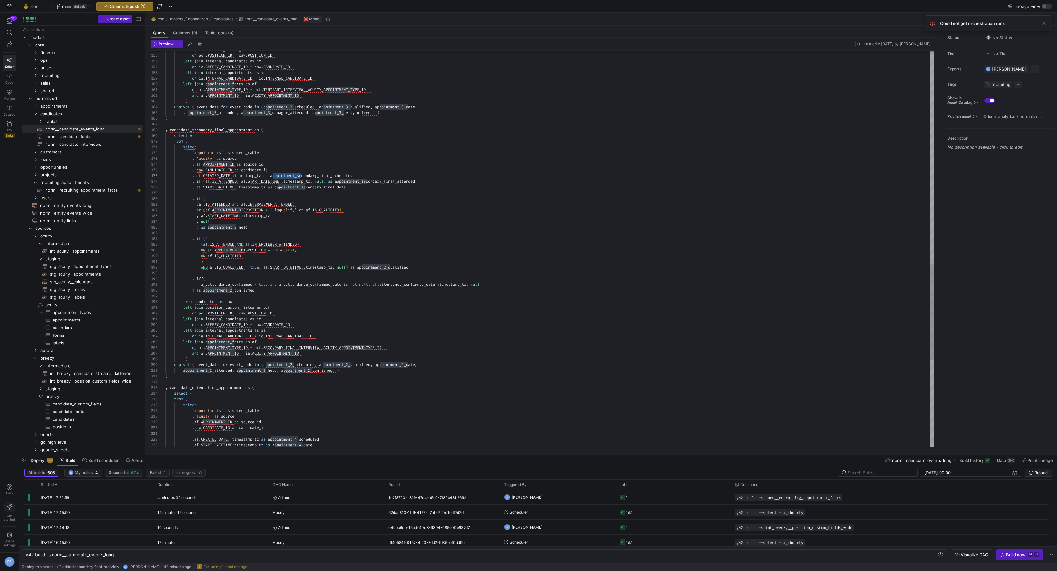
drag, startPoint x: 300, startPoint y: 176, endPoint x: 273, endPoint y: 176, distance: 26.8
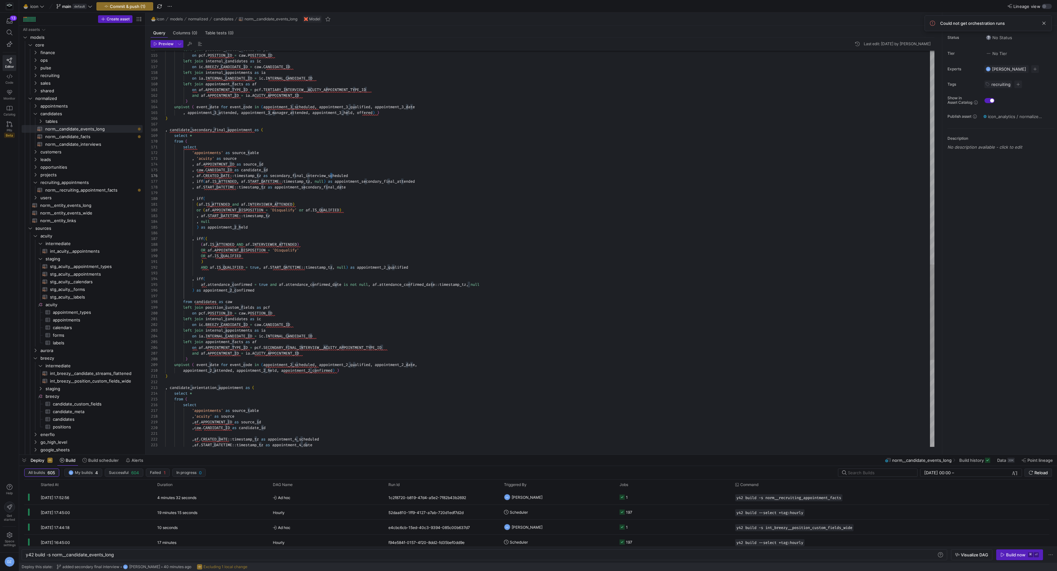
scroll to position [29, 107]
drag, startPoint x: 339, startPoint y: 181, endPoint x: 401, endPoint y: 183, distance: 61.5
drag, startPoint x: 341, startPoint y: 188, endPoint x: 277, endPoint y: 188, distance: 64.0
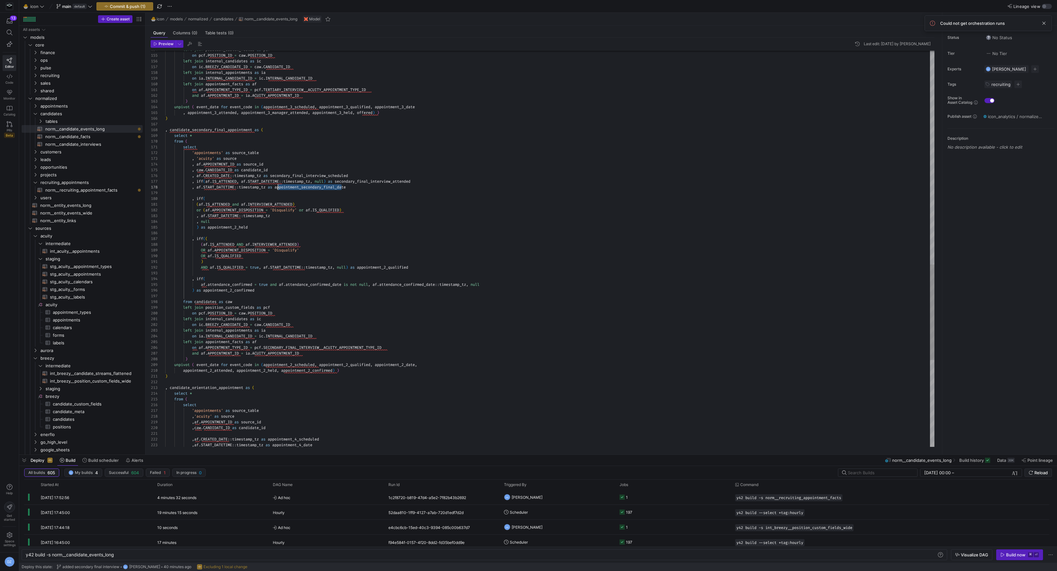
drag, startPoint x: 241, startPoint y: 228, endPoint x: 209, endPoint y: 226, distance: 31.6
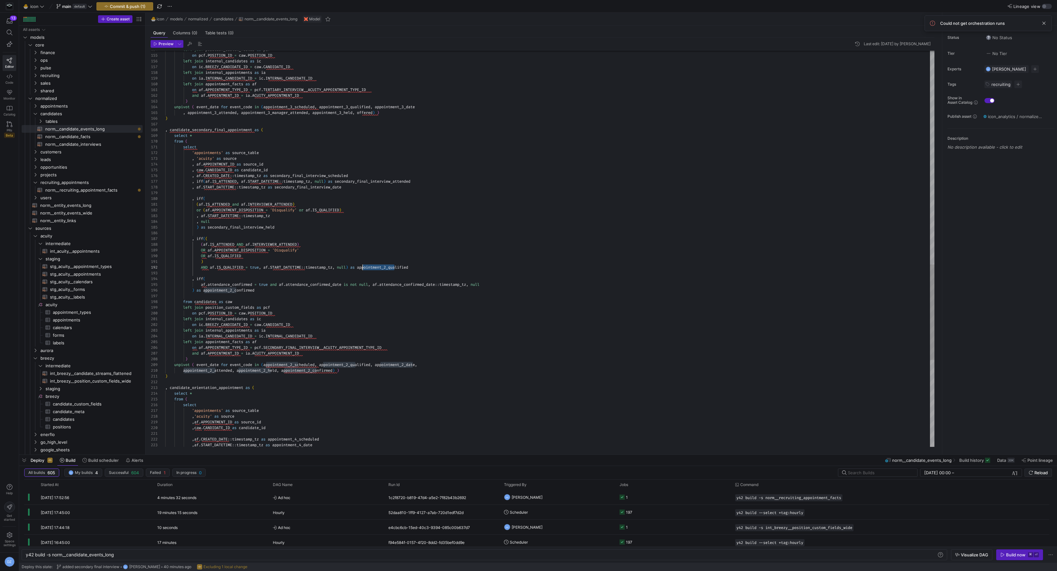
drag, startPoint x: 395, startPoint y: 268, endPoint x: 362, endPoint y: 267, distance: 32.2
drag, startPoint x: 236, startPoint y: 291, endPoint x: 204, endPoint y: 291, distance: 32.2
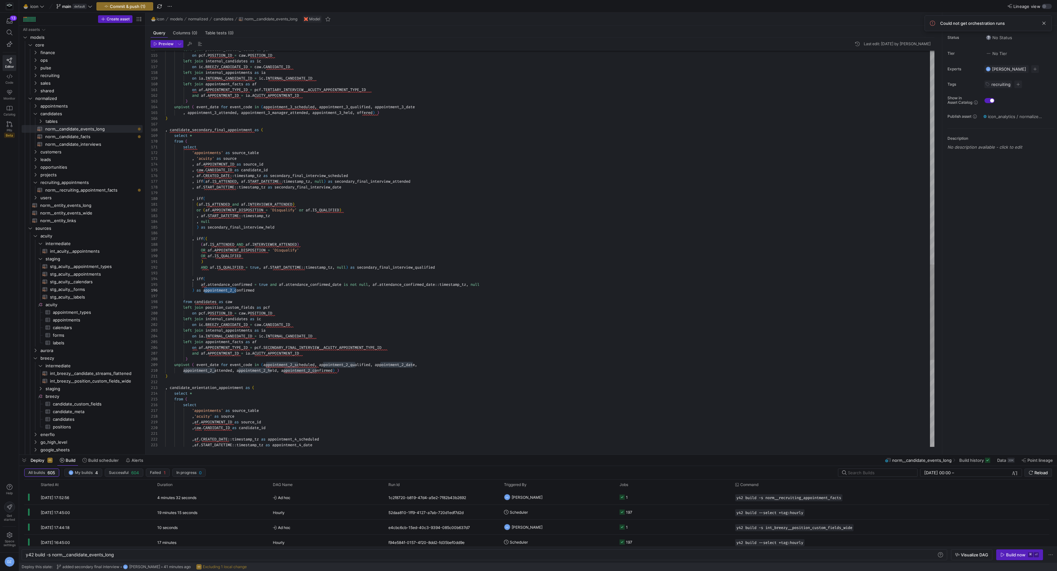
scroll to position [29, 98]
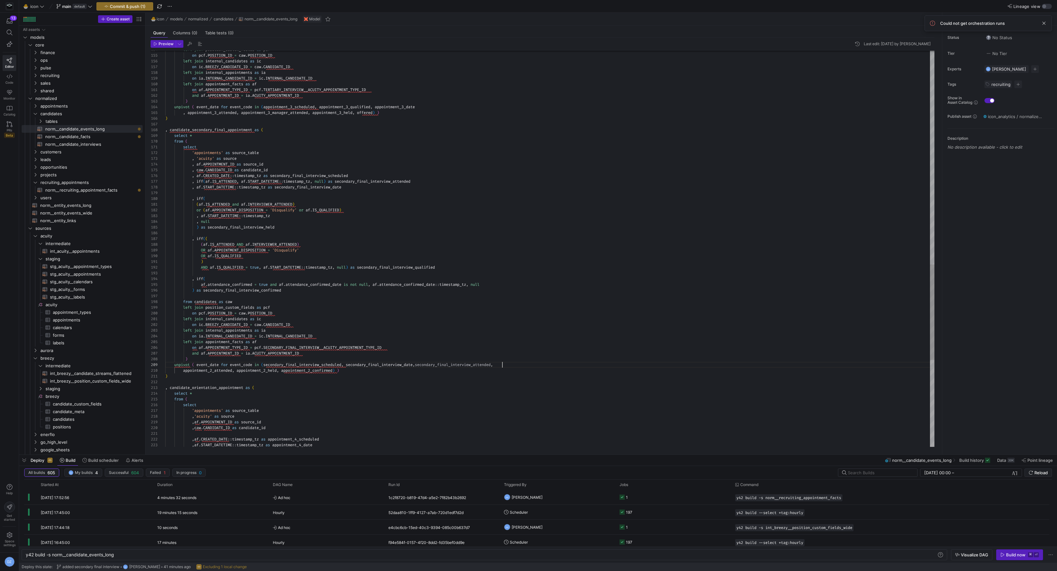
scroll to position [40, 337]
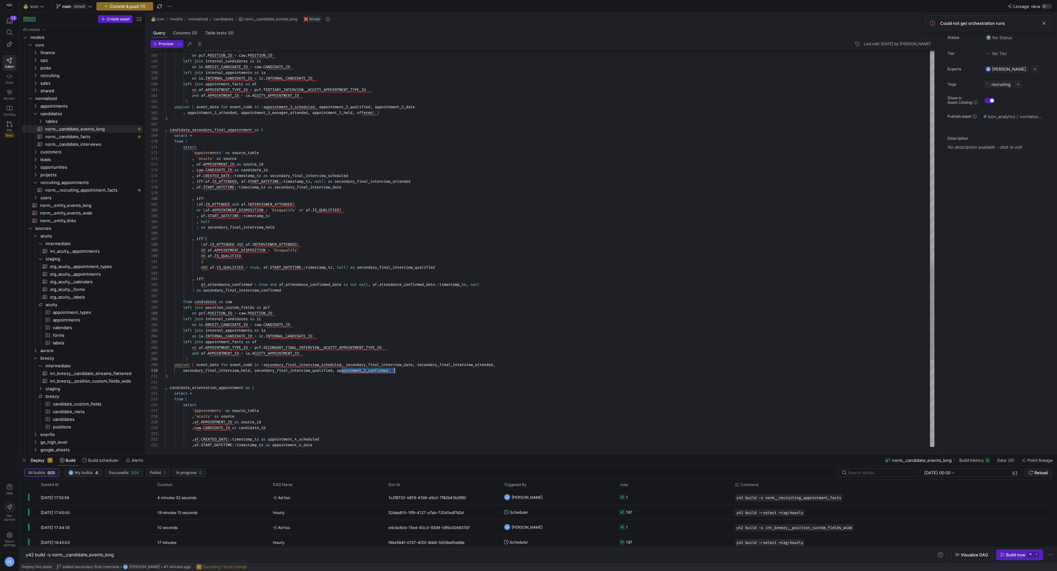
scroll to position [34, 257]
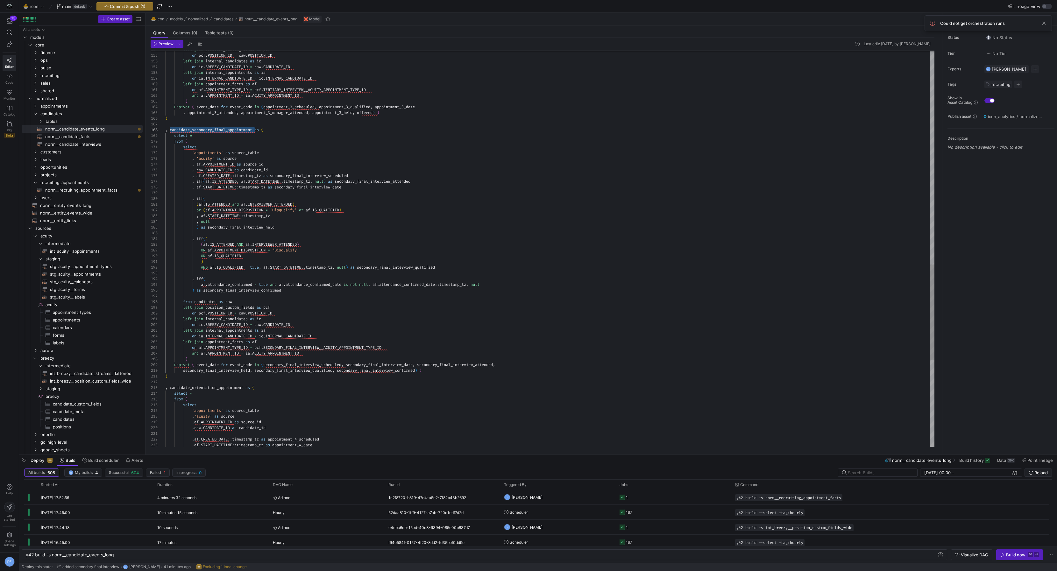
scroll to position [40, 89]
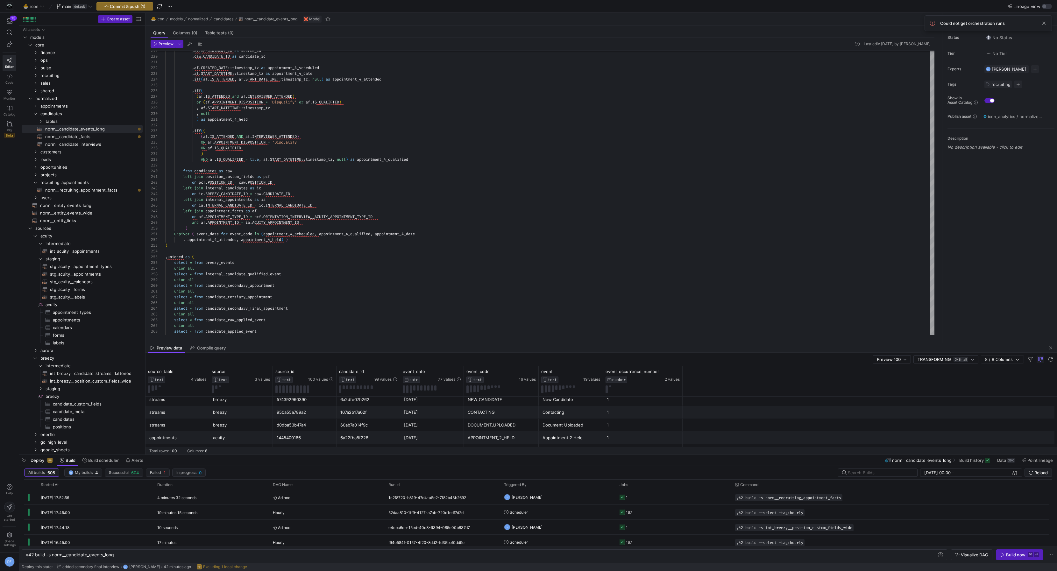
scroll to position [0, 0]
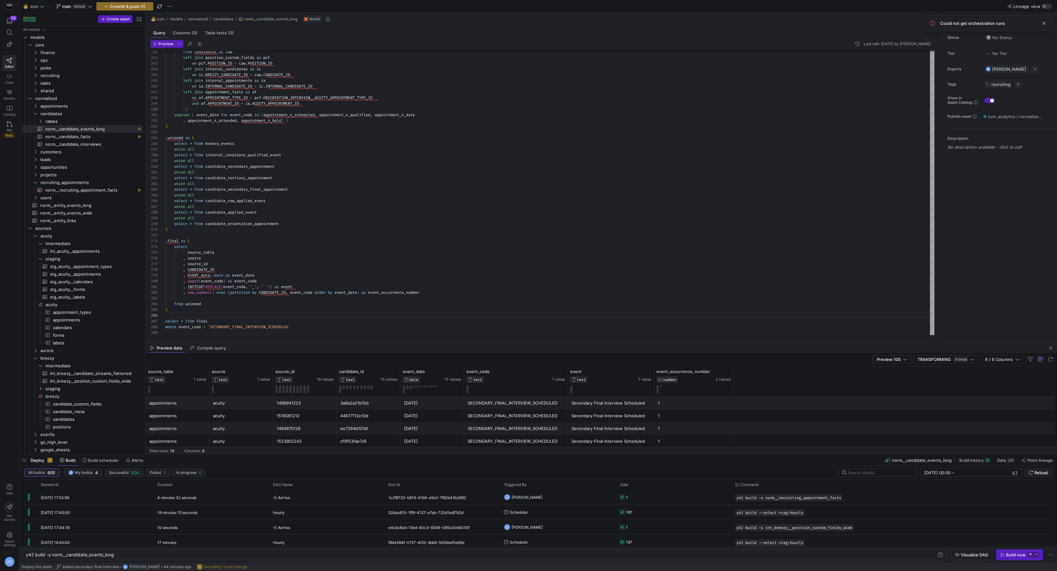
click at [513, 417] on div "SECONDARY_FINAL_INTERVIEW_SCHEDULED" at bounding box center [516, 416] width 96 height 12
drag, startPoint x: 298, startPoint y: 327, endPoint x: 294, endPoint y: 322, distance: 6.4
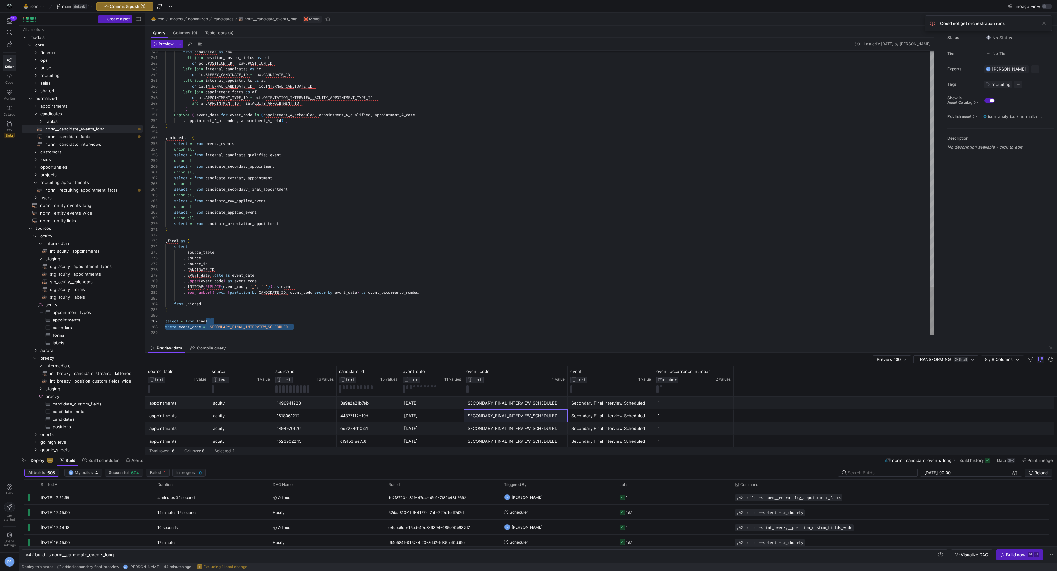
type textarea ", INITCAP(REPLACE(event_code, '_', ' ')) as event , row_number() over (partitio…"
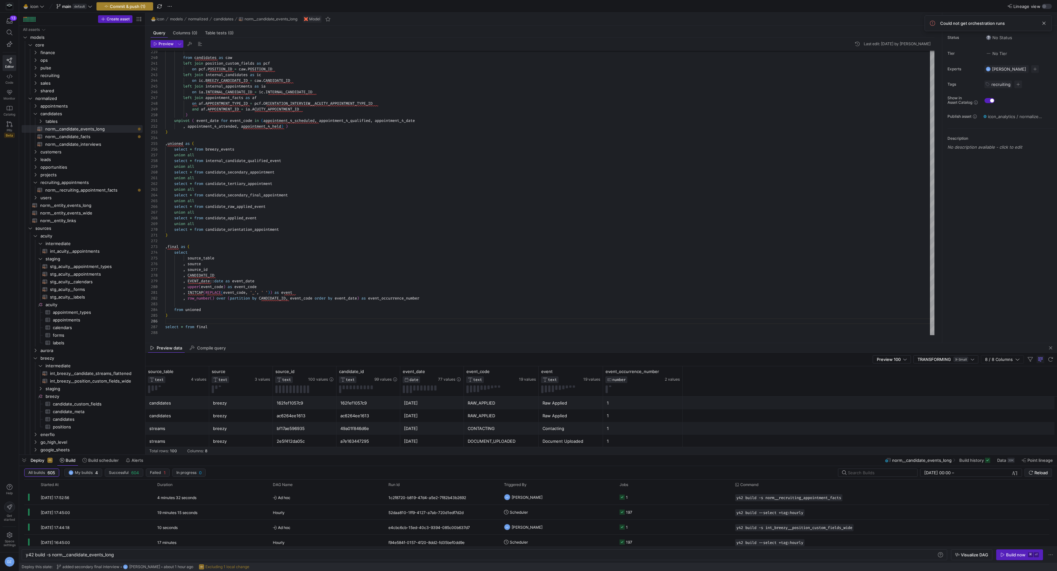
click at [134, 9] on span "button" at bounding box center [125, 7] width 56 height 8
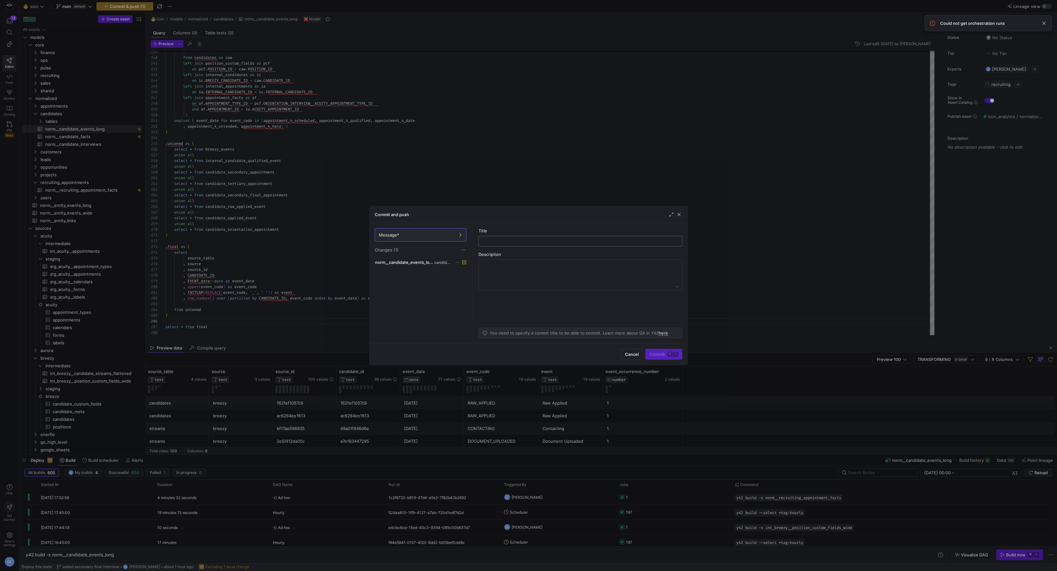
click at [554, 241] on input "text" at bounding box center [580, 241] width 193 height 5
type input "added new milestone for icon"
click at [657, 359] on span "submit" at bounding box center [664, 354] width 36 height 10
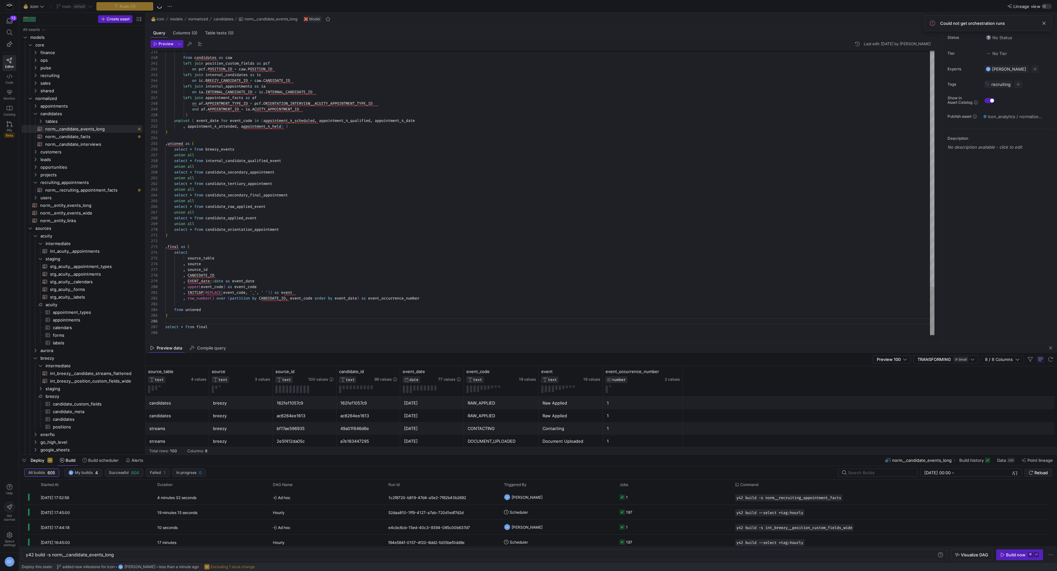
click at [1015, 554] on div "Build now" at bounding box center [1015, 555] width 19 height 5
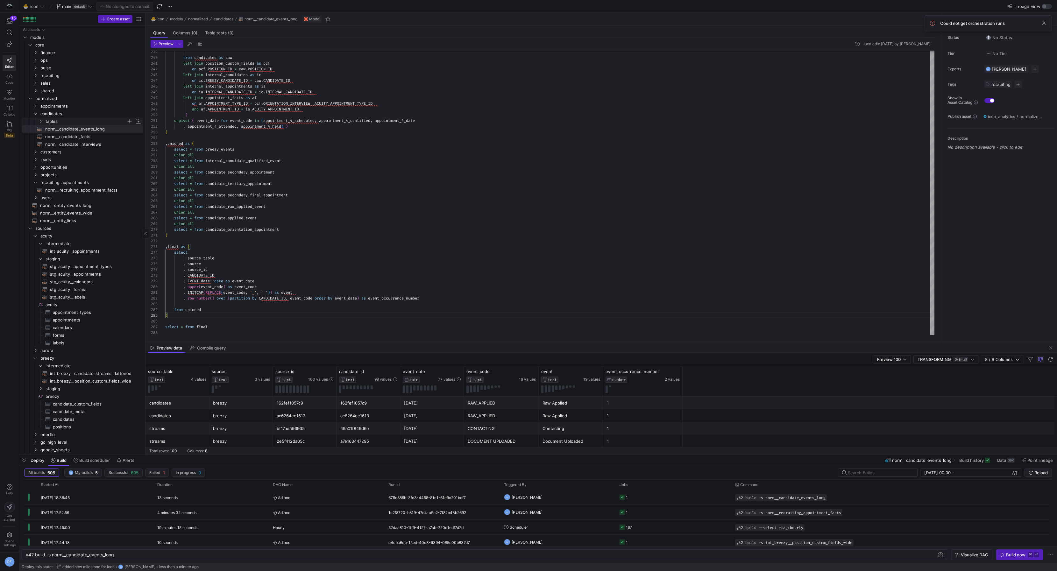
click at [66, 121] on span "tables" at bounding box center [86, 121] width 81 height 7
click at [70, 128] on span "norm__candidate_events_wide​​​​​​​​​​" at bounding box center [92, 128] width 85 height 7
type textarea "with events AS (select * from {{ ref('norm__candidate_events_long') }} ) {% set…"
type textarea "y42 build -s norm__candidate_events_wide"
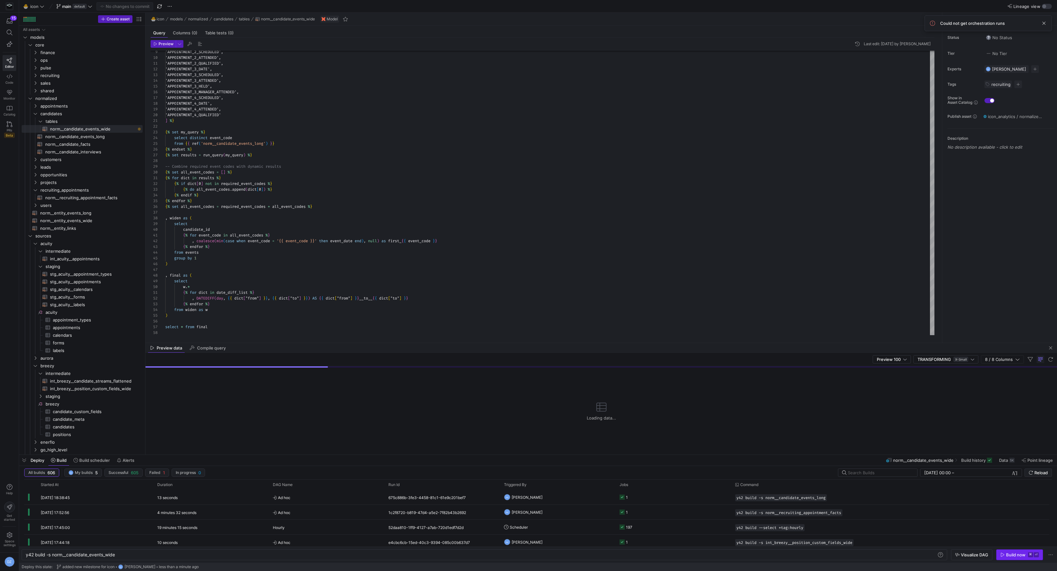
click at [1024, 555] on div "Build now" at bounding box center [1015, 555] width 19 height 5
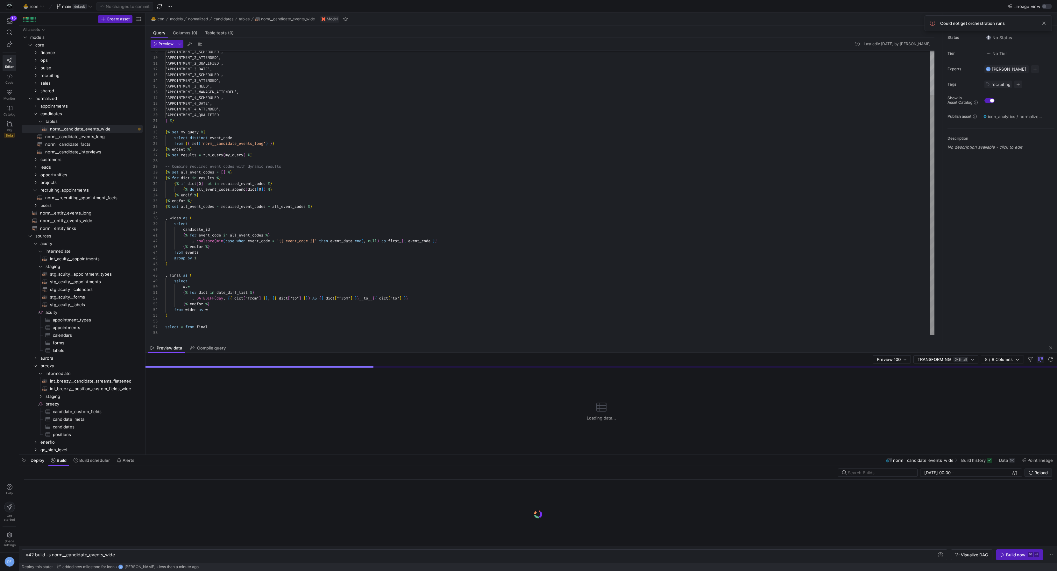
click at [381, 208] on div "'APPOINTMENT_2_SCHEDULED', 'APPOINTMENT_2_ATTENDED', 'APPOINTMENT_2_QUALIFIED',…" at bounding box center [549, 167] width 769 height 338
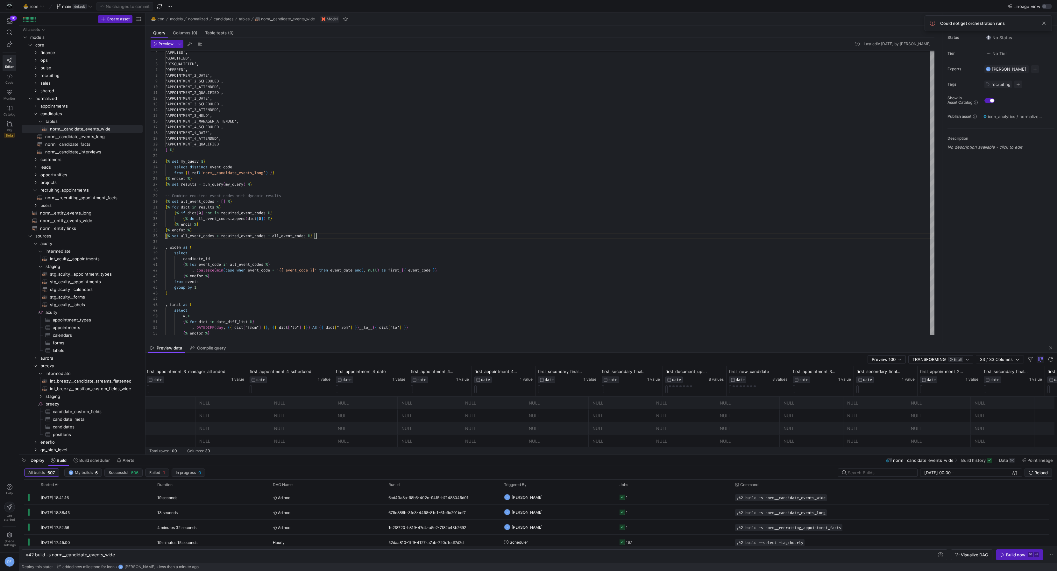
scroll to position [0, 1088]
drag, startPoint x: 410, startPoint y: 374, endPoint x: 479, endPoint y: 376, distance: 68.8
click at [479, 376] on div at bounding box center [479, 382] width 3 height 30
drag, startPoint x: 543, startPoint y: 375, endPoint x: 608, endPoint y: 373, distance: 65.0
click at [608, 373] on div at bounding box center [608, 382] width 3 height 30
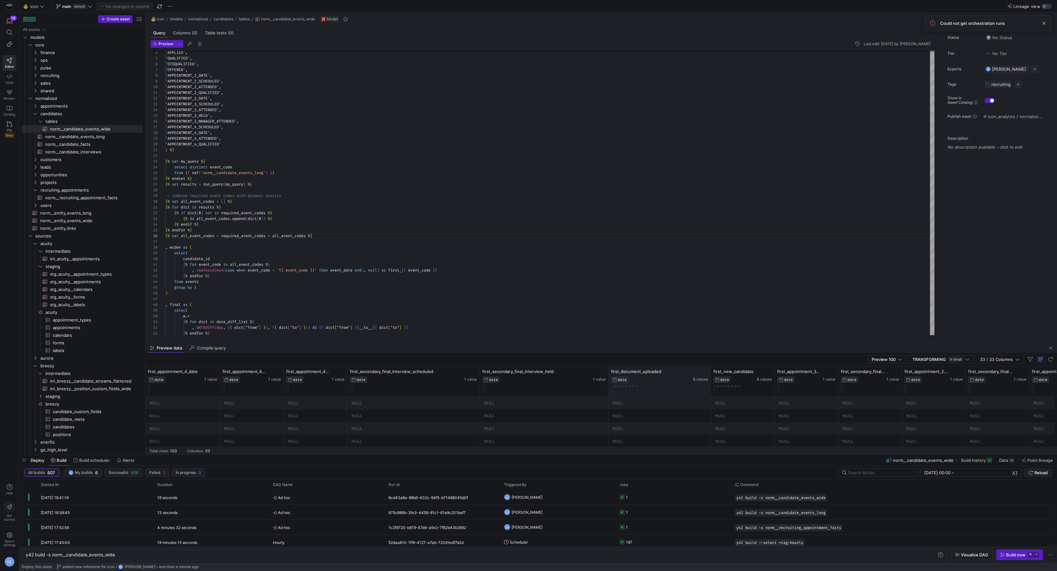
drag, startPoint x: 671, startPoint y: 375, endPoint x: 713, endPoint y: 377, distance: 41.8
click at [712, 377] on div at bounding box center [711, 382] width 3 height 30
drag, startPoint x: 776, startPoint y: 375, endPoint x: 817, endPoint y: 376, distance: 40.1
click at [817, 376] on div at bounding box center [817, 382] width 3 height 30
click at [367, 302] on div "'APPOINTMENT_2_SCHEDULED', 'APPOINTMENT_2_ATTENDED', 'APPOINTMENT_2_QUALIFIED',…" at bounding box center [549, 196] width 769 height 338
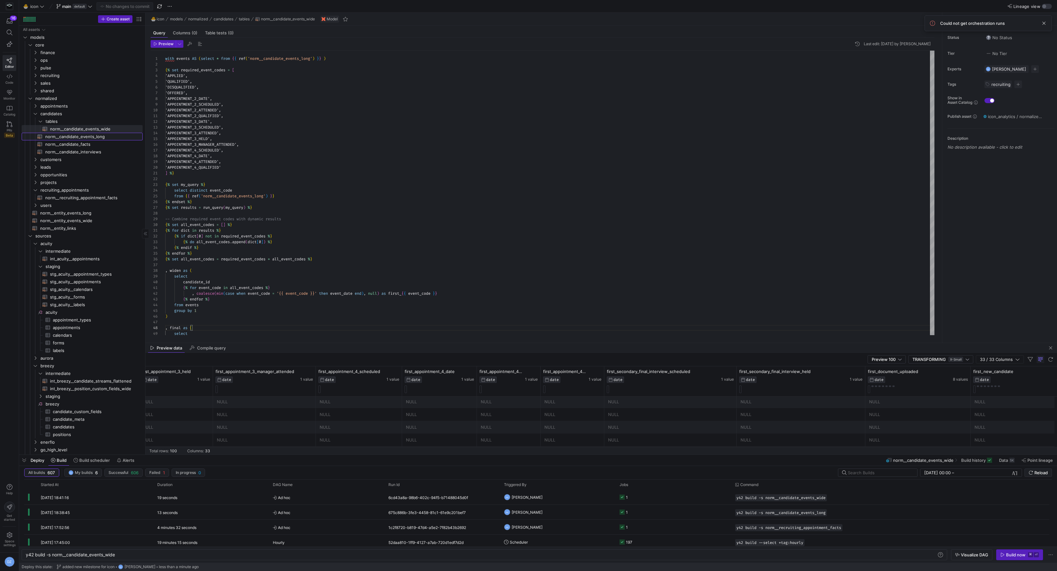
click at [69, 137] on span "norm__candidate_events_long​​​​​​​​​​" at bounding box center [90, 136] width 90 height 7
type textarea "with breezy_streams as (select * from {{ ref('int_breezy__candidate_streams_fla…"
type textarea "y42 build -s norm__candidate_events_long"
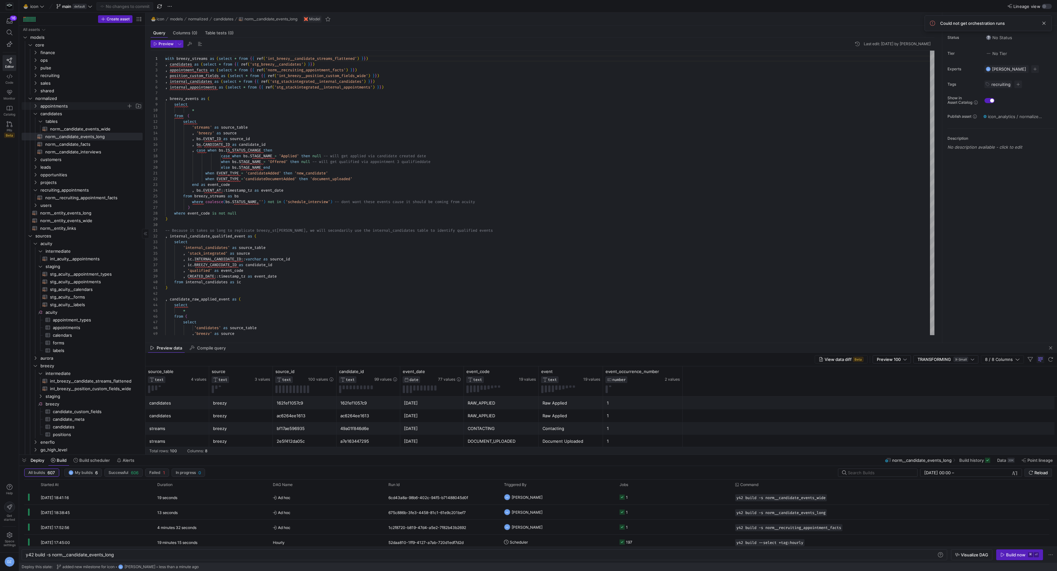
click at [72, 107] on span "appointments" at bounding box center [83, 106] width 86 height 7
click at [70, 113] on span "tables" at bounding box center [86, 113] width 81 height 7
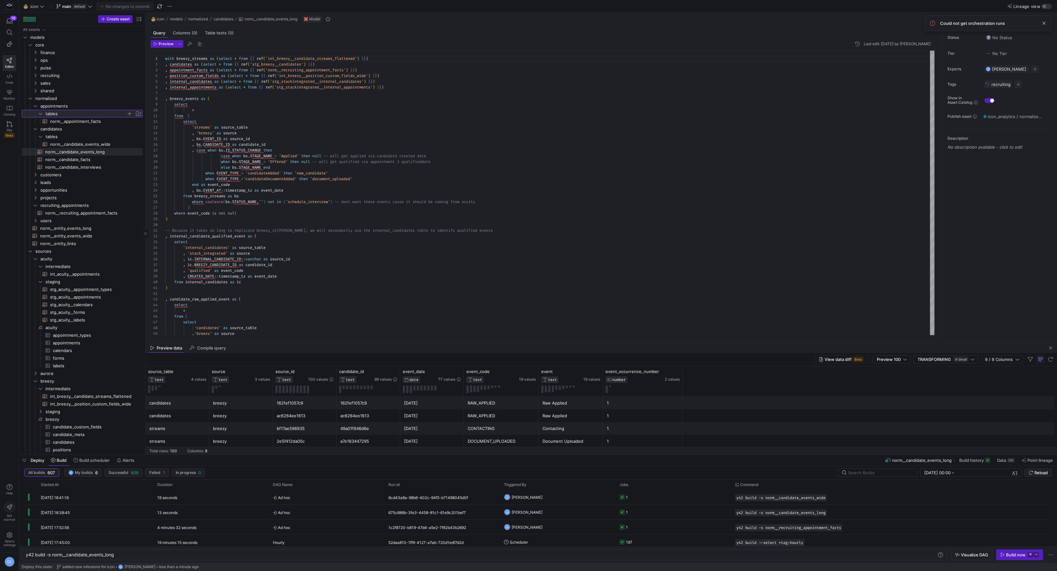
click at [70, 113] on span "tables" at bounding box center [86, 113] width 81 height 7
click at [71, 106] on span "appointments" at bounding box center [83, 106] width 86 height 7
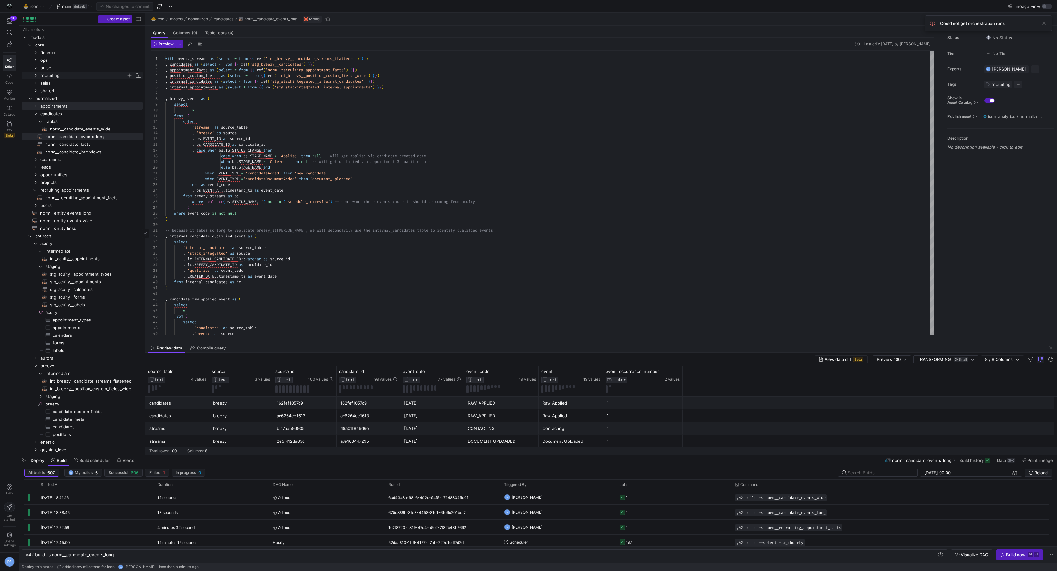
click at [68, 77] on span "recruiting" at bounding box center [83, 75] width 86 height 7
click at [70, 82] on span "hourly" at bounding box center [86, 83] width 81 height 7
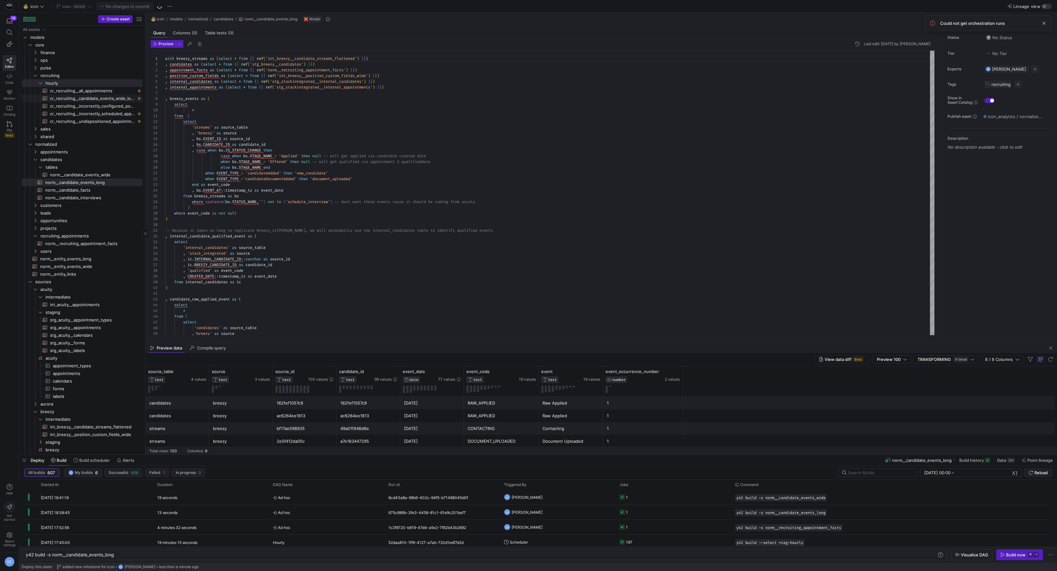
click at [81, 96] on span "cr_recruiting__candidate_events_wide_long​​​​​​​​​​" at bounding box center [92, 98] width 85 height 7
type textarea "with candidate_events_wide as (select * from {{ ref('norm__candidate_events_wid…"
type textarea "y42 build -s cr_recruiting__candidate_events_wide_long"
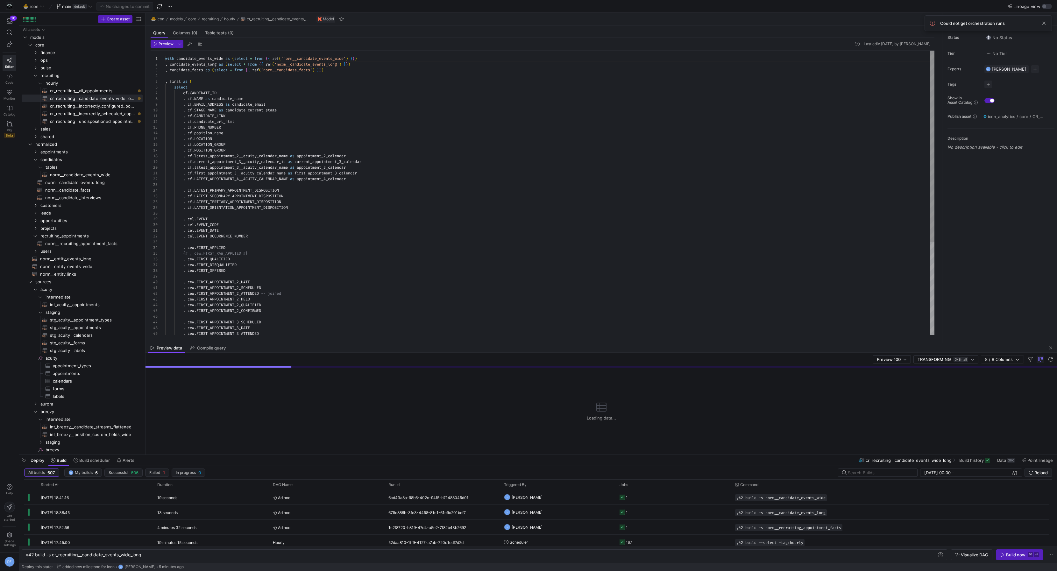
click at [395, 120] on div "with candidate_events_wide as ( select * from { { ref ( 'norm__candidate_events…" at bounding box center [549, 263] width 769 height 424
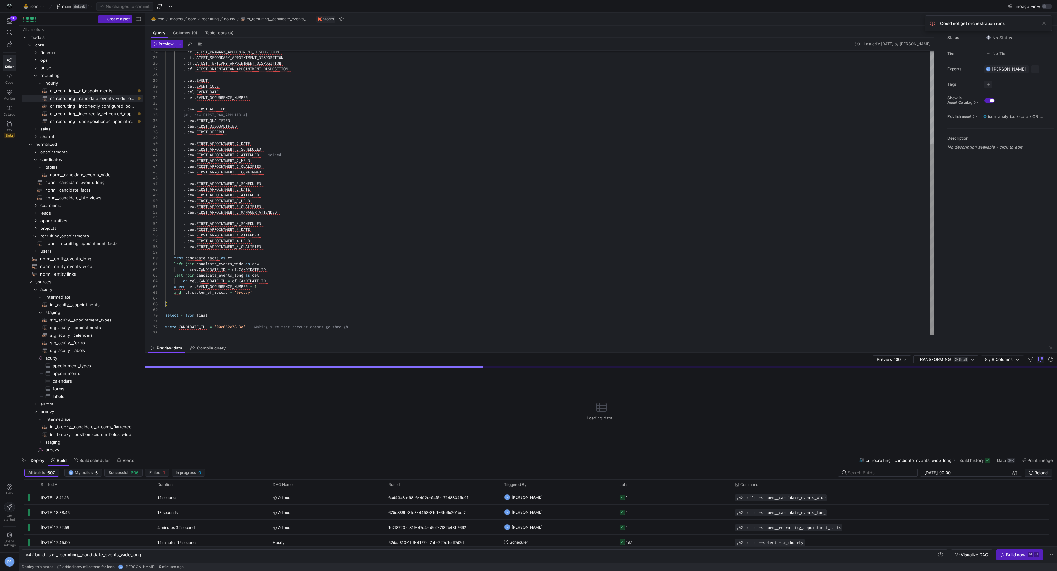
click at [293, 213] on div ", cf . LATEST_PRIMARY_APPOINTMENT_DISPOSITION , cf . LATEST_SECONDARY_APPOINTME…" at bounding box center [549, 124] width 769 height 424
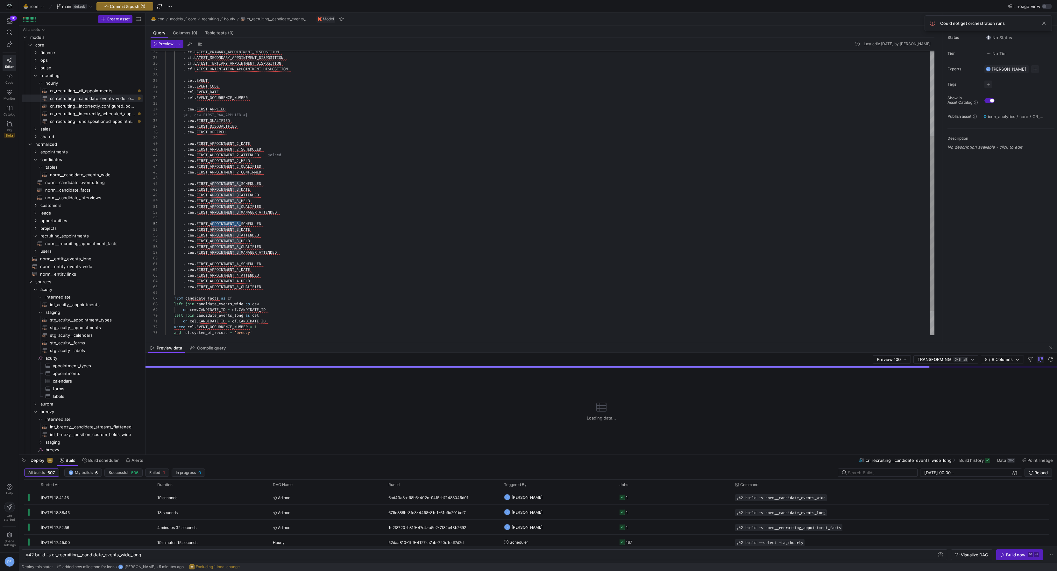
drag, startPoint x: 211, startPoint y: 225, endPoint x: 240, endPoint y: 222, distance: 30.0
click at [240, 222] on div ", cf . LATEST_PRIMARY_APPOINTMENT_DISPOSITION , cf . LATEST_SECONDARY_APPOINTME…" at bounding box center [549, 144] width 769 height 464
click at [94, 181] on span "norm__candidate_events_long​​​​​​​​​​" at bounding box center [90, 182] width 90 height 7
type textarea "with breezy_streams as (select * from {{ ref('int_breezy__candidate_streams_fla…"
type textarea "y42 build -s norm__candidate_events_long"
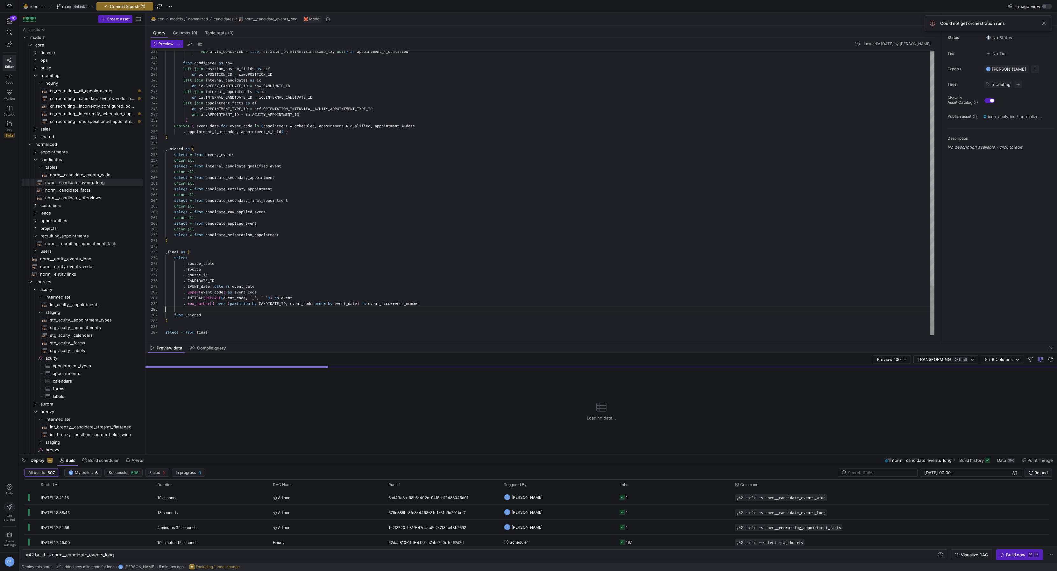
click at [117, 98] on span "cr_recruiting__candidate_events_wide_long​​​​​​​​​​" at bounding box center [92, 98] width 85 height 7
type textarea "with candidate_events_wide as (select * from {{ ref('norm__candidate_events_wid…"
type textarea "y42 build -s cr_recruiting__candidate_events_wide_long"
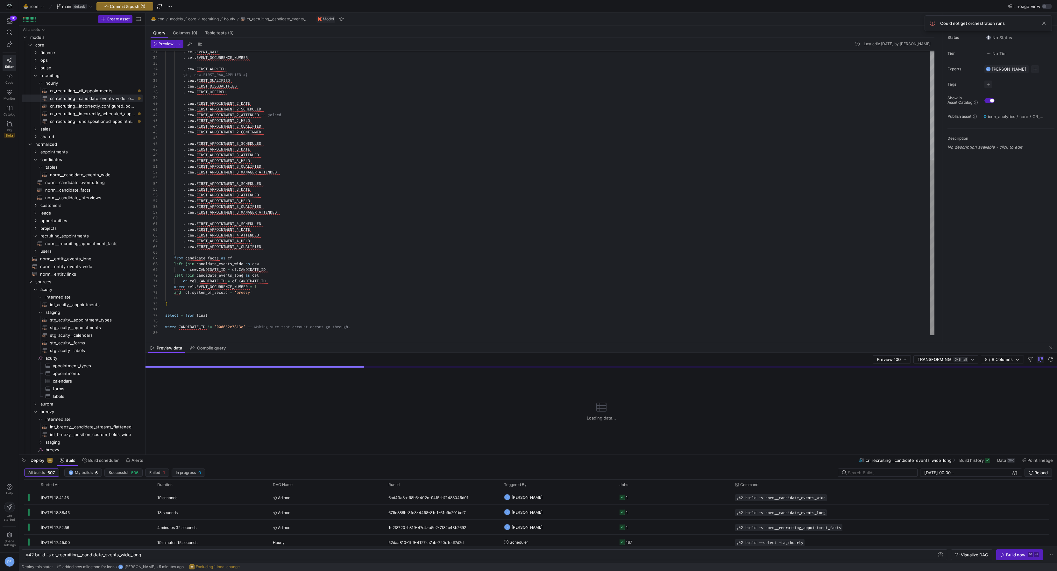
click at [281, 188] on div ", cel . EVENT_DATE , cel . EVENT_OCCURRENCE_NUMBER , cew . FIRST_APPLIED {# , c…" at bounding box center [549, 104] width 769 height 464
click at [279, 184] on div ", cel . EVENT_DATE , cel . EVENT_OCCURRENCE_NUMBER , cew . FIRST_APPLIED {# , c…" at bounding box center [549, 104] width 769 height 464
drag, startPoint x: 211, startPoint y: 183, endPoint x: 240, endPoint y: 182, distance: 29.3
click at [240, 182] on div ", cel . EVENT_DATE , cel . EVENT_OCCURRENCE_NUMBER , cew . FIRST_APPLIED {# , c…" at bounding box center [549, 104] width 769 height 464
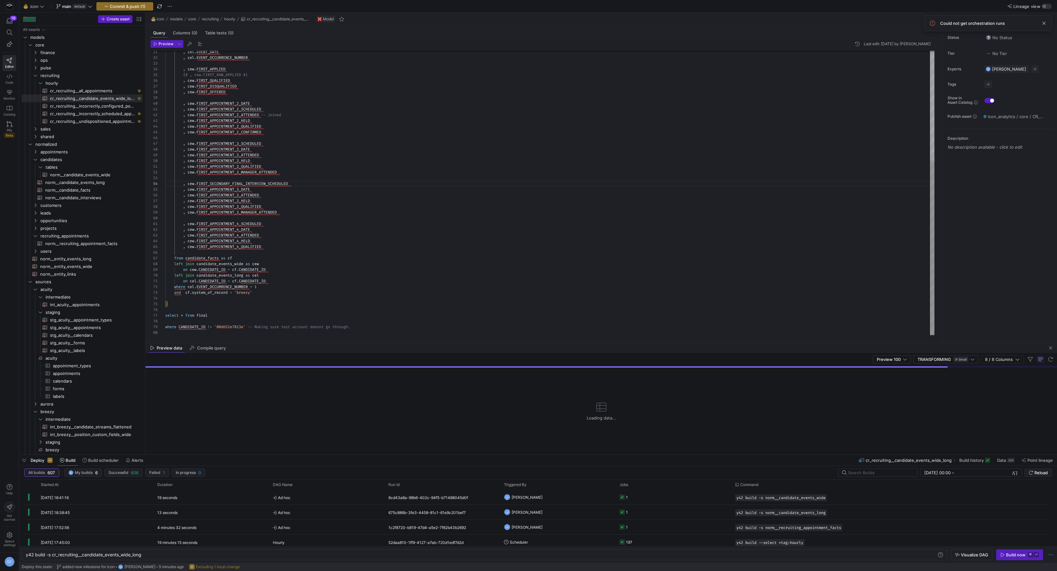
click at [210, 184] on div ", cel . EVENT_DATE , cel . EVENT_OCCURRENCE_NUMBER , cew . FIRST_APPLIED {# , c…" at bounding box center [549, 104] width 769 height 464
drag, startPoint x: 241, startPoint y: 189, endPoint x: 211, endPoint y: 188, distance: 30.0
click at [211, 188] on div ", cel . EVENT_DATE , cel . EVENT_OCCURRENCE_NUMBER , cew . FIRST_APPLIED {# , c…" at bounding box center [549, 104] width 769 height 464
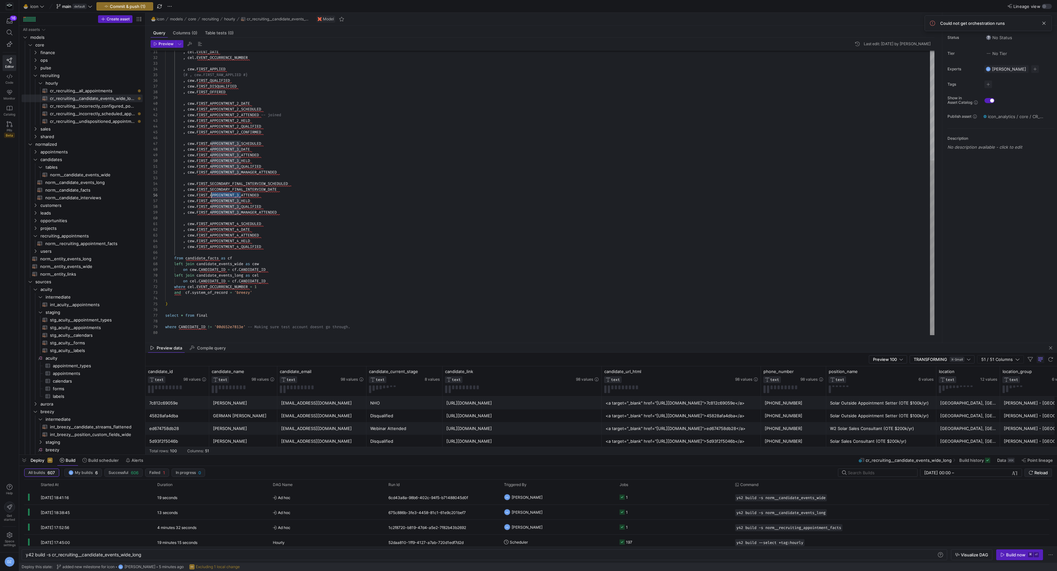
drag, startPoint x: 241, startPoint y: 196, endPoint x: 211, endPoint y: 195, distance: 30.6
click at [211, 195] on div ", cel . EVENT_DATE , cel . EVENT_OCCURRENCE_NUMBER , cew . FIRST_APPLIED {# , c…" at bounding box center [549, 104] width 769 height 464
drag, startPoint x: 240, startPoint y: 200, endPoint x: 211, endPoint y: 201, distance: 29.6
click at [211, 201] on div ", cel . EVENT_DATE , cel . EVENT_OCCURRENCE_NUMBER , cew . FIRST_APPLIED {# , c…" at bounding box center [549, 104] width 769 height 464
drag, startPoint x: 241, startPoint y: 207, endPoint x: 210, endPoint y: 206, distance: 30.6
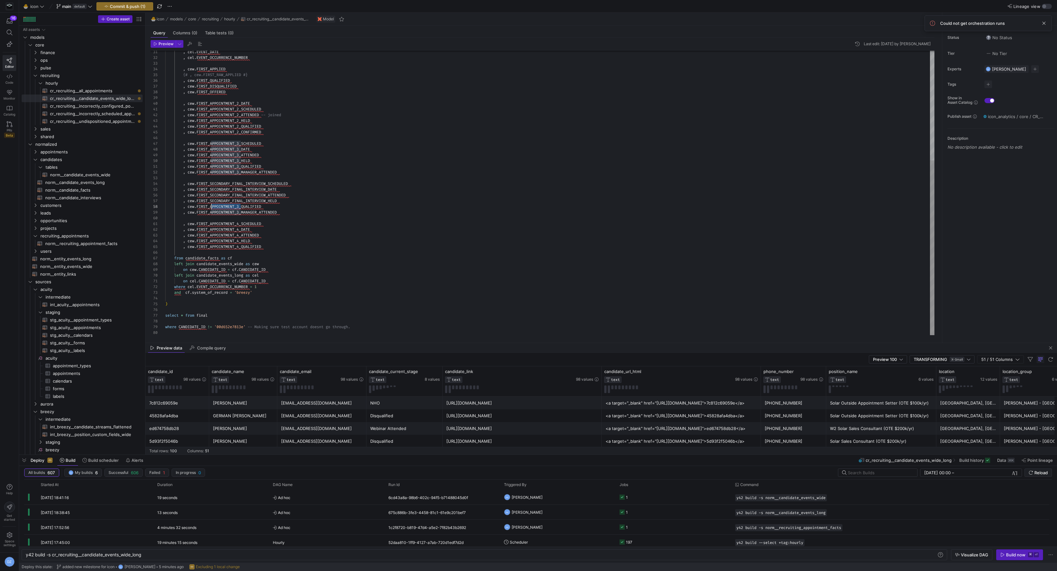
click at [210, 206] on div ", cel . EVENT_DATE , cel . EVENT_OCCURRENCE_NUMBER , cew . FIRST_APPLIED {# , c…" at bounding box center [549, 104] width 769 height 464
drag, startPoint x: 241, startPoint y: 212, endPoint x: 210, endPoint y: 212, distance: 30.6
click at [210, 212] on div ", cel . EVENT_DATE , cel . EVENT_OCCURRENCE_NUMBER , cew . FIRST_APPLIED {# , c…" at bounding box center [549, 104] width 769 height 464
click at [303, 217] on div ", cel . EVENT_DATE , cel . EVENT_OCCURRENCE_NUMBER , cew . FIRST_APPLIED {# , c…" at bounding box center [549, 104] width 769 height 464
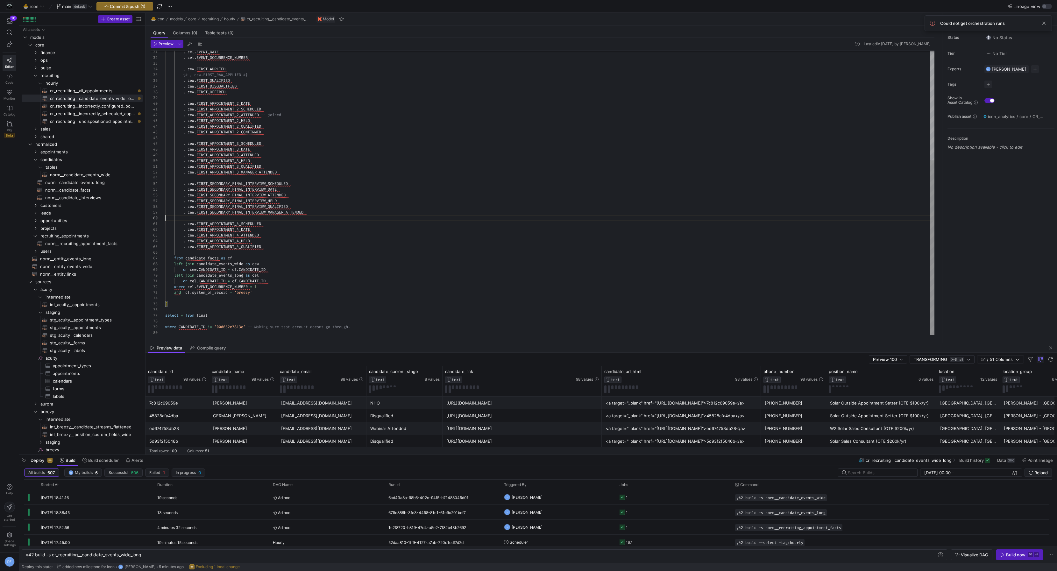
scroll to position [52, 0]
click at [329, 216] on div ", cel . EVENT_DATE , cel . EVENT_OCCURRENCE_NUMBER , cew . FIRST_APPLIED {# , c…" at bounding box center [549, 104] width 769 height 464
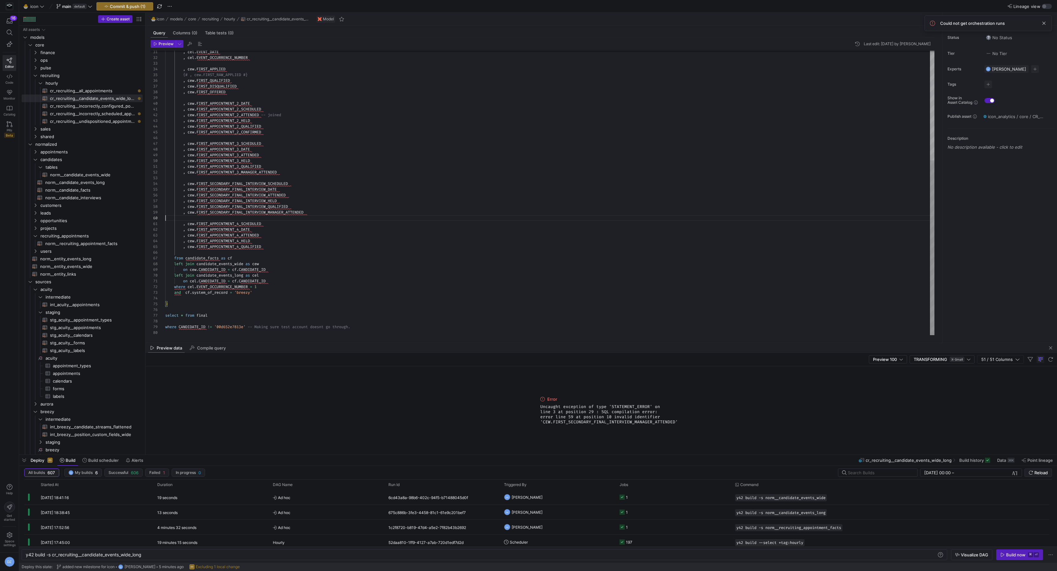
scroll to position [29, 124]
click at [302, 195] on div ", cel . EVENT_DATE , cel . EVENT_OCCURRENCE_NUMBER , cew . FIRST_APPLIED {# , c…" at bounding box center [549, 104] width 769 height 464
drag, startPoint x: 314, startPoint y: 213, endPoint x: 312, endPoint y: 209, distance: 4.6
click at [312, 209] on div ", cel . EVENT_DATE , cel . EVENT_OCCURRENCE_NUMBER , cew . FIRST_APPLIED {# , c…" at bounding box center [549, 104] width 769 height 464
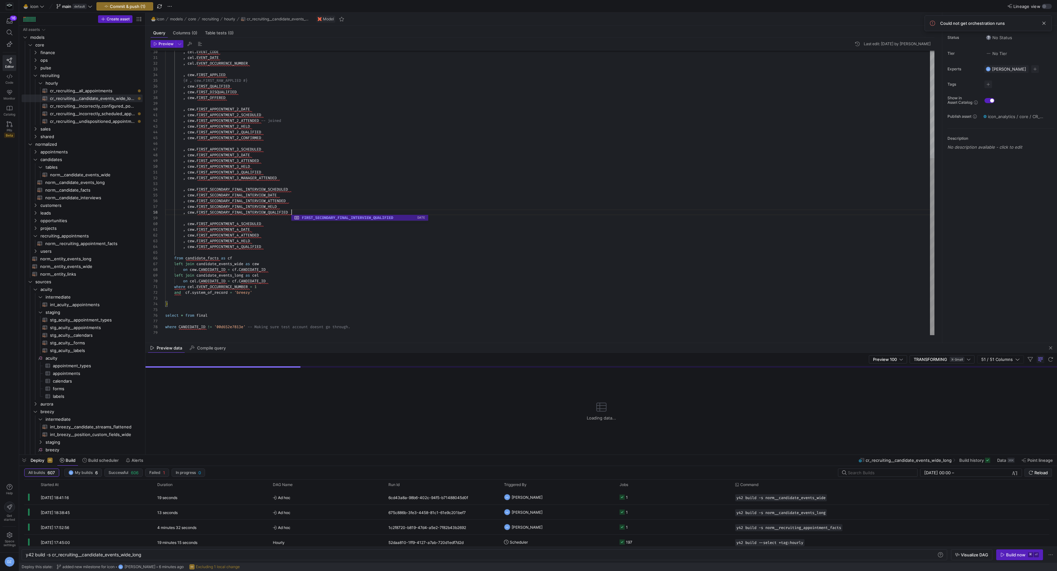
click at [312, 194] on div ", cel . EVENT_DATE , cel . EVENT_OCCURRENCE_NUMBER , cew . FIRST_APPLIED {# , c…" at bounding box center [549, 107] width 769 height 458
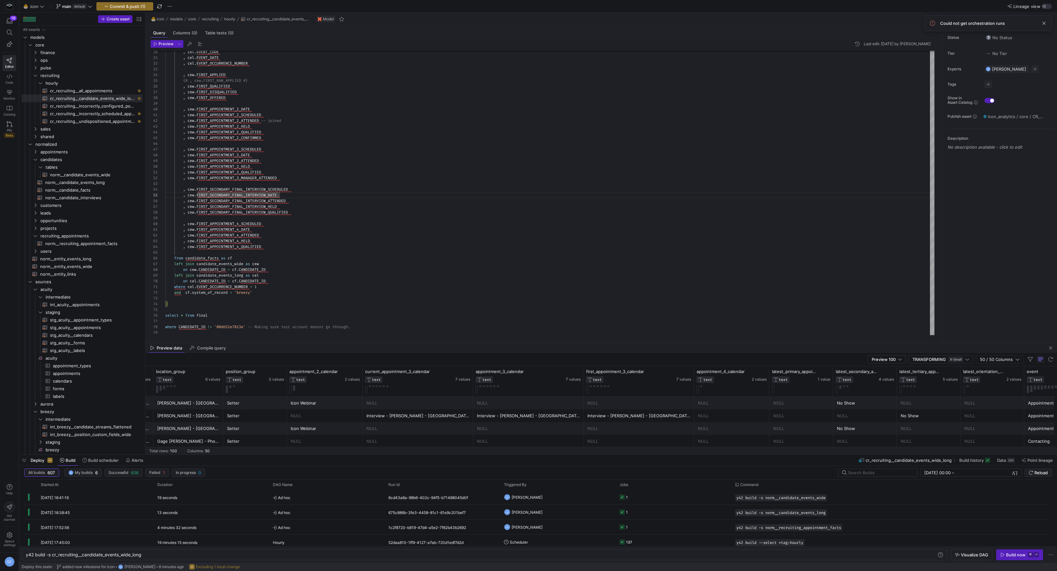
scroll to position [0, 913]
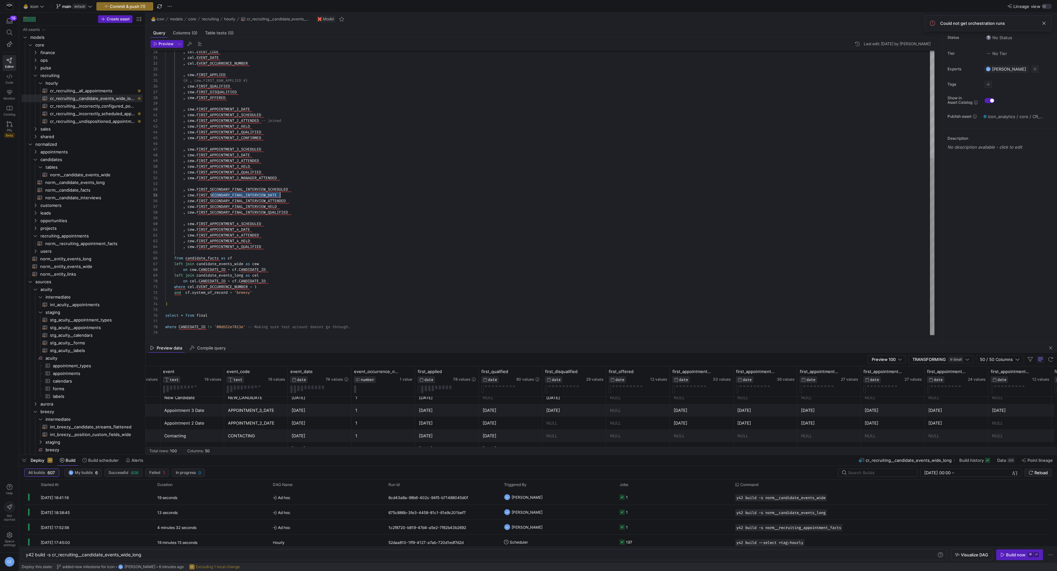
drag, startPoint x: 211, startPoint y: 195, endPoint x: 282, endPoint y: 195, distance: 70.7
click at [282, 195] on div ", cel . EVENT_DATE , cel . EVENT_OCCURRENCE_NUMBER , cew . FIRST_APPLIED {# , c…" at bounding box center [549, 107] width 769 height 458
click at [372, 331] on div ", cel . EVENT_DATE , cel . EVENT_OCCURRENCE_NUMBER , cew . FIRST_APPLIED {# , c…" at bounding box center [549, 107] width 769 height 458
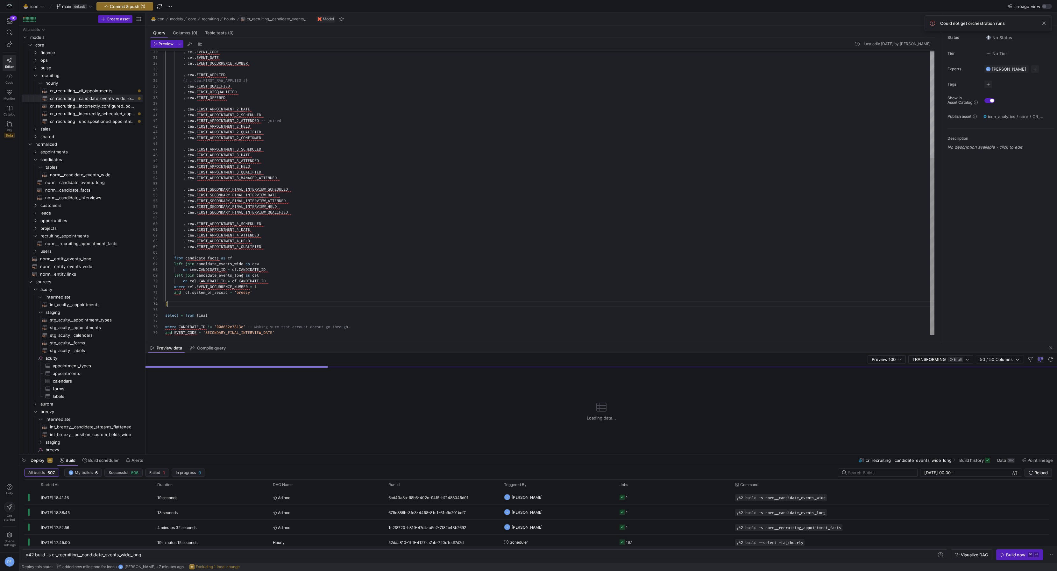
click at [269, 304] on div ", cel . EVENT_DATE , cel . EVENT_OCCURRENCE_NUMBER , cew . FIRST_APPLIED {# , c…" at bounding box center [549, 107] width 769 height 458
click at [454, 347] on div "Preview data Compile query" at bounding box center [602, 348] width 912 height 10
click at [455, 333] on div ", cel . EVENT_DATE , cel . EVENT_OCCURRENCE_NUMBER , cew . FIRST_APPLIED {# , c…" at bounding box center [549, 107] width 769 height 458
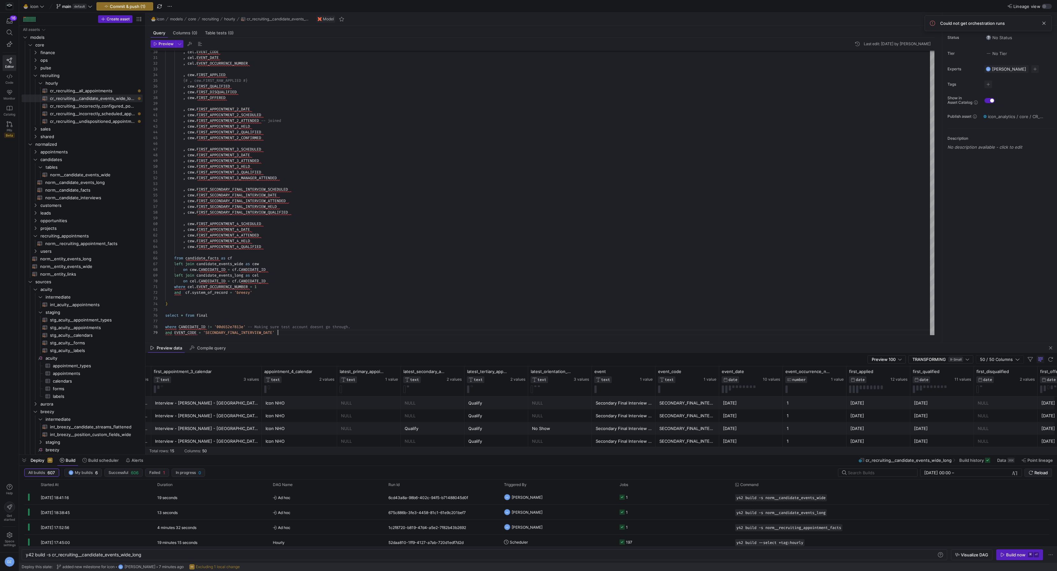
scroll to position [0, 1307]
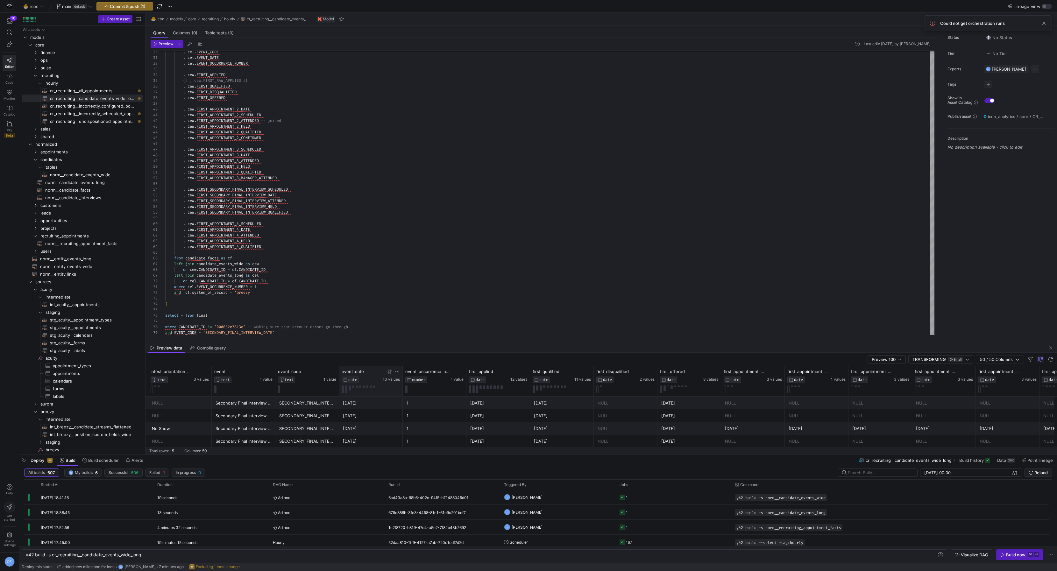
click at [389, 373] on icon at bounding box center [389, 372] width 2 height 4
click at [378, 210] on div ", cel . EVENT_DATE , cel . EVENT_OCCURRENCE_NUMBER , cew . FIRST_APPLIED {# , c…" at bounding box center [549, 107] width 769 height 458
drag, startPoint x: 288, startPoint y: 332, endPoint x: 373, endPoint y: 328, distance: 85.5
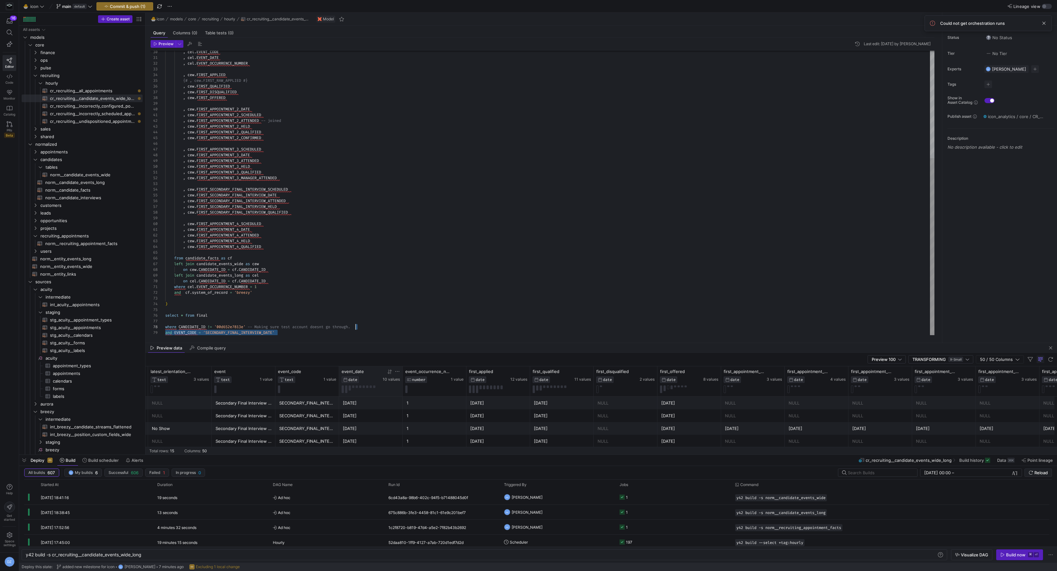
click at [373, 328] on div ", cel . EVENT_DATE , cel . EVENT_OCCURRENCE_NUMBER , cew . FIRST_APPLIED {# , c…" at bounding box center [549, 107] width 769 height 458
click at [383, 292] on div ", cel . EVENT_DATE , cel . EVENT_OCCURRENCE_NUMBER , cew . FIRST_APPLIED {# , c…" at bounding box center [549, 109] width 769 height 452
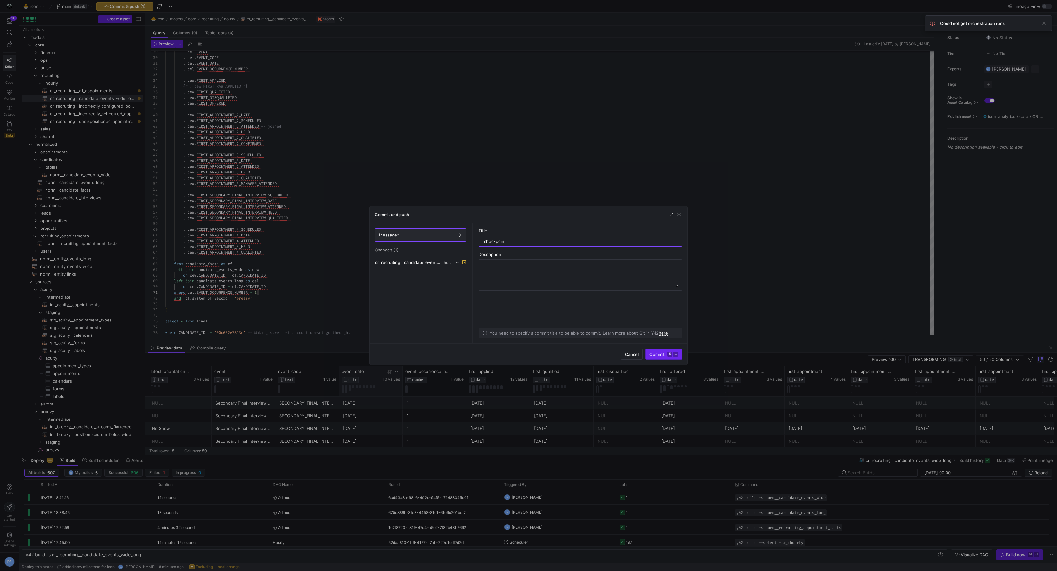
click at [670, 353] on kbd "⌘" at bounding box center [670, 354] width 5 height 5
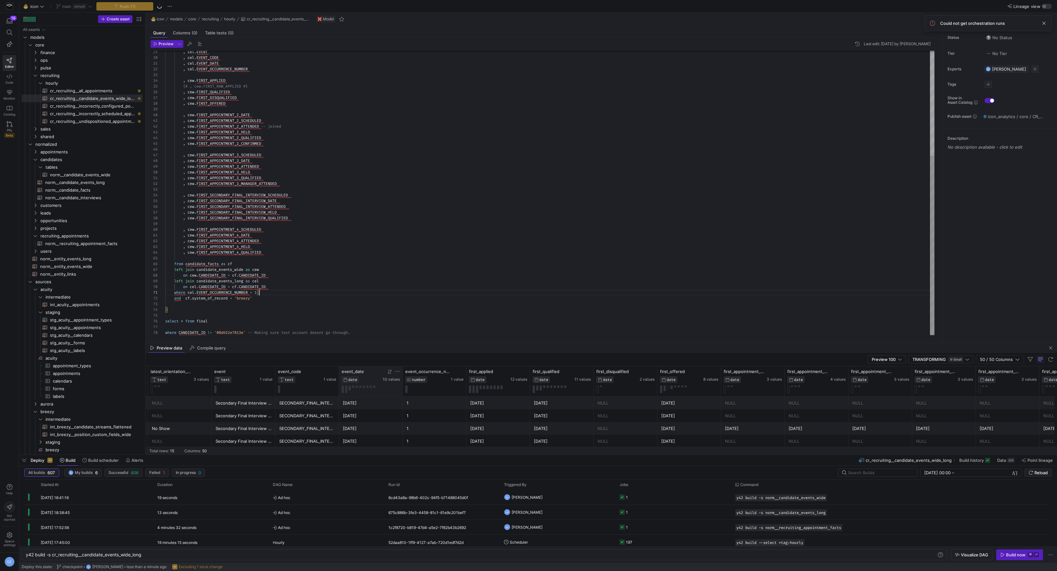
type textarea ", cew.FIRST_APPOINTMENT_4_DATE , cew.FIRST_APPOINTMENT_4_ATTENDED , cew.FIRST_A…"
click at [403, 248] on div ", cel . EVENT_DATE , cel . EVENT_OCCURRENCE_NUMBER , cew . FIRST_APPLIED {# , c…" at bounding box center [549, 109] width 769 height 452
click at [417, 247] on div ", cel . EVENT_DATE , cel . EVENT_OCCURRENCE_NUMBER , cew . FIRST_APPLIED {# , c…" at bounding box center [549, 109] width 769 height 452
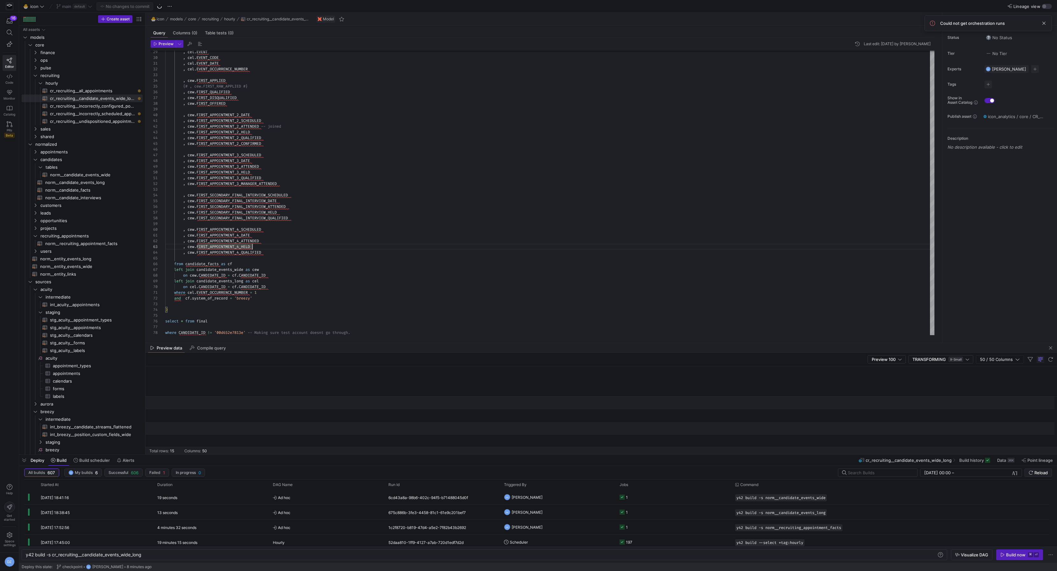
scroll to position [0, 1647]
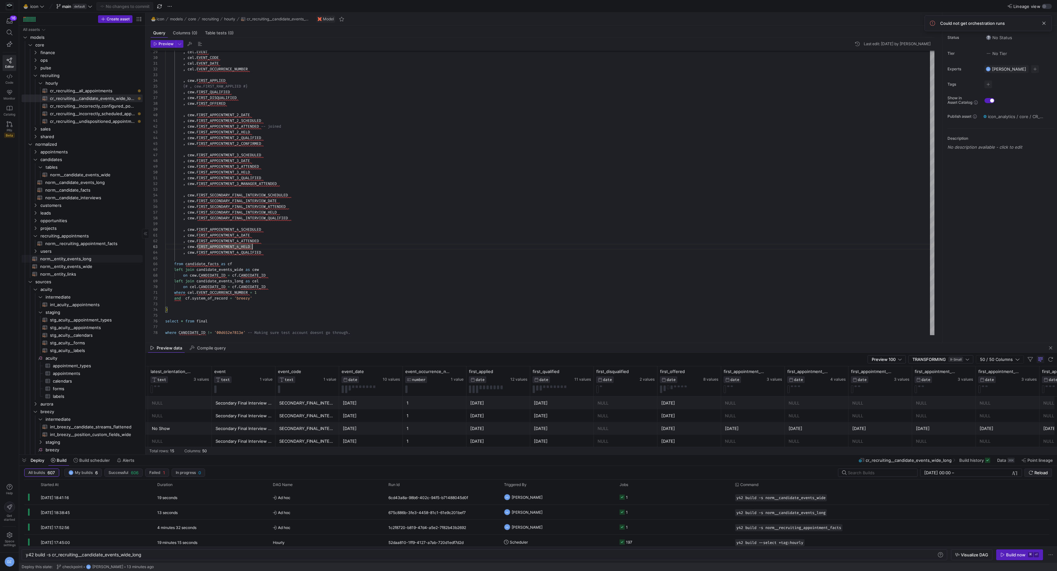
click at [95, 259] on span "norm__entity_events_long​​​​​​​​​​" at bounding box center [87, 258] width 95 height 7
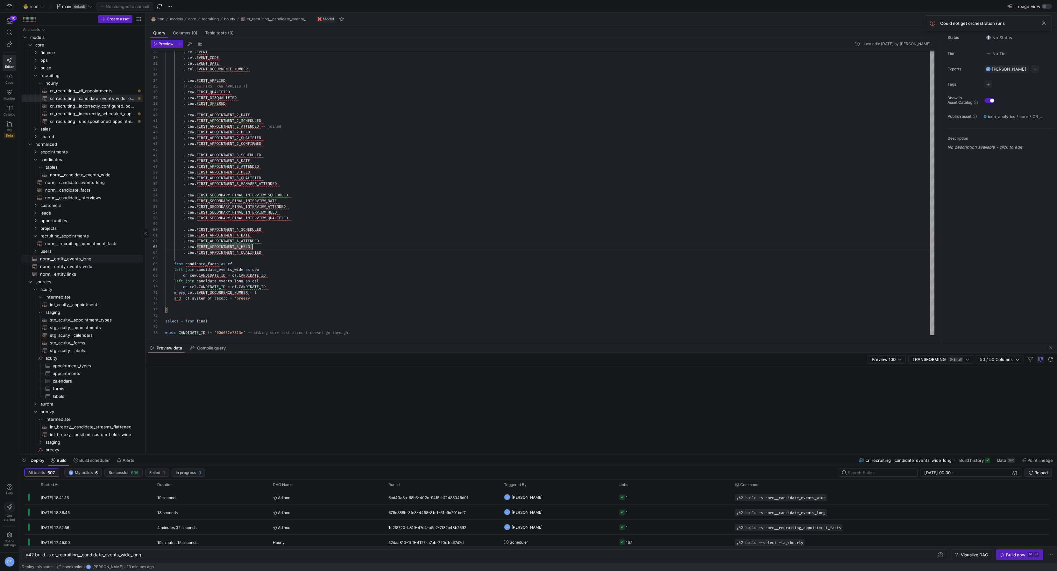
type textarea "{{ config(materialized="table", transient=true) }} with entity_links as (select…"
type textarea "y42 build -s norm__entity_events_long"
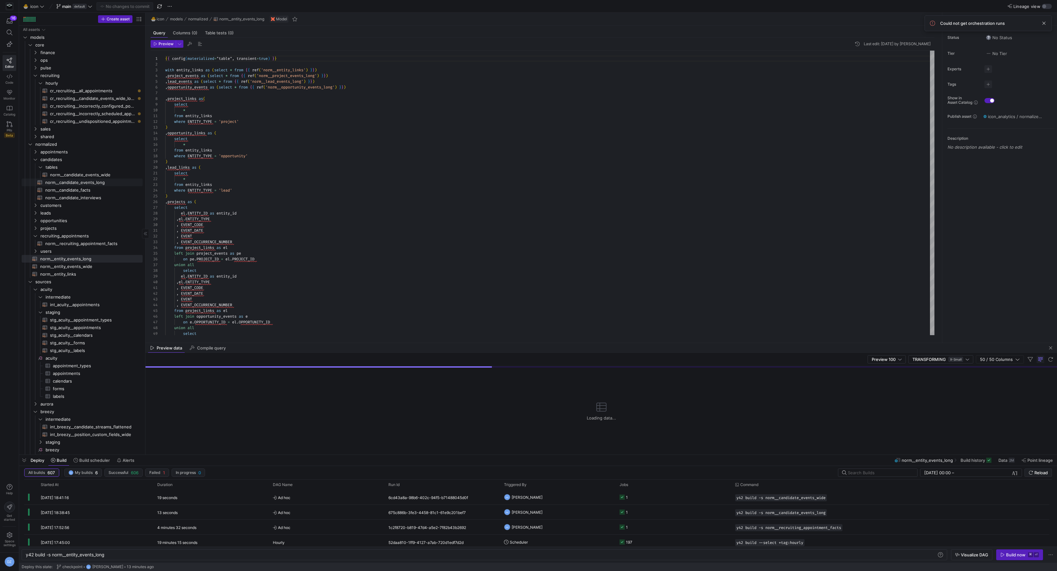
click at [63, 182] on span "norm__candidate_events_long​​​​​​​​​​" at bounding box center [90, 182] width 90 height 7
type textarea "with breezy_streams as (select * from {{ ref('int_breezy__candidate_streams_fla…"
type textarea "y42 build -s norm__candidate_events_long"
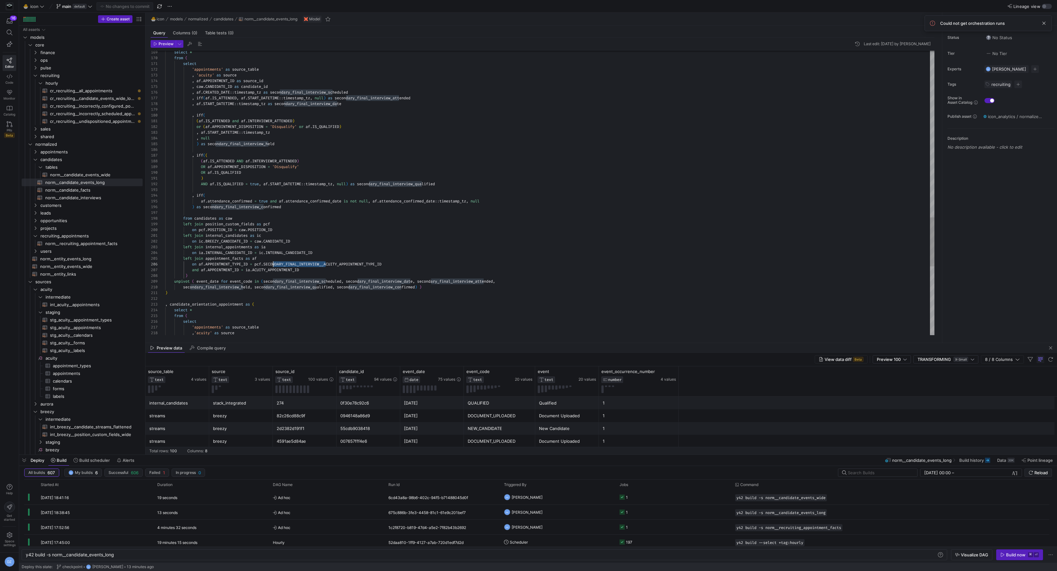
scroll to position [29, 101]
drag, startPoint x: 325, startPoint y: 264, endPoint x: 266, endPoint y: 262, distance: 59.6
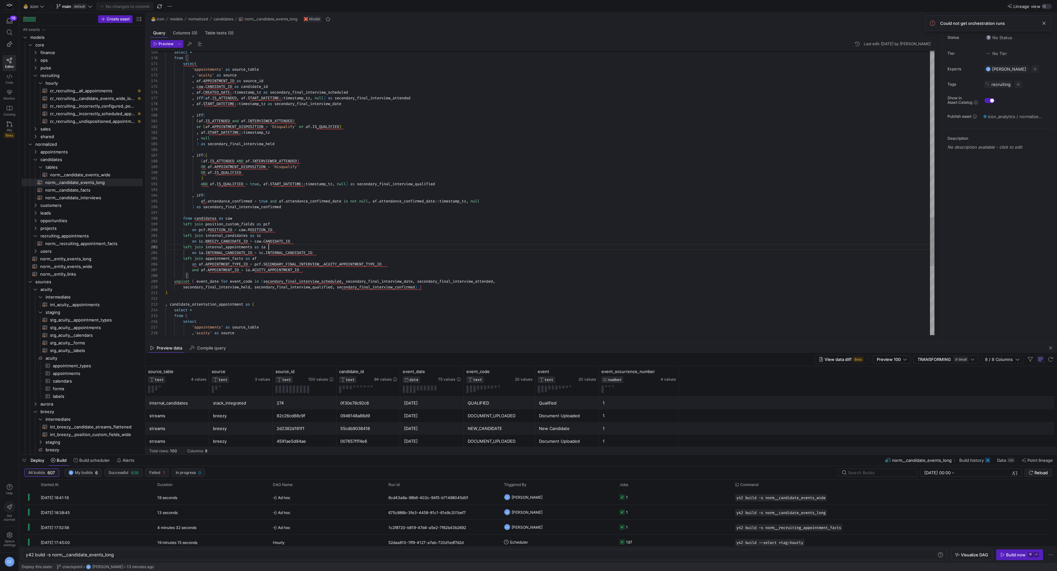
click at [94, 97] on span "cr_recruiting__candidate_events_wide_long​​​​​​​​​​" at bounding box center [92, 98] width 85 height 7
type textarea "with candidate_events_wide as (select * from {{ ref('norm__candidate_events_wid…"
type textarea "y42 build -s cr_recruiting__candidate_events_wide_long"
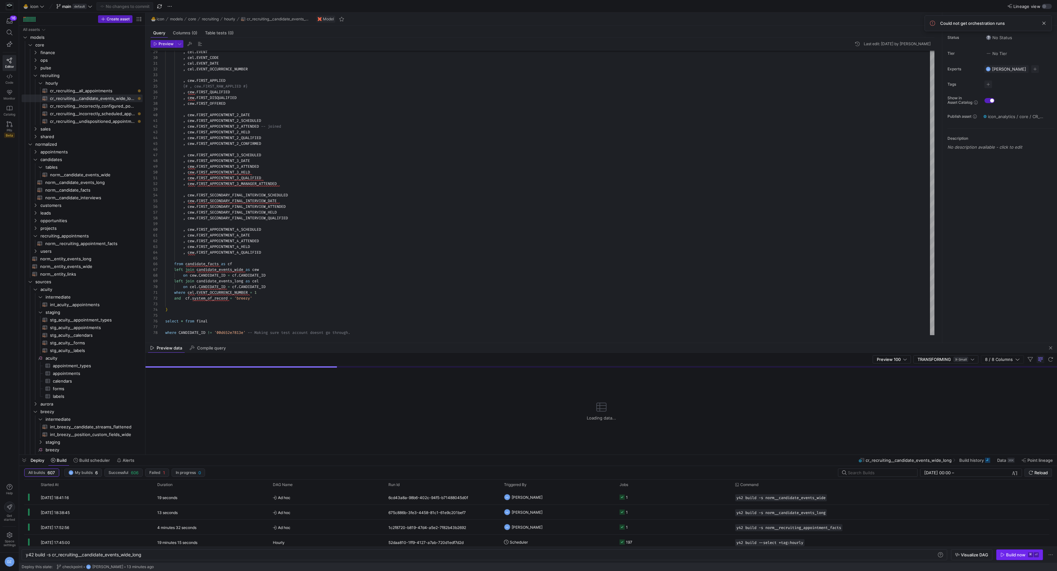
click at [1003, 554] on icon "button" at bounding box center [1003, 555] width 4 height 4
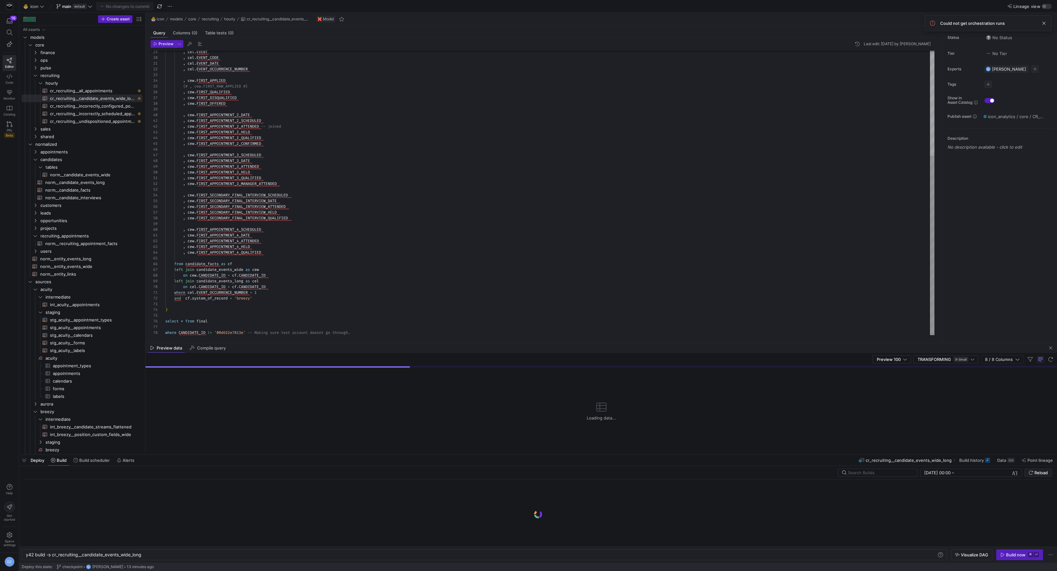
click at [331, 183] on div ", cel . EVENT , cel . EVENT_CODE , cel . EVENT_DATE , cel . EVENT_OCCURRENCE_NU…" at bounding box center [549, 109] width 769 height 452
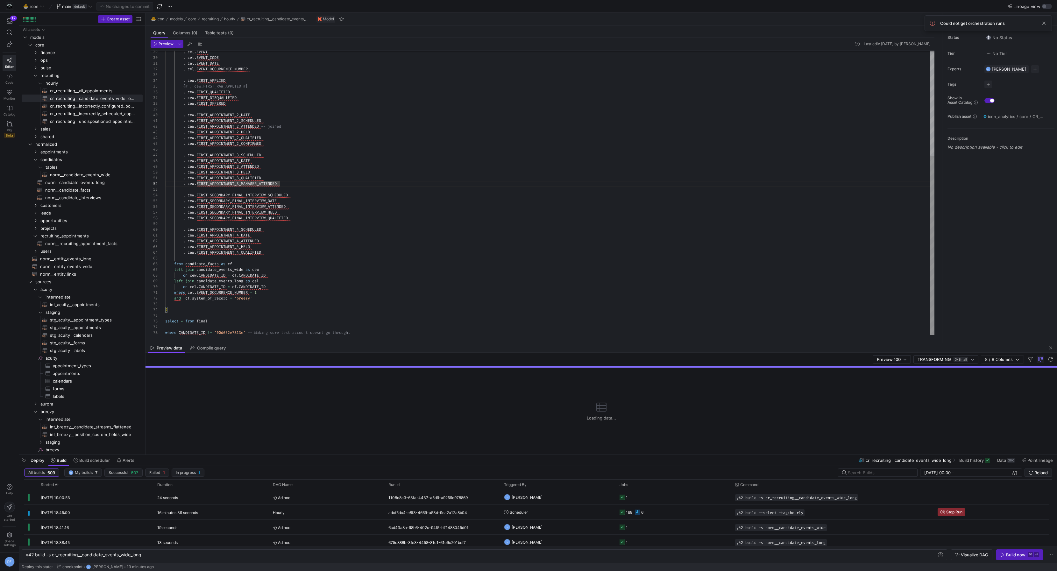
click at [362, 149] on div ", cel . EVENT , cel . EVENT_CODE , cel . EVENT_DATE , cel . EVENT_OCCURRENCE_NU…" at bounding box center [549, 109] width 769 height 452
click at [943, 513] on icon "Press SPACE to select this row." at bounding box center [943, 512] width 4 height 4
click at [566, 266] on div ", cel . EVENT , cel . EVENT_CODE , cel . EVENT_DATE , cel . EVENT_OCCURRENCE_NU…" at bounding box center [549, 109] width 769 height 452
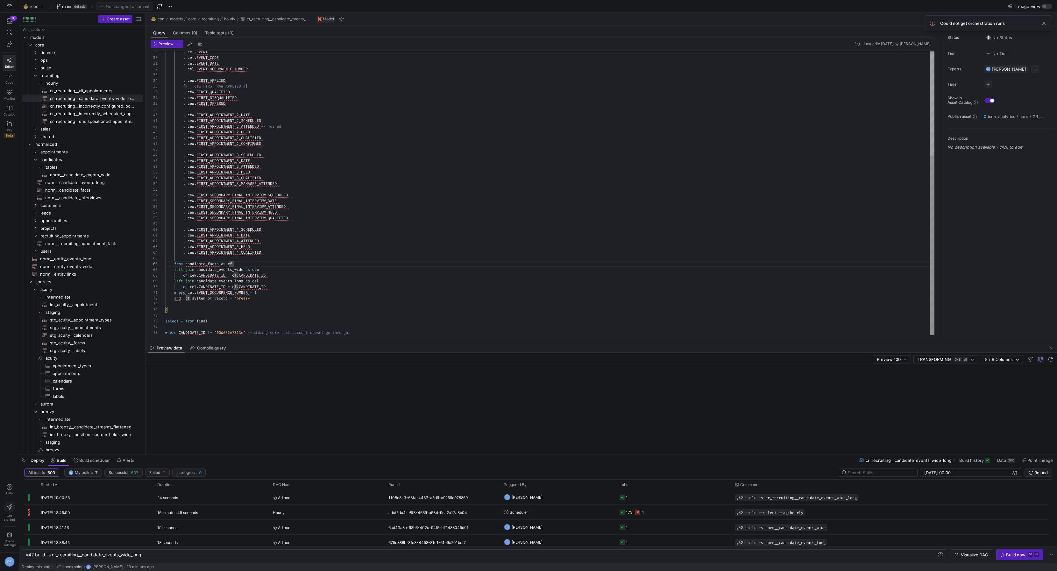
type textarea ", cew.FIRST_APPOINTMENT_3_QUALIFIED , cew.FIRST_APPOINTMENT_3_MANAGER_ATTENDED …"
click at [298, 208] on div ", cel . EVENT , cel . EVENT_CODE , cel . EVENT_DATE , cel . EVENT_OCCURRENCE_NU…" at bounding box center [549, 109] width 769 height 452
click at [288, 213] on div ", cel . EVENT , cel . EVENT_CODE , cel . EVENT_DATE , cel . EVENT_OCCURRENCE_NU…" at bounding box center [549, 109] width 769 height 452
